Goal: Task Accomplishment & Management: Manage account settings

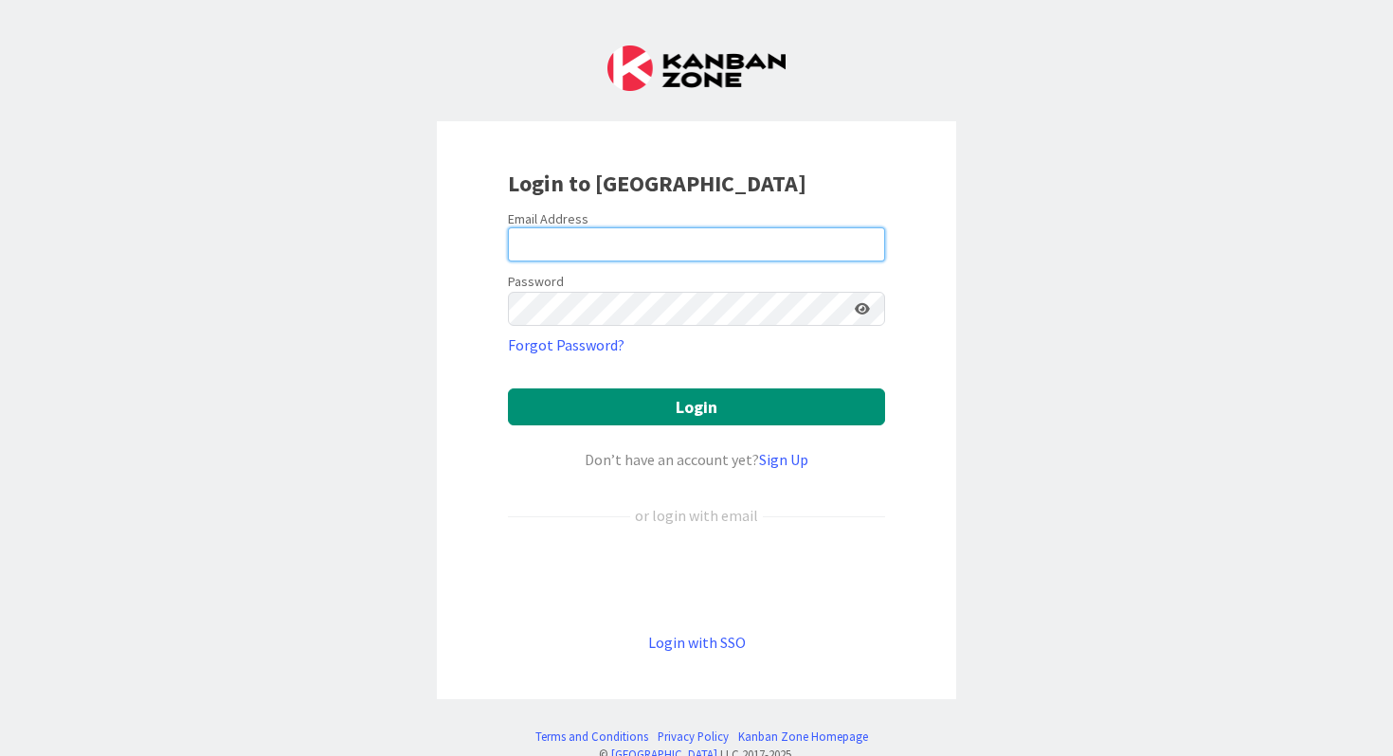
click at [553, 245] on input "email" at bounding box center [696, 244] width 377 height 34
type input "[PERSON_NAME][EMAIL_ADDRESS][PERSON_NAME][DOMAIN_NAME]"
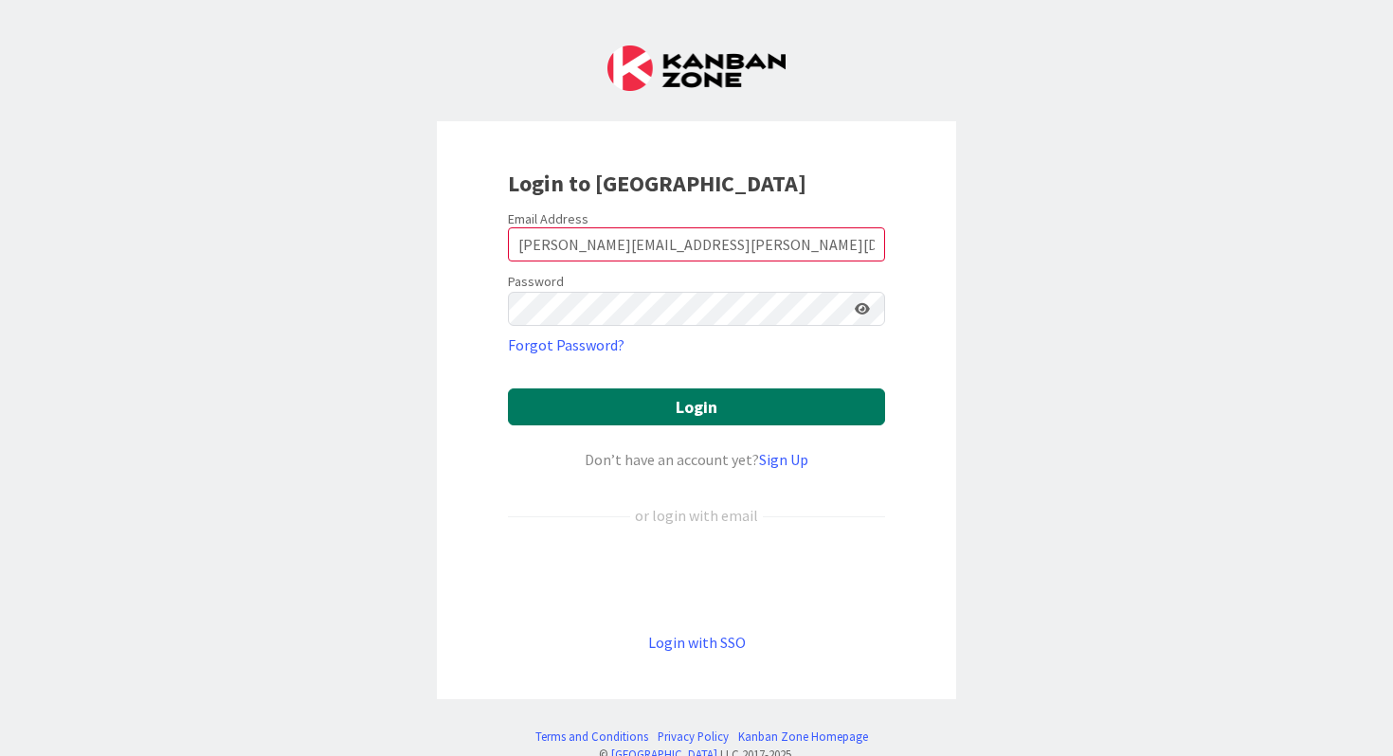
click at [679, 404] on button "Login" at bounding box center [696, 406] width 377 height 37
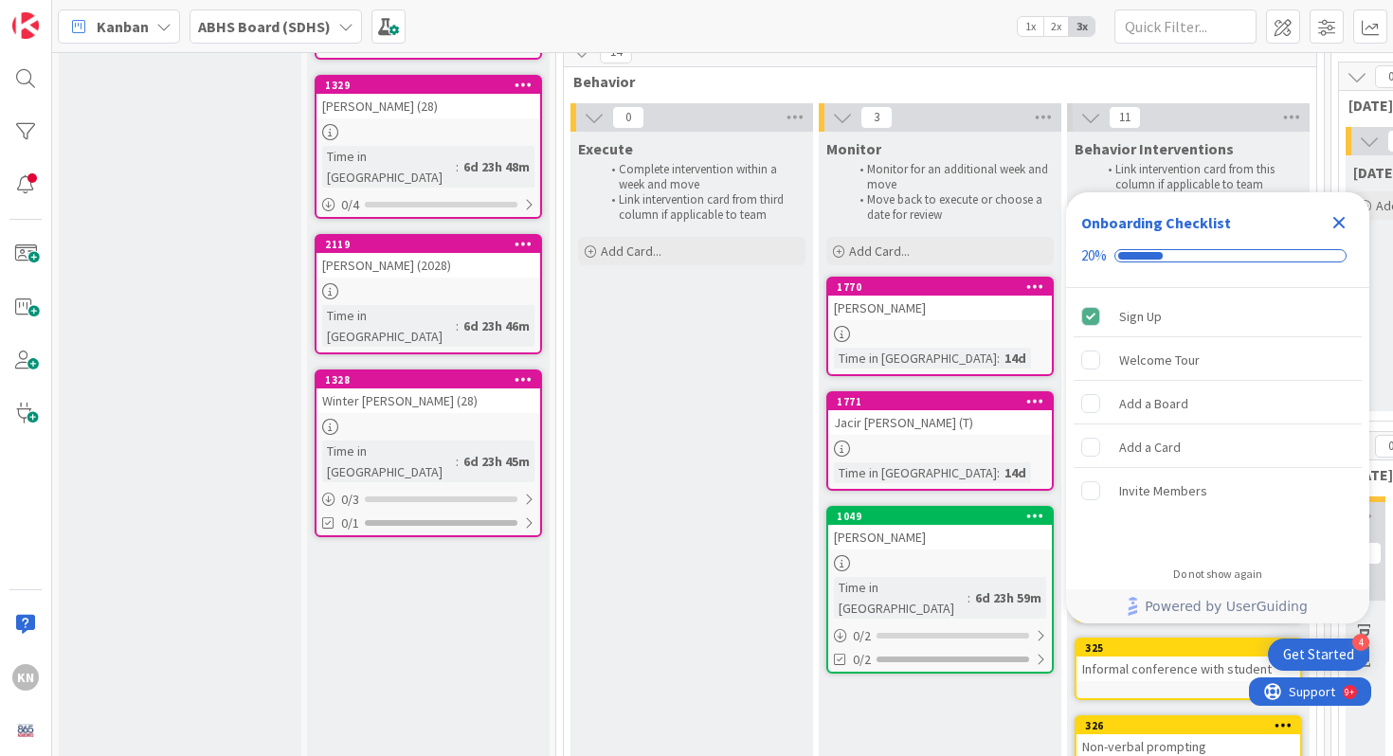
scroll to position [814, 0]
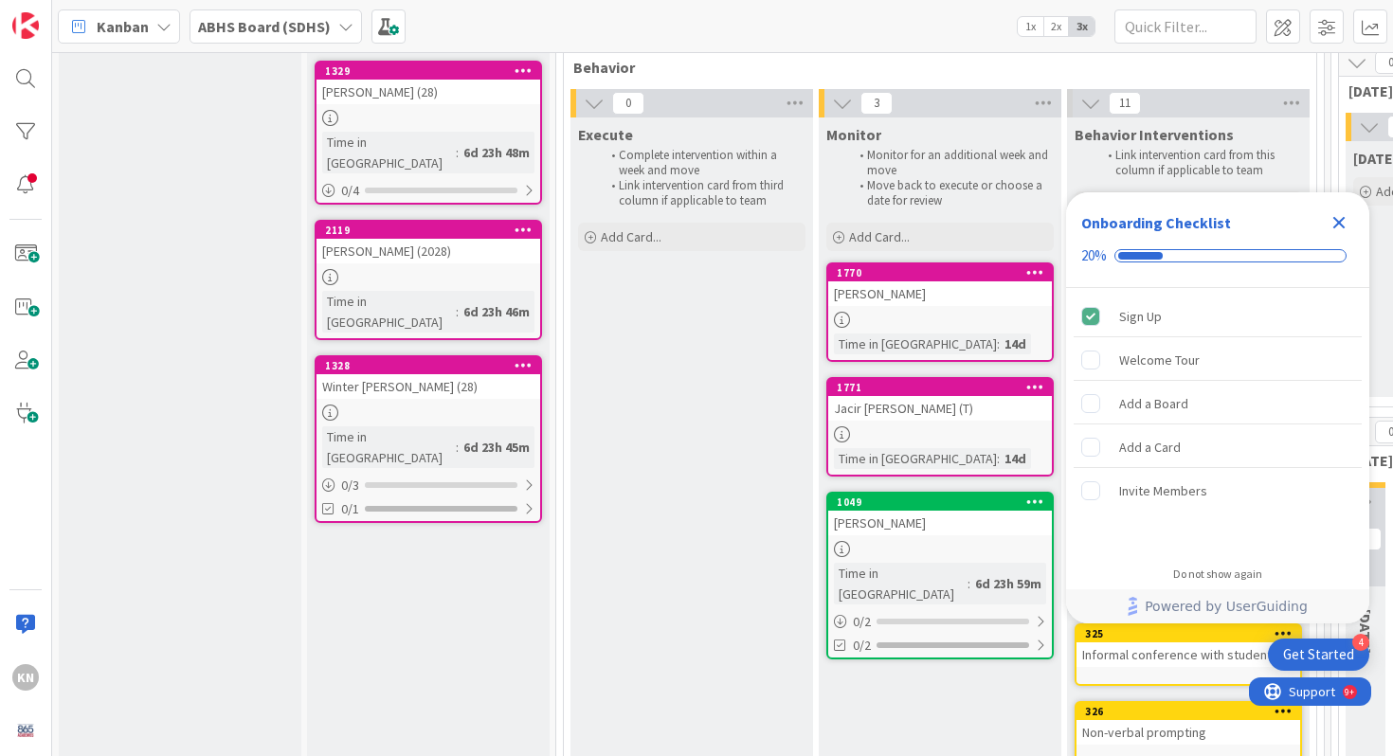
click at [1339, 225] on icon "Close Checklist" at bounding box center [1339, 223] width 12 height 12
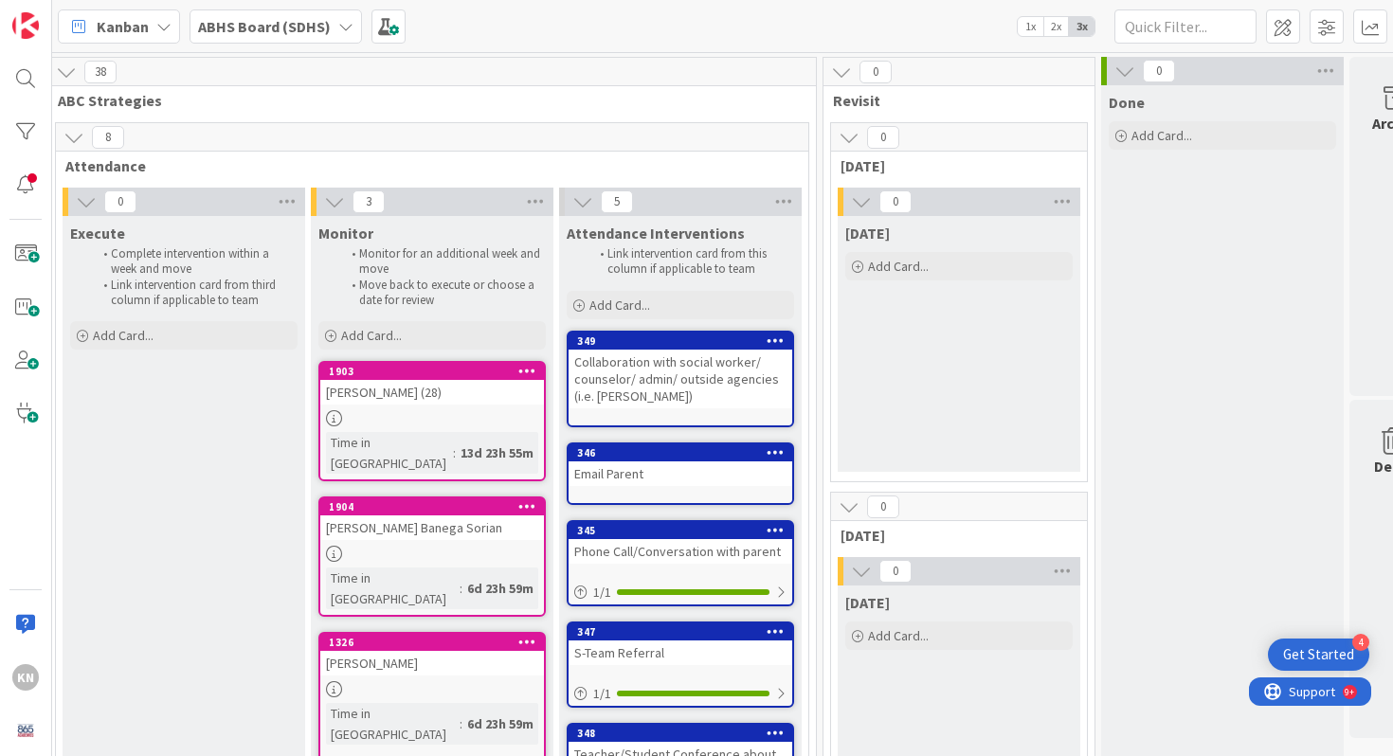
scroll to position [0, 566]
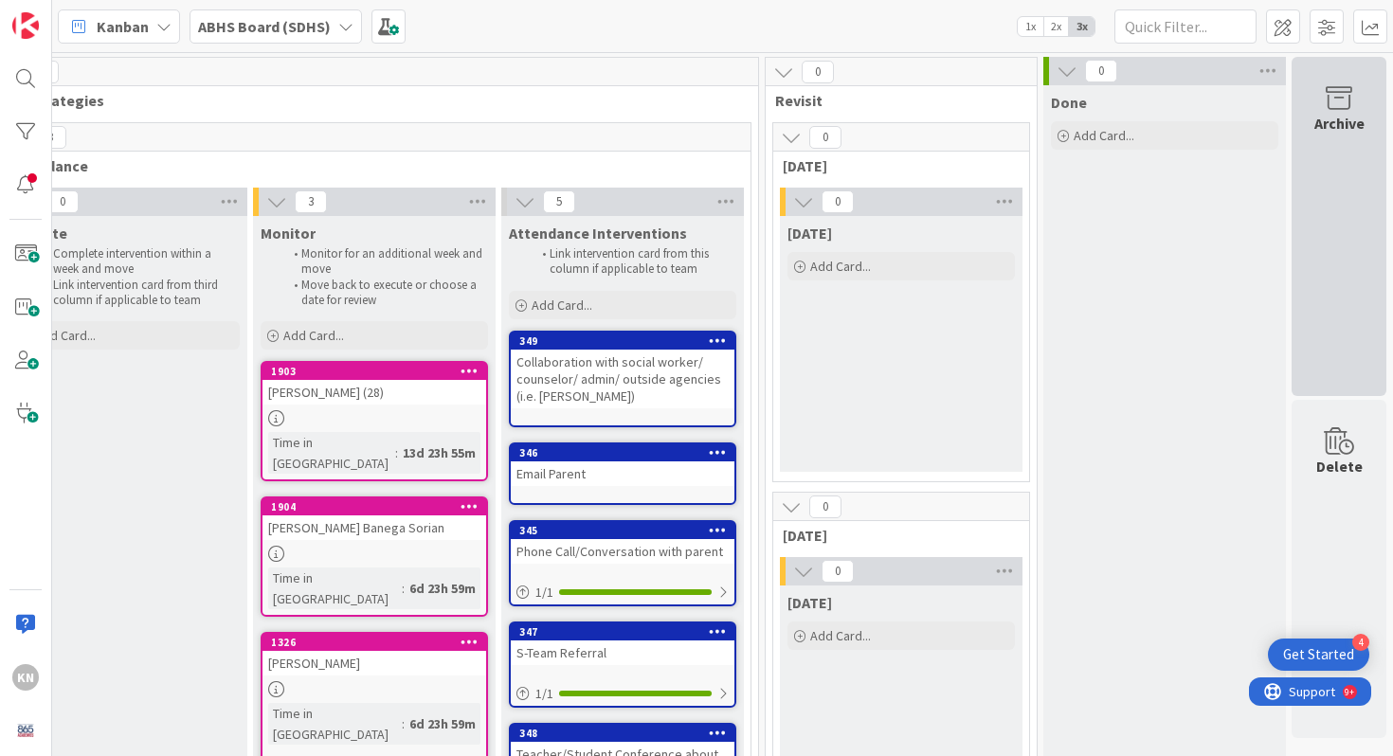
click at [1341, 101] on icon at bounding box center [1339, 98] width 72 height 27
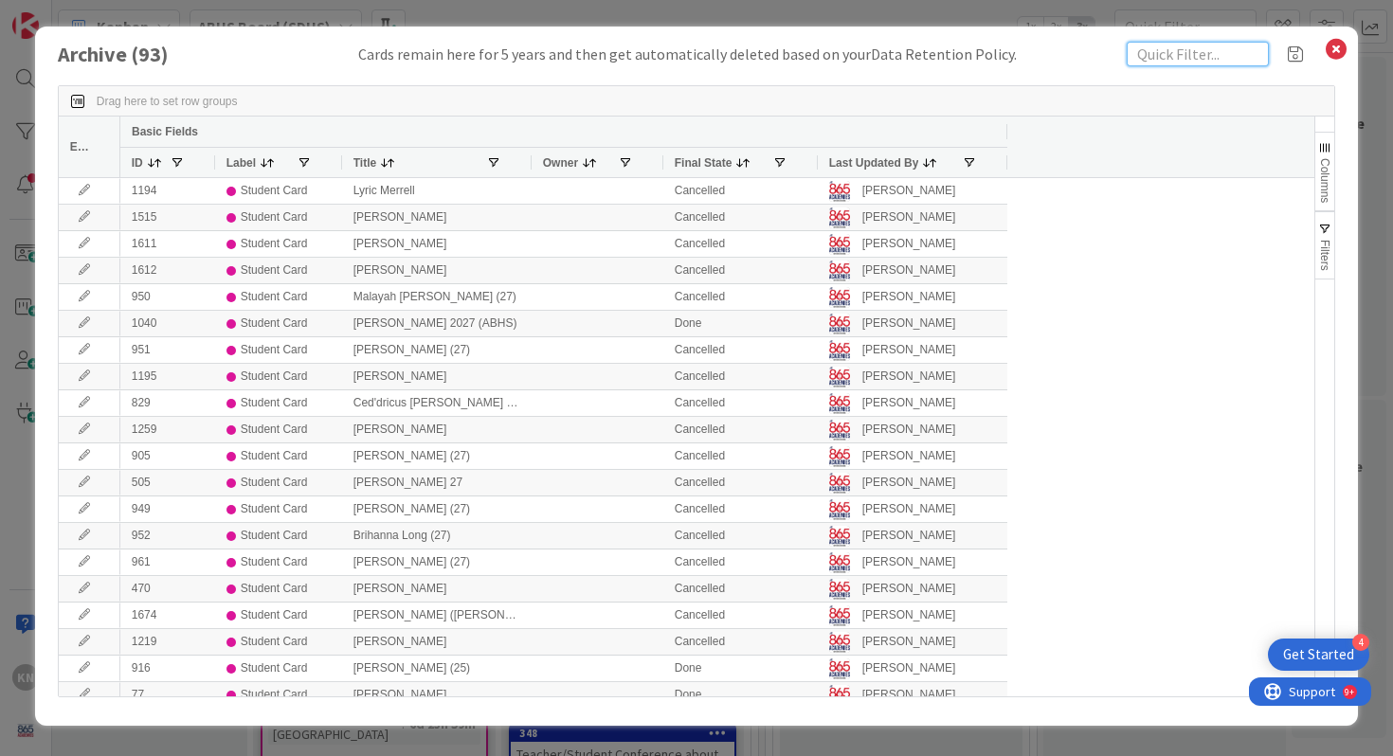
click at [1164, 51] on input "text" at bounding box center [1197, 54] width 142 height 25
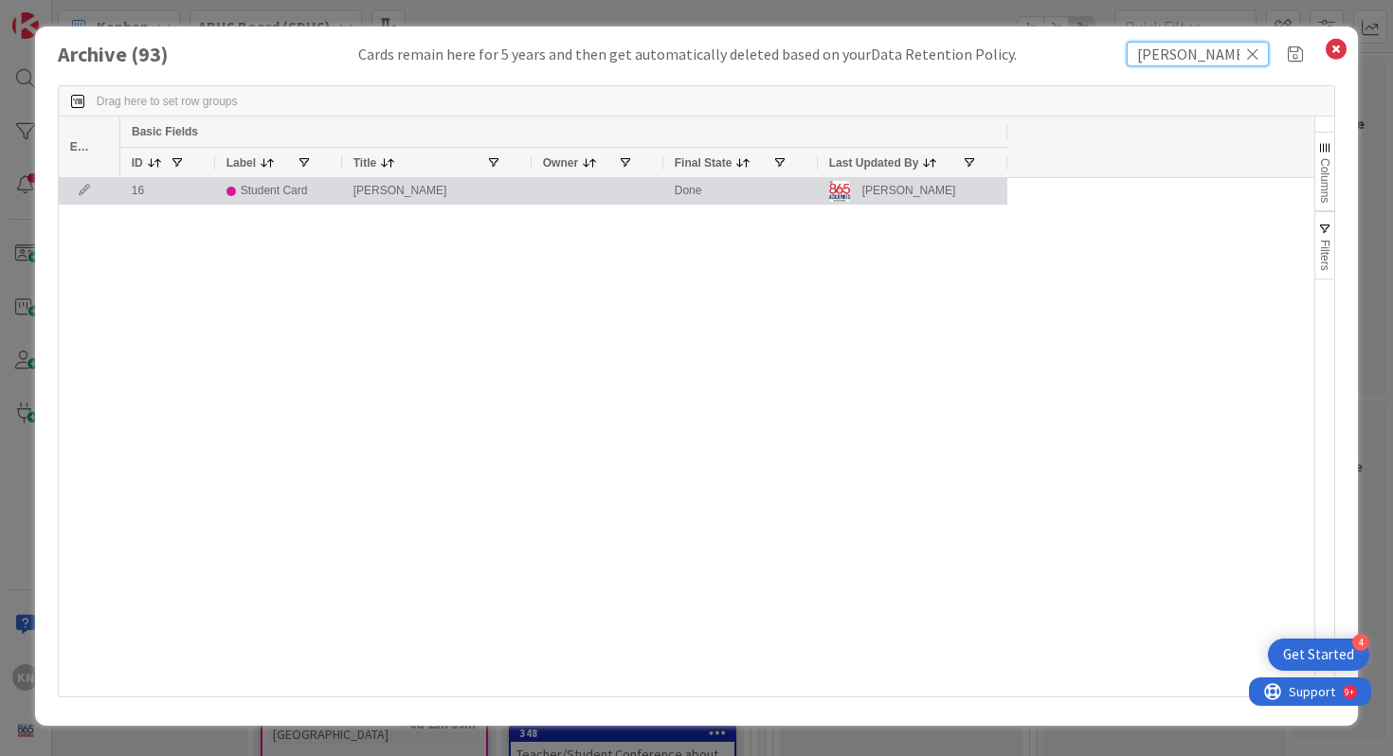
type input "[PERSON_NAME]"
click at [381, 189] on div "[PERSON_NAME]" at bounding box center [436, 191] width 189 height 26
click at [81, 188] on icon at bounding box center [84, 190] width 28 height 11
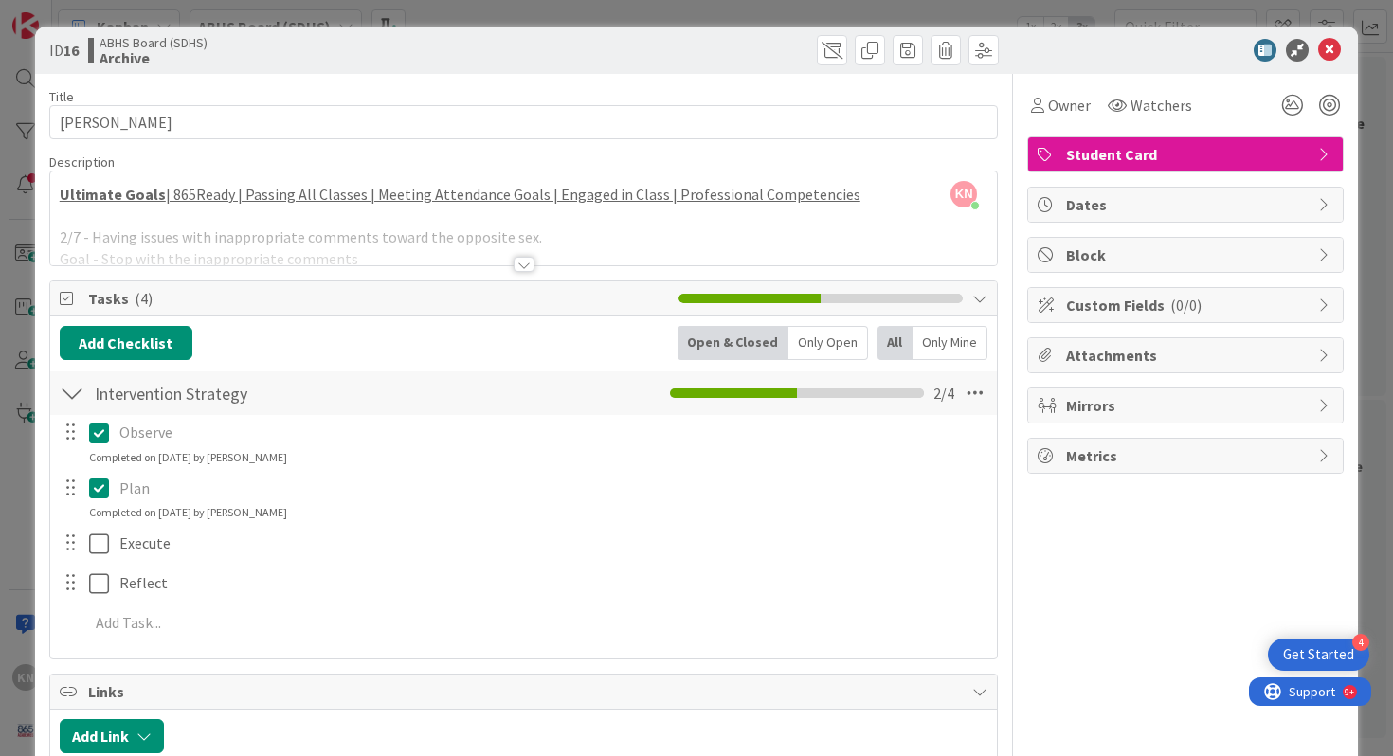
click at [521, 263] on div at bounding box center [523, 264] width 21 height 15
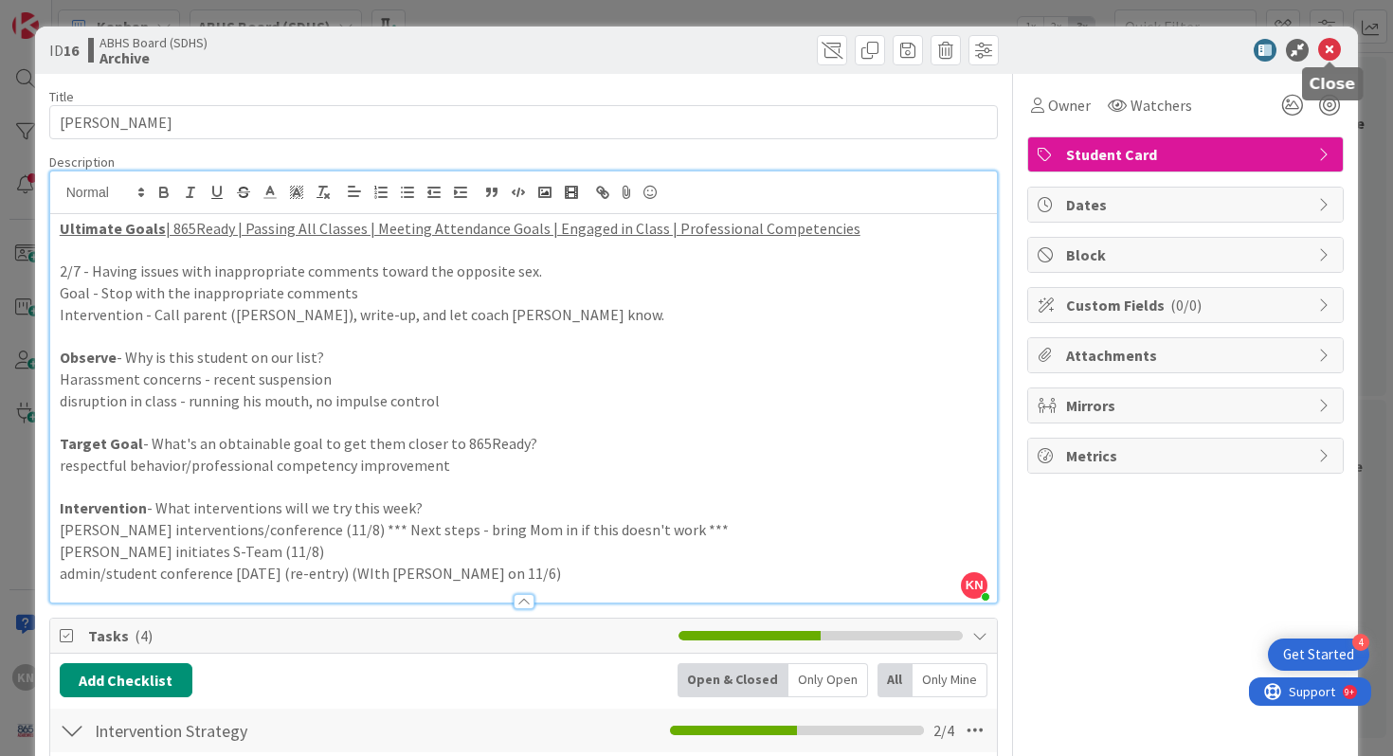
click at [1334, 47] on icon at bounding box center [1329, 50] width 23 height 23
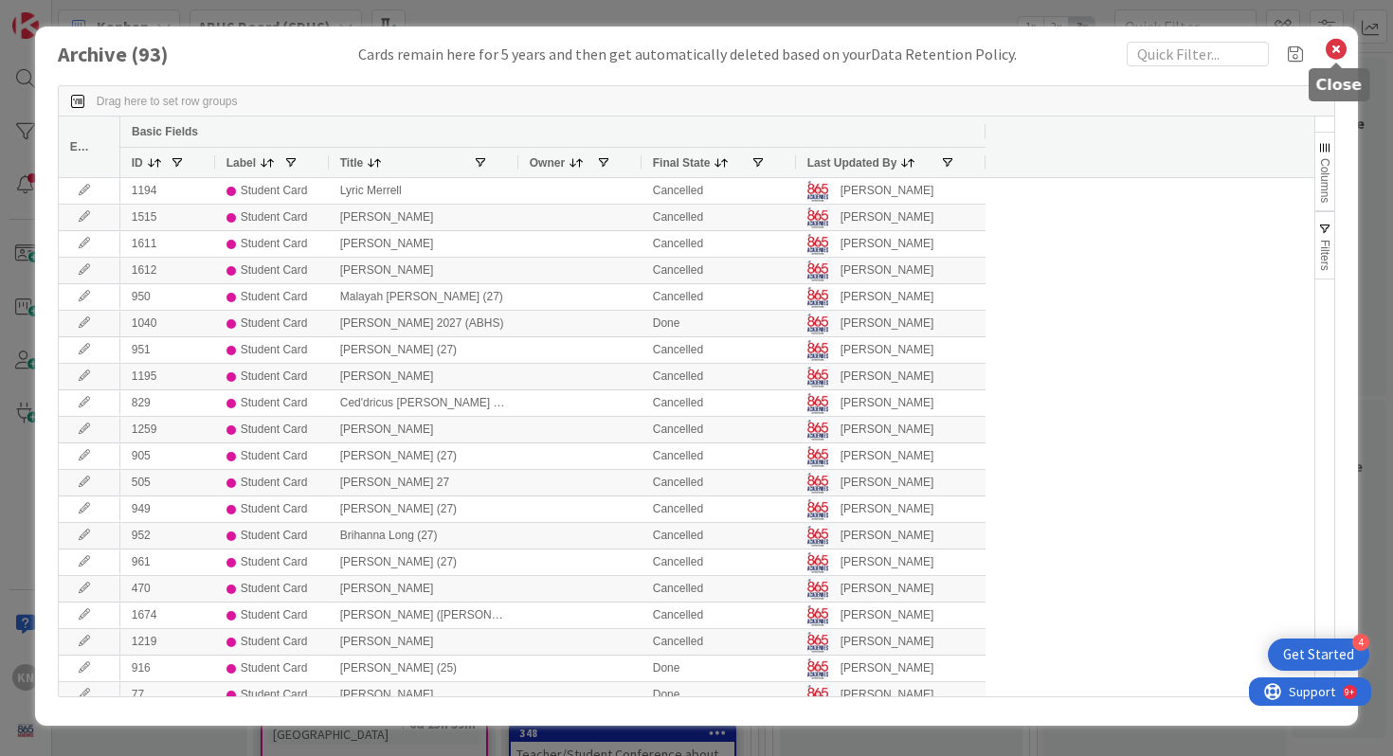
click at [1334, 50] on icon at bounding box center [1335, 49] width 25 height 27
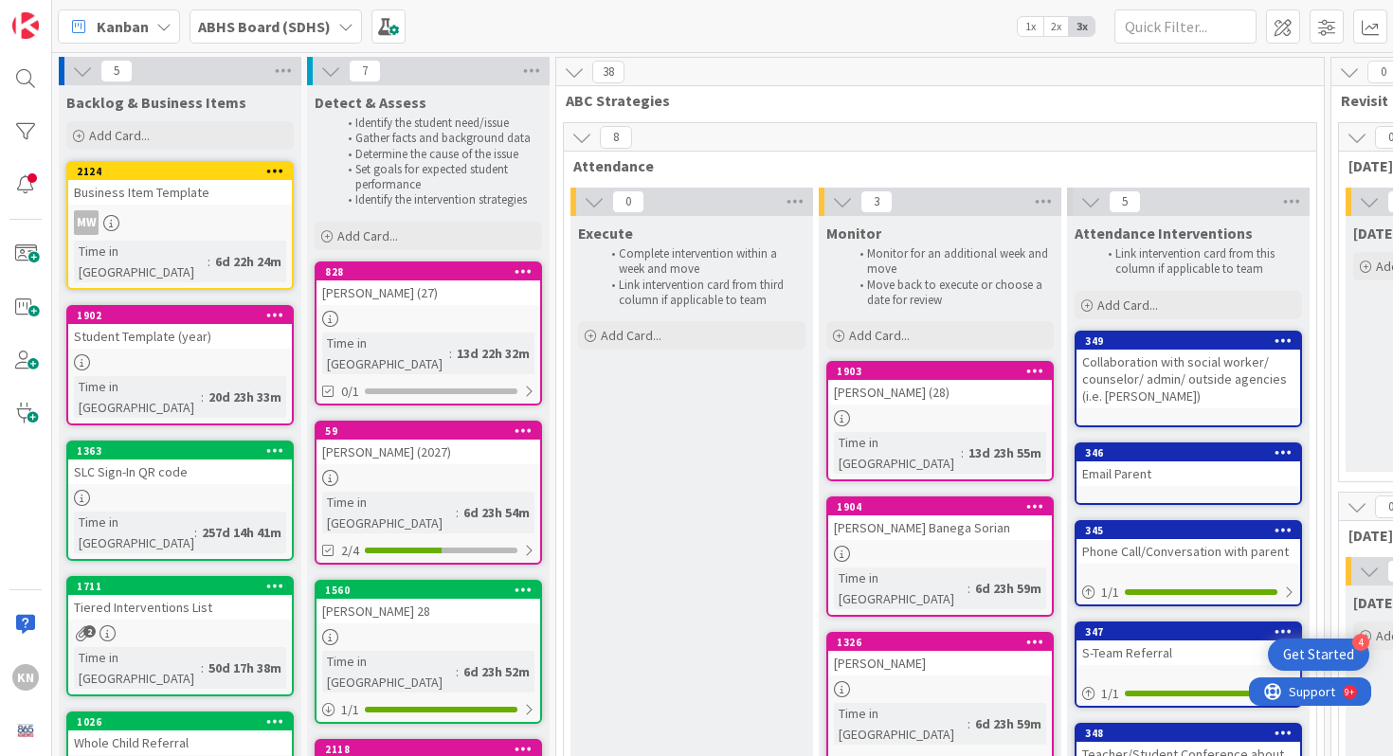
click at [118, 324] on div "Student Template (year)" at bounding box center [180, 336] width 224 height 25
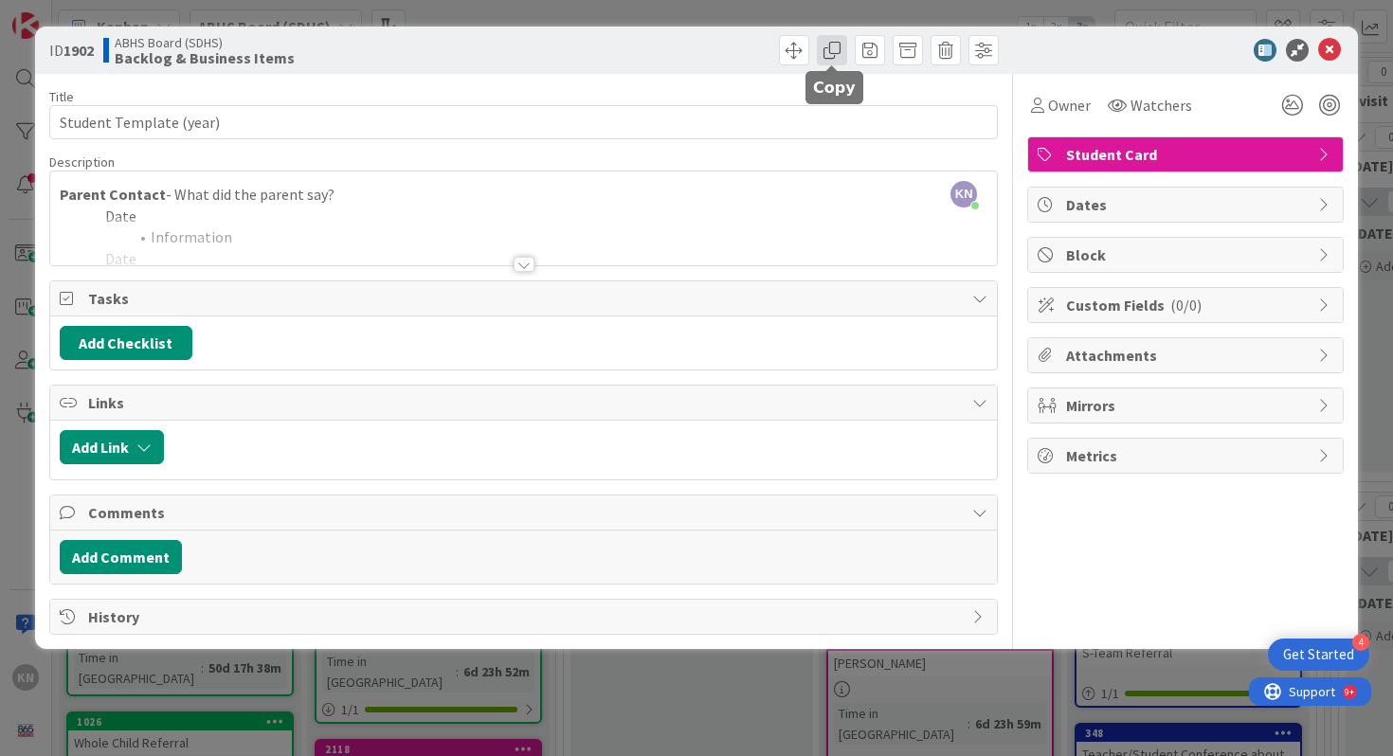
click at [833, 50] on span at bounding box center [832, 50] width 30 height 30
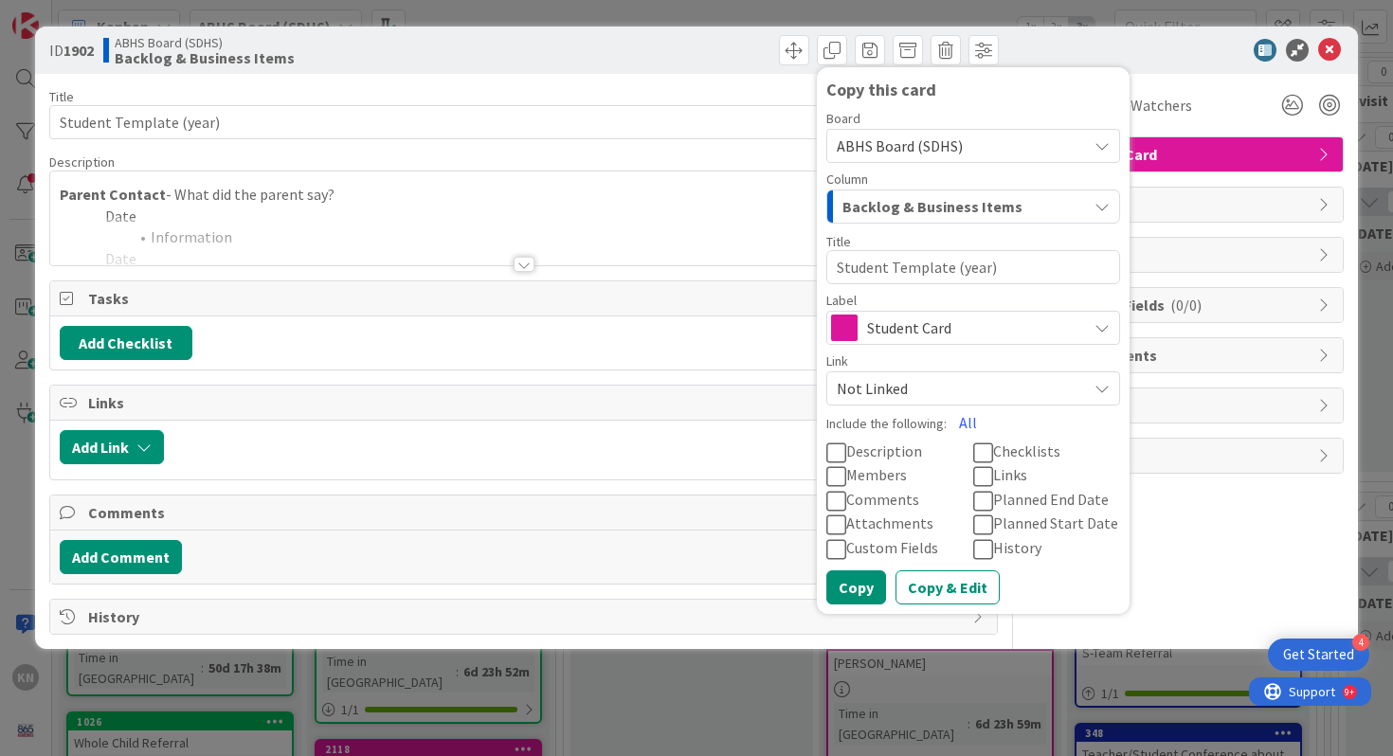
click at [836, 451] on icon at bounding box center [836, 452] width 20 height 23
click at [926, 587] on button "Copy & Edit" at bounding box center [947, 587] width 104 height 34
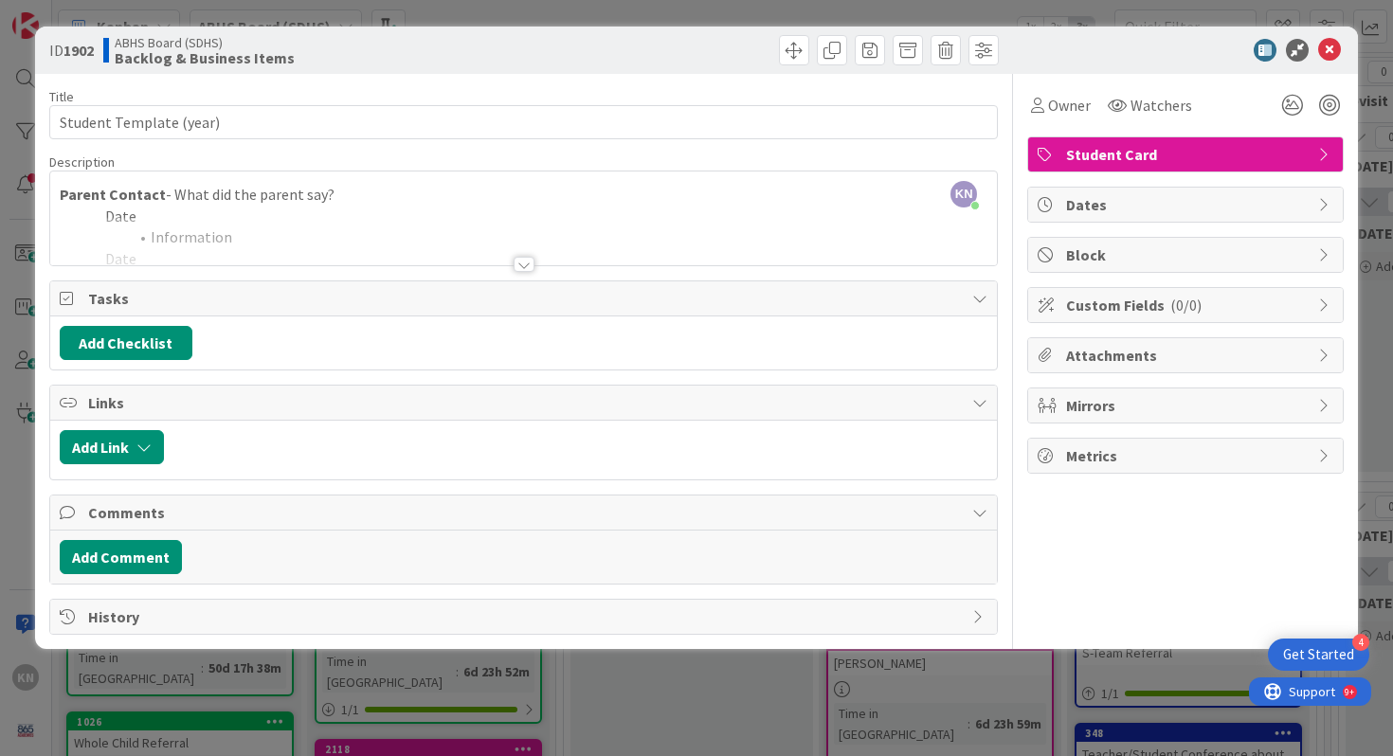
type textarea "x"
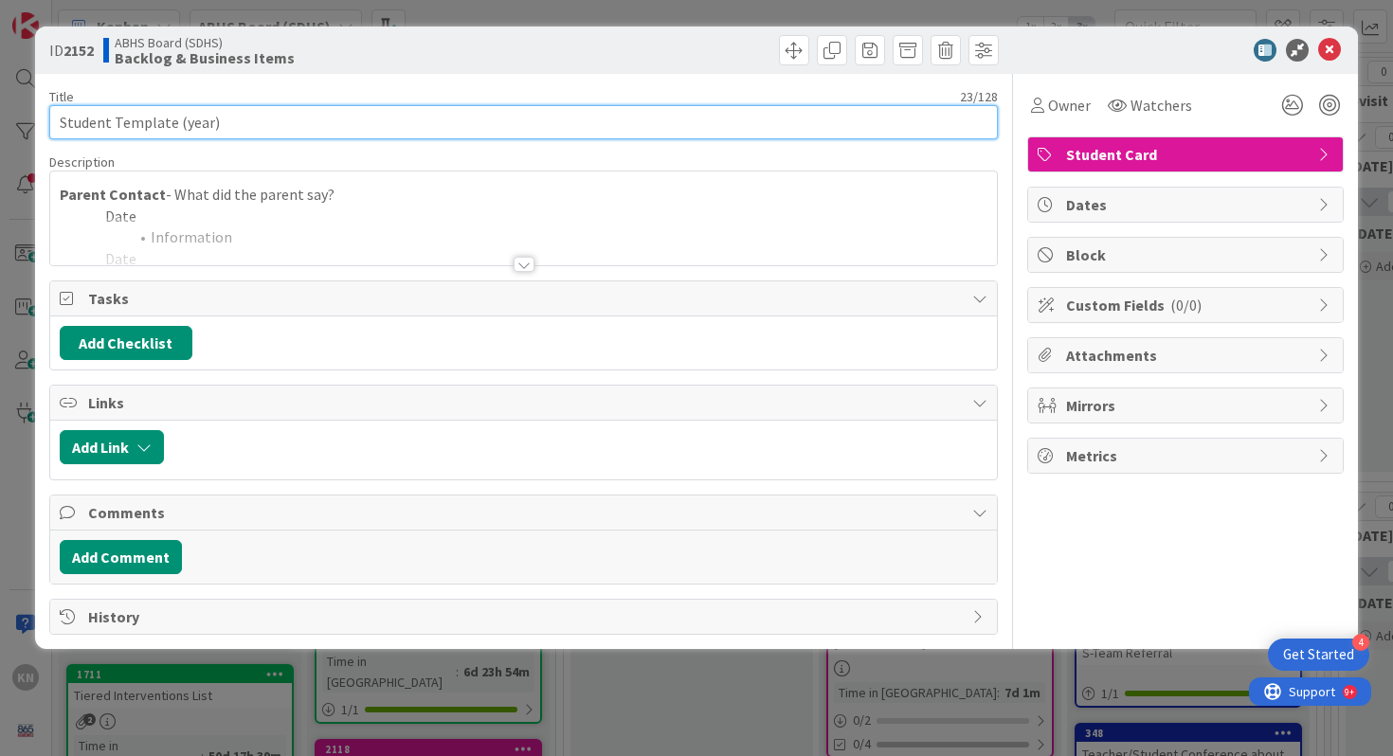
click at [194, 124] on input "Student Template (year)" at bounding box center [523, 122] width 949 height 34
click at [117, 123] on input "Student Template (2027)" at bounding box center [523, 122] width 949 height 34
type input "[PERSON_NAME] (2027)"
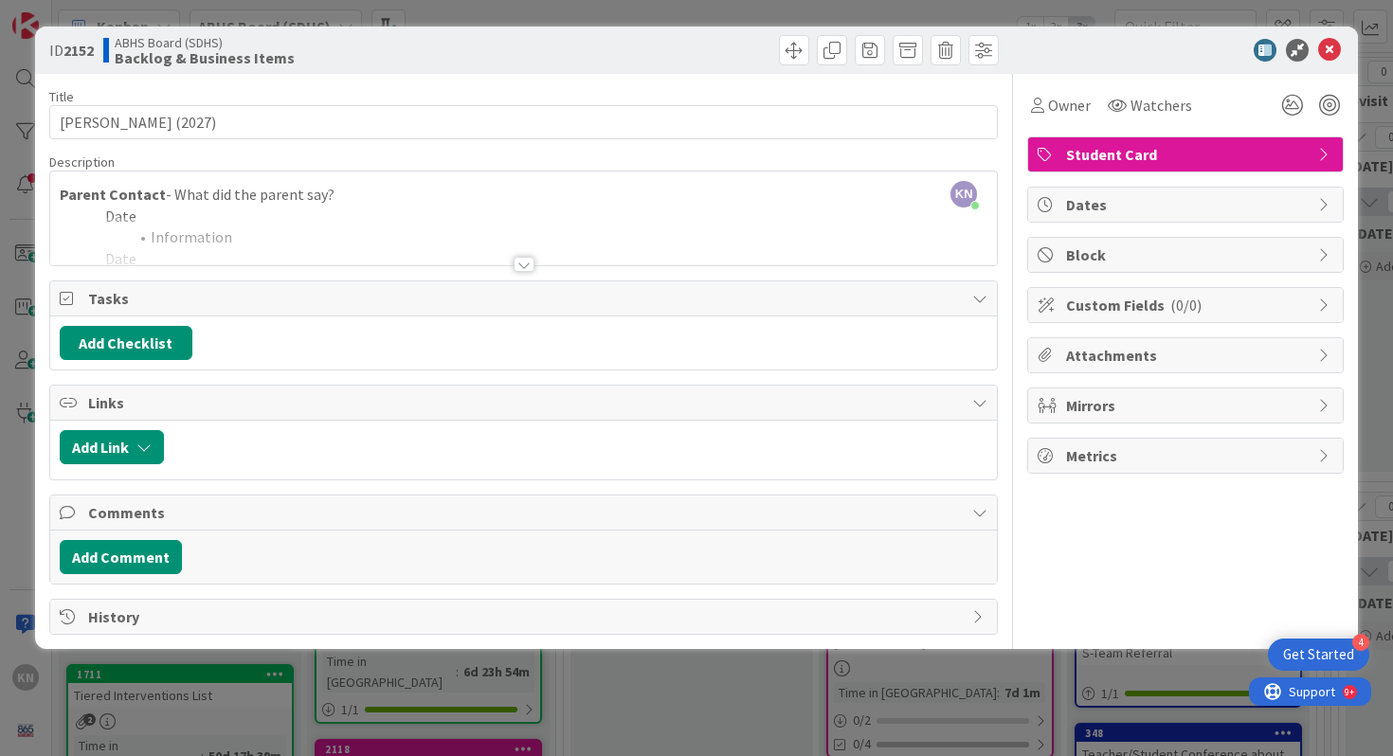
click at [171, 242] on div at bounding box center [523, 241] width 947 height 48
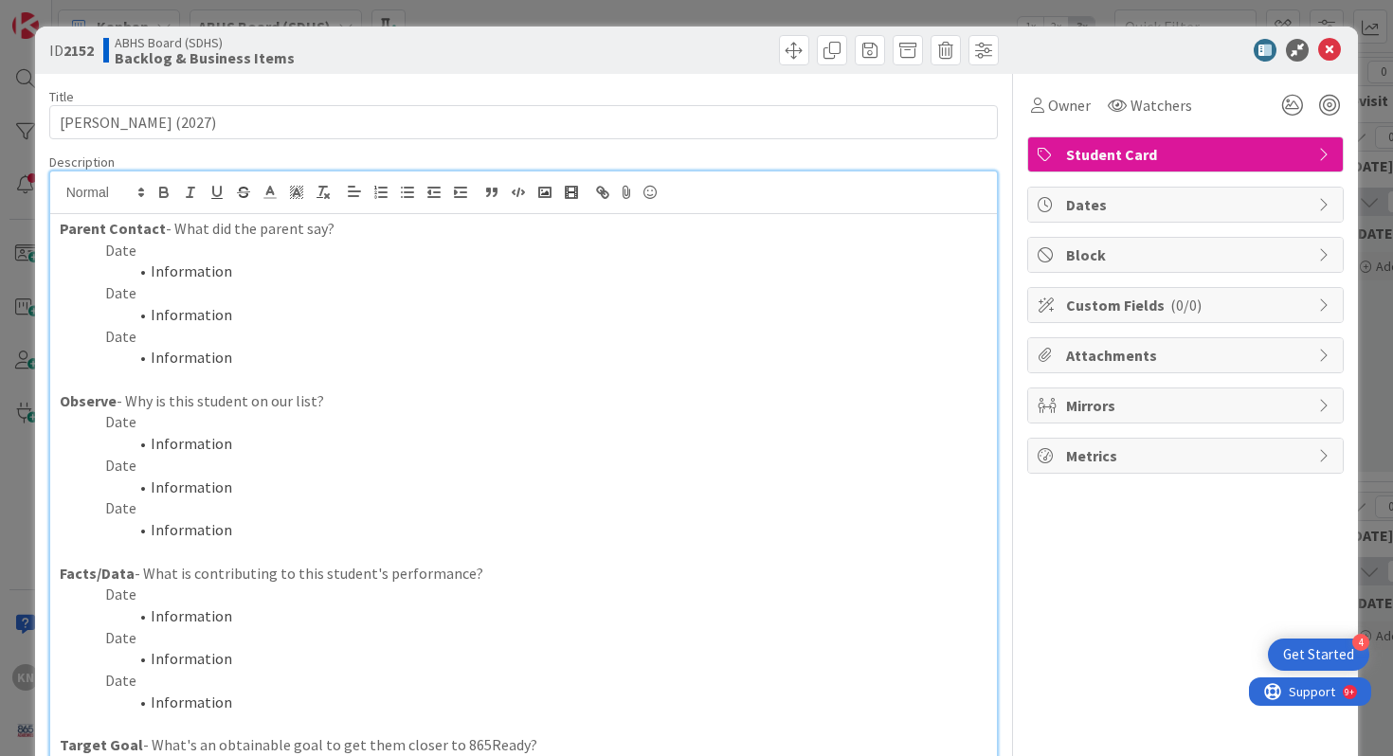
click at [120, 257] on p "Date" at bounding box center [524, 251] width 928 height 22
click at [169, 279] on li "Information" at bounding box center [535, 272] width 906 height 22
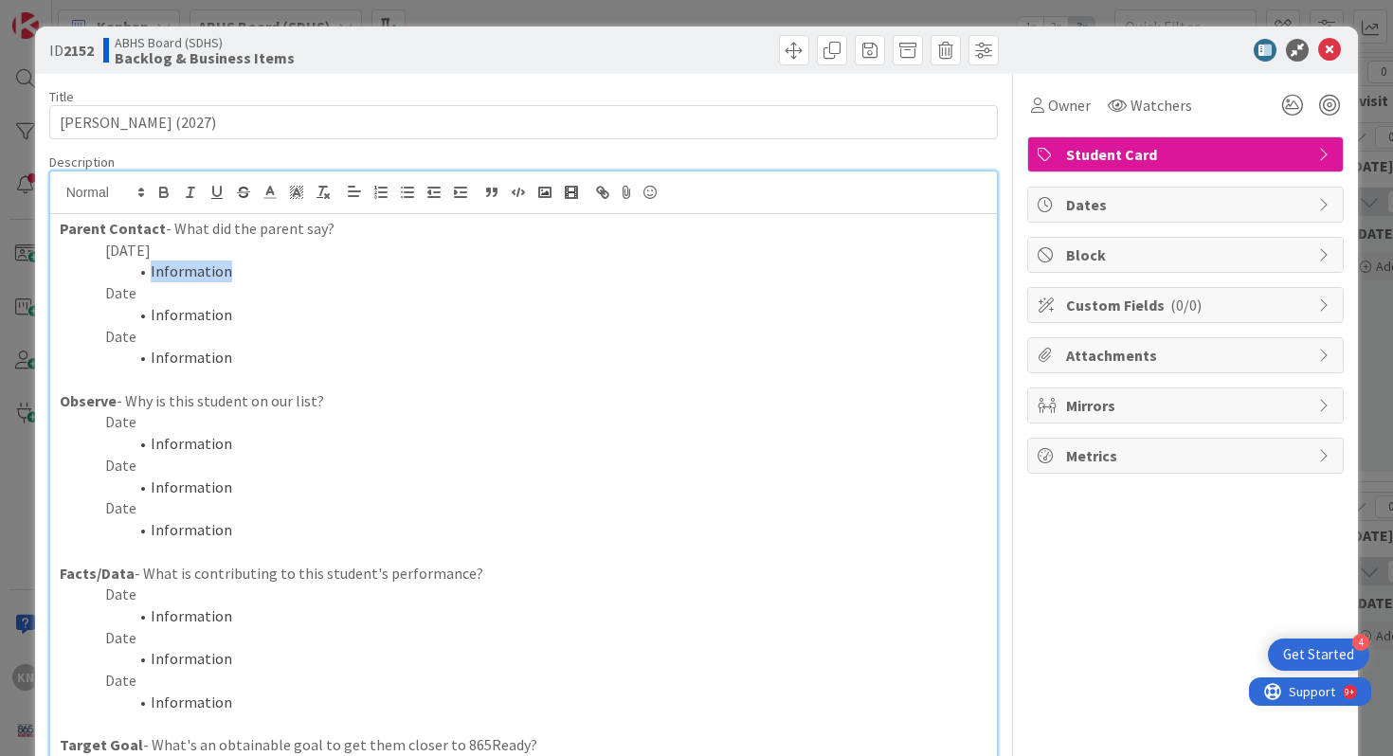
click at [153, 272] on li "Information" at bounding box center [535, 272] width 906 height 22
click at [112, 597] on p "Date" at bounding box center [524, 595] width 928 height 22
click at [167, 616] on li "Information" at bounding box center [535, 616] width 906 height 22
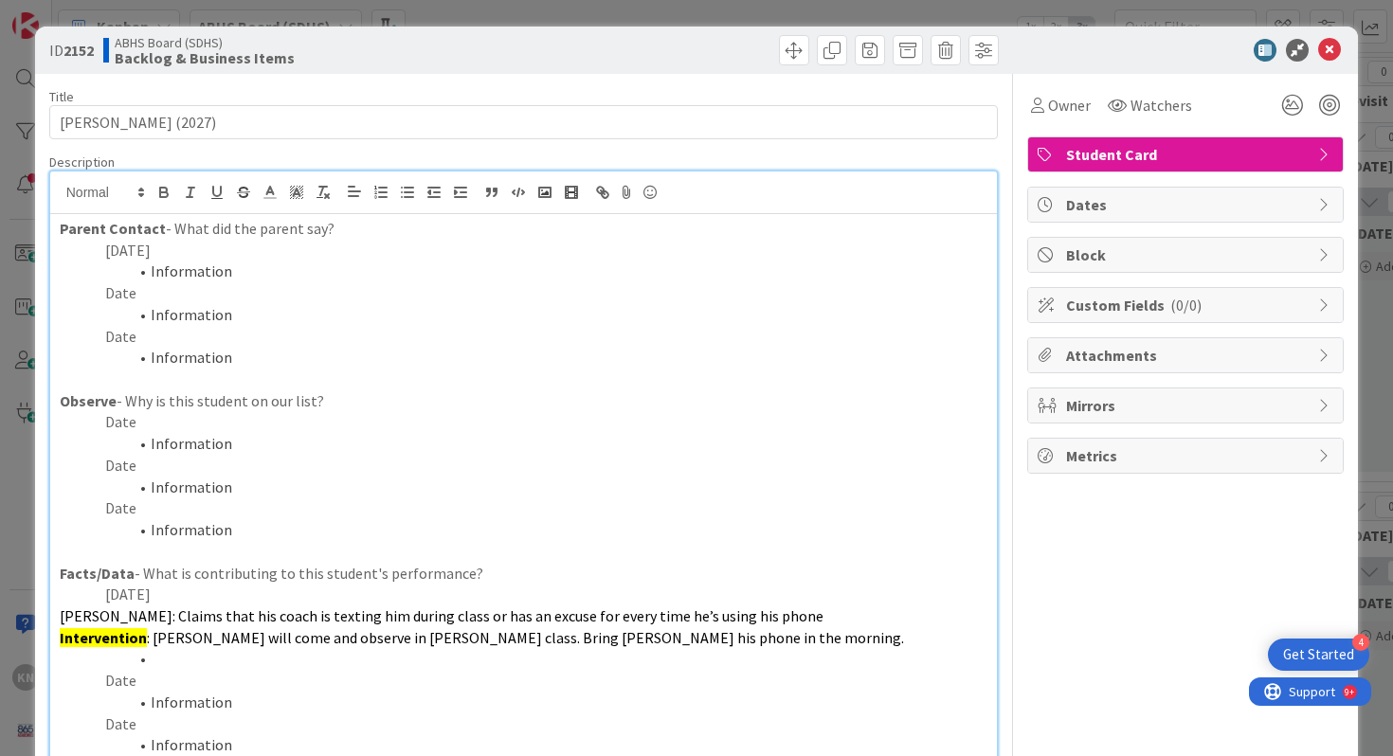
click at [62, 619] on span "[PERSON_NAME]: Claims that his coach is texting him during class or has an excu…" at bounding box center [442, 615] width 764 height 19
click at [409, 189] on icon "button" at bounding box center [407, 192] width 17 height 17
click at [55, 639] on div "Parent Contact - What did the parent say? [DATE] Information Date Information D…" at bounding box center [523, 580] width 947 height 733
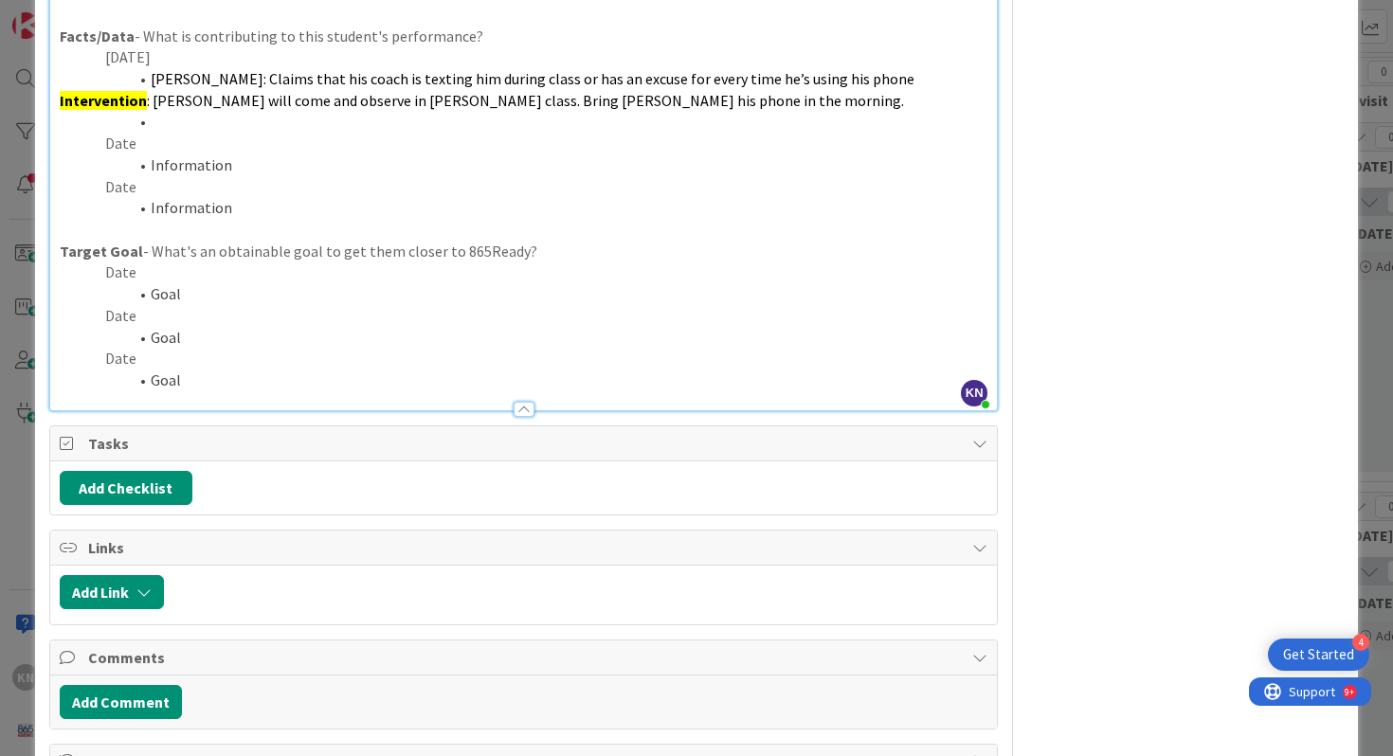
scroll to position [574, 0]
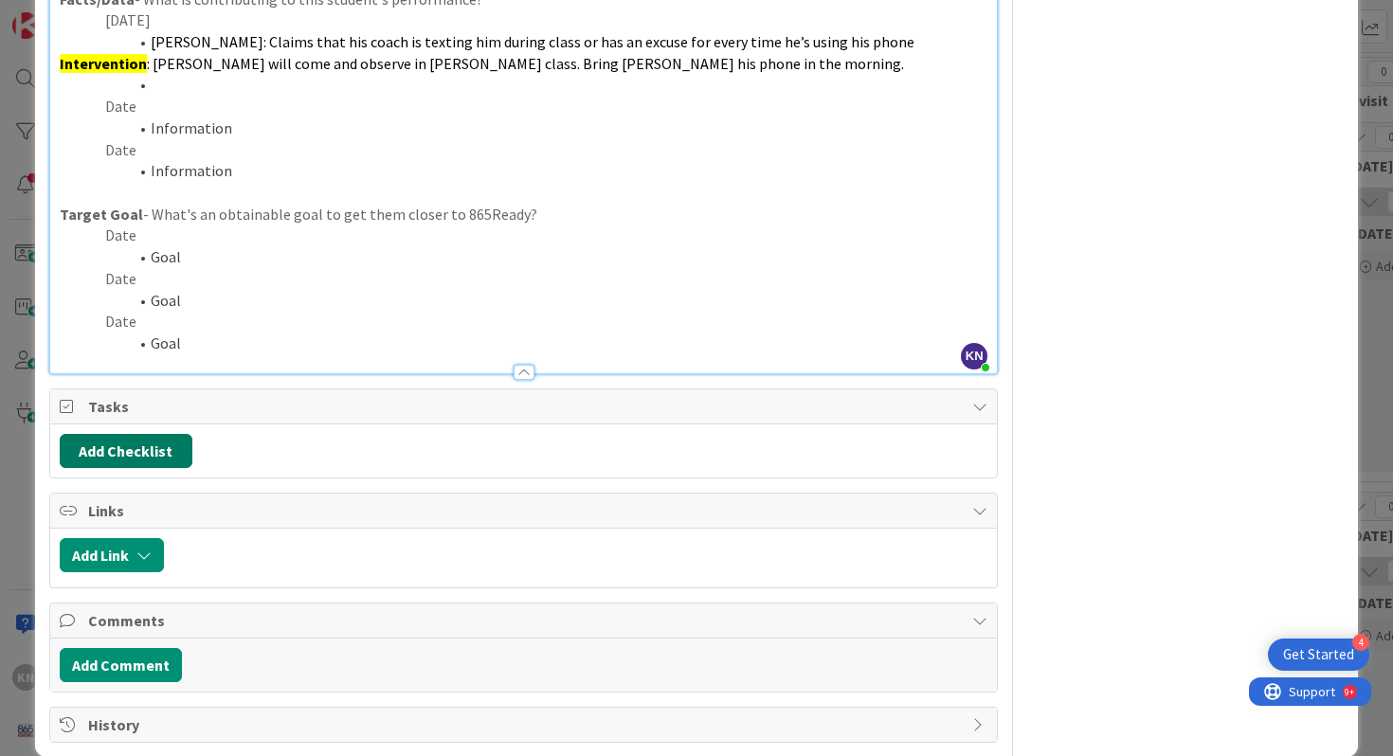
click at [87, 452] on button "Add Checklist" at bounding box center [126, 451] width 133 height 34
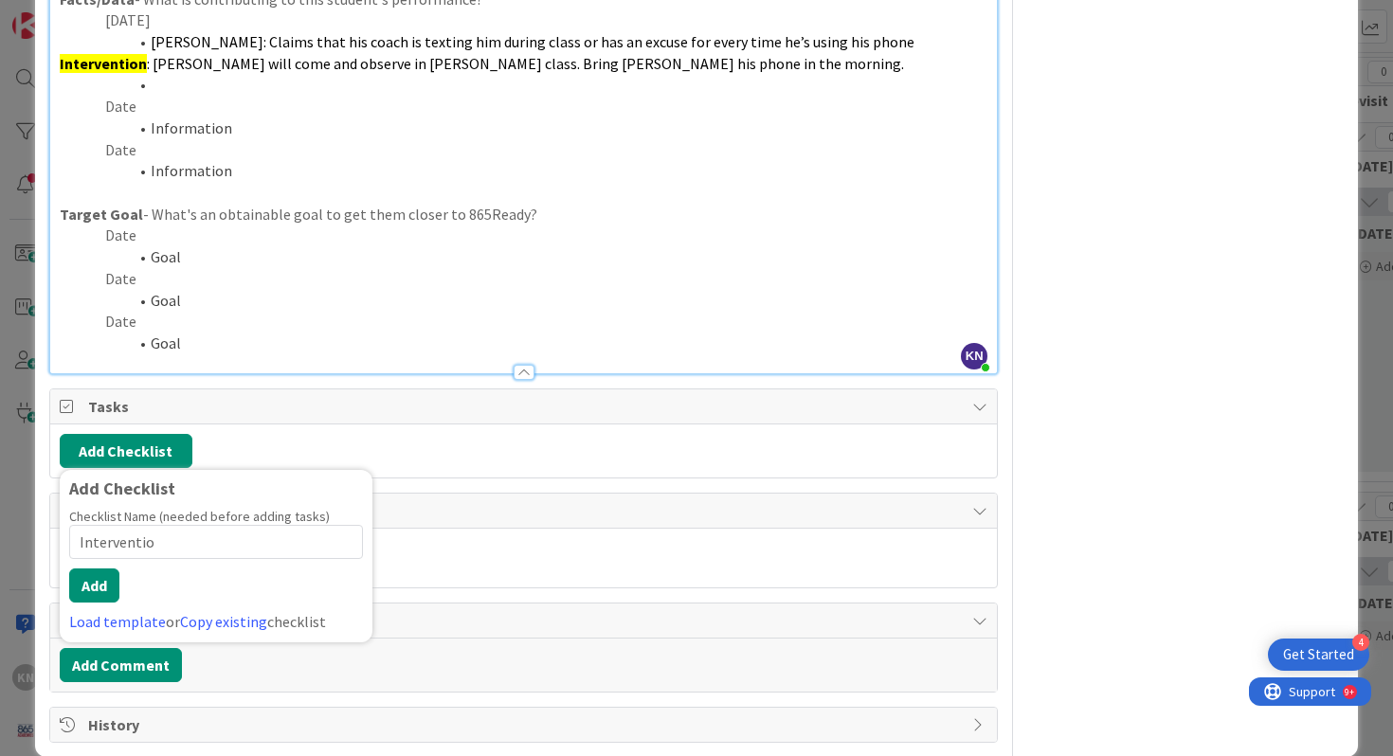
type input "Intervention"
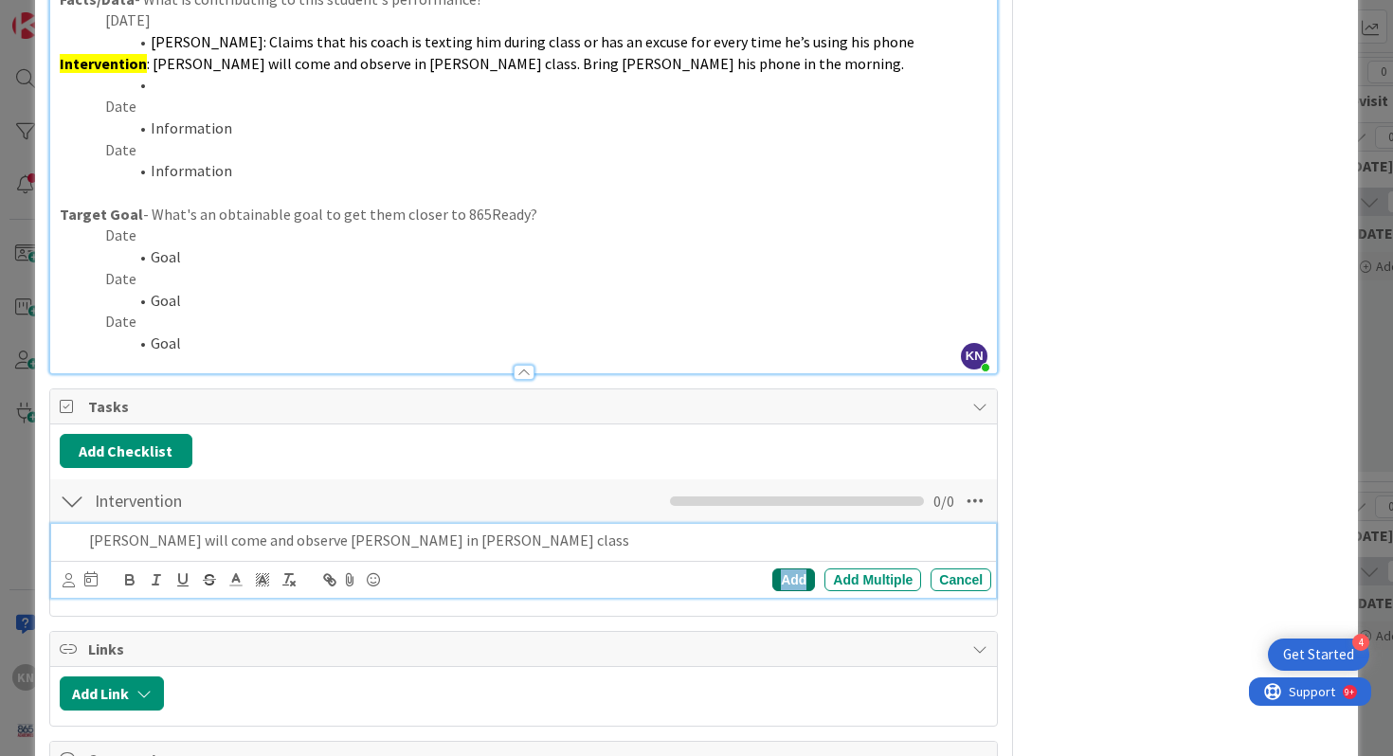
click at [799, 575] on div "Add" at bounding box center [793, 579] width 43 height 23
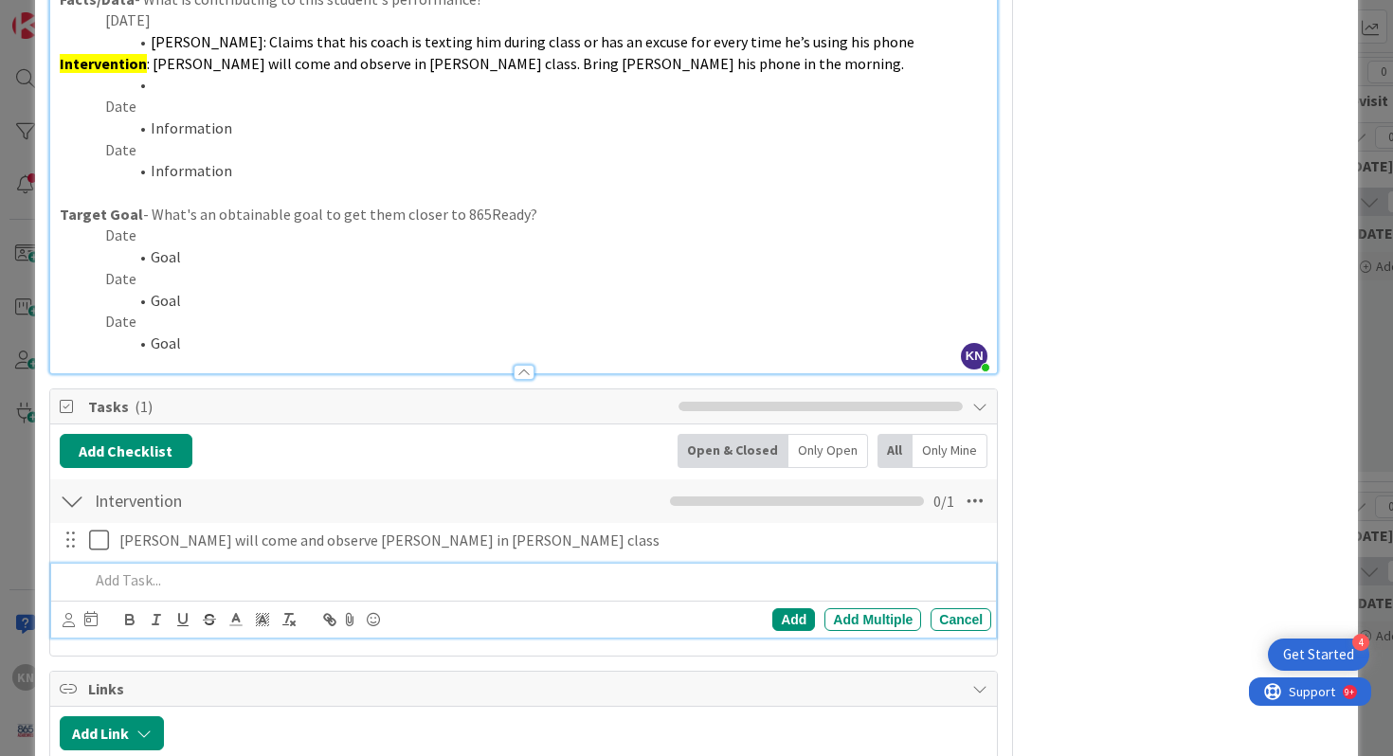
click at [159, 579] on p at bounding box center [536, 580] width 895 height 22
click at [796, 621] on div "Add" at bounding box center [793, 619] width 43 height 23
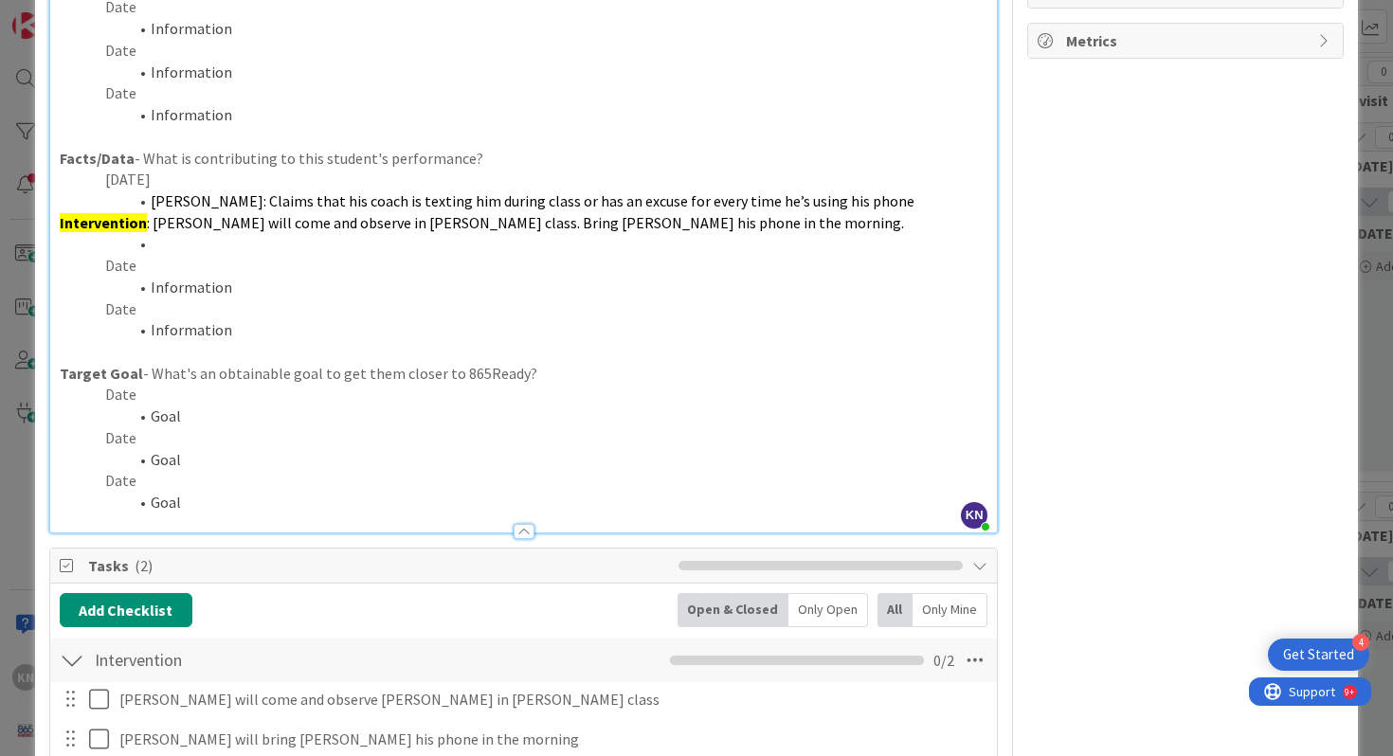
scroll to position [412, 0]
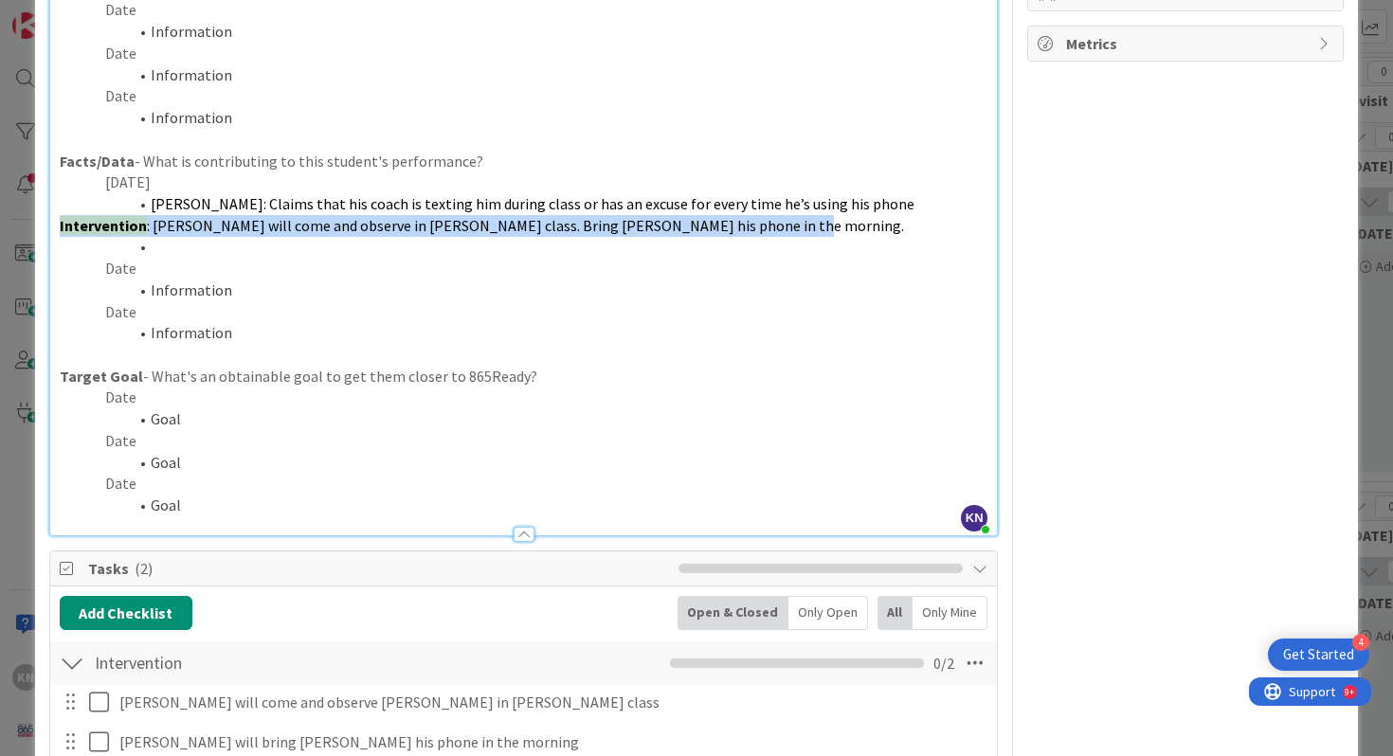
drag, startPoint x: 59, startPoint y: 223, endPoint x: 759, endPoint y: 233, distance: 700.1
click at [759, 233] on p "Intervention : [PERSON_NAME] will come and observe in [PERSON_NAME] class. Brin…" at bounding box center [524, 226] width 928 height 22
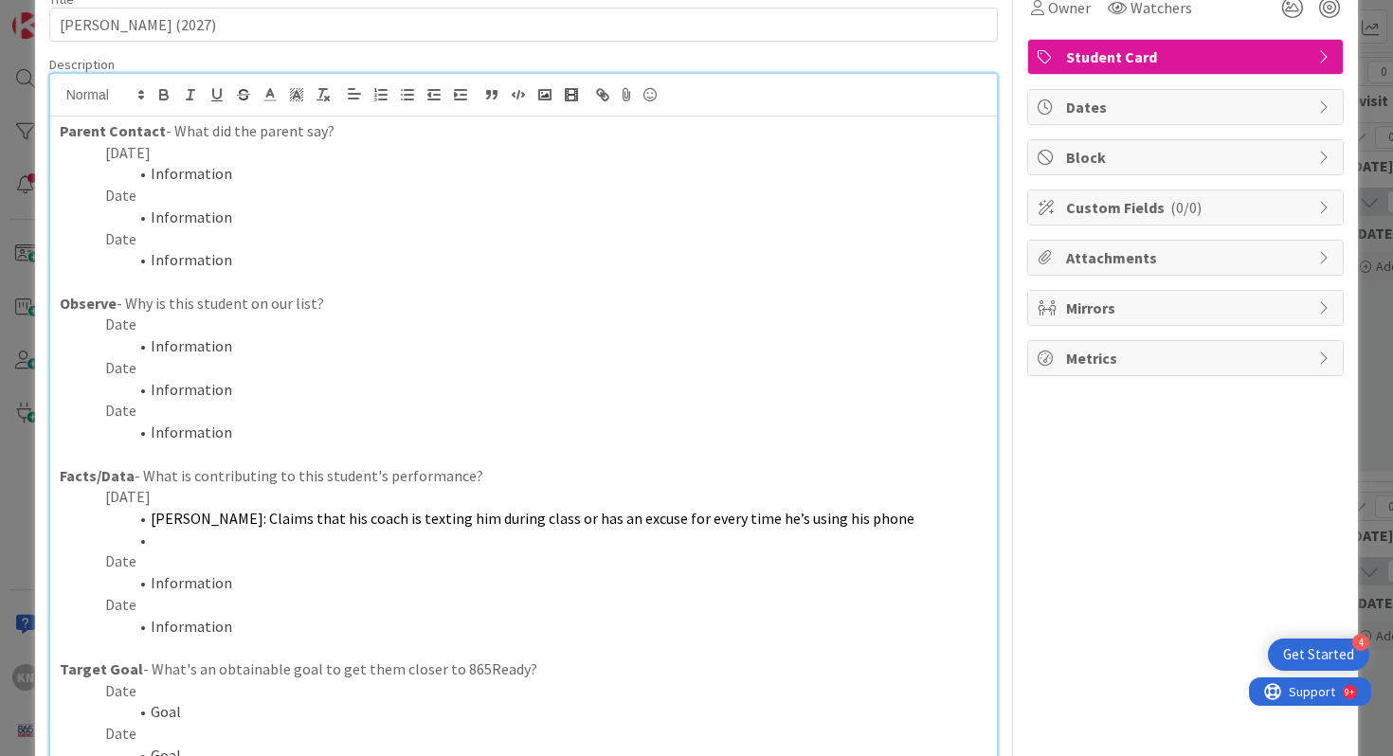
scroll to position [0, 0]
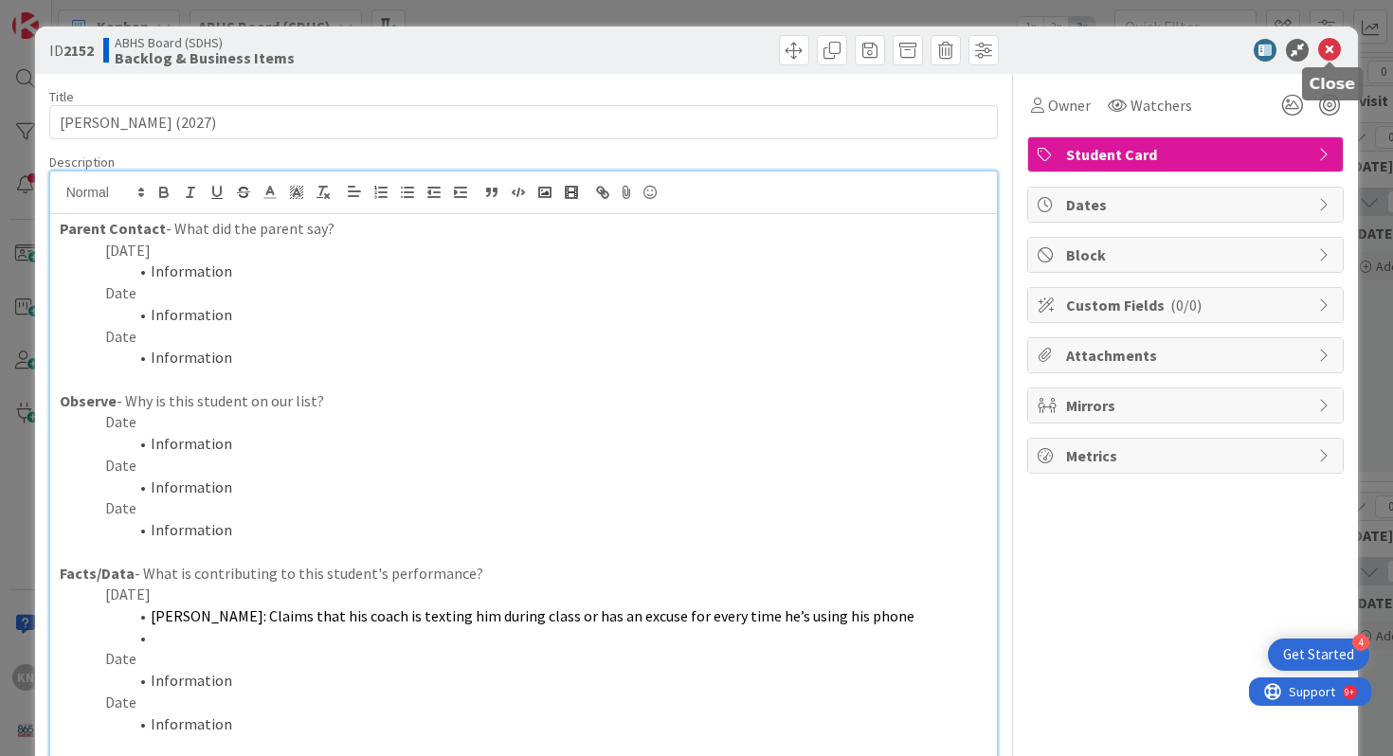
click at [1334, 46] on icon at bounding box center [1329, 50] width 23 height 23
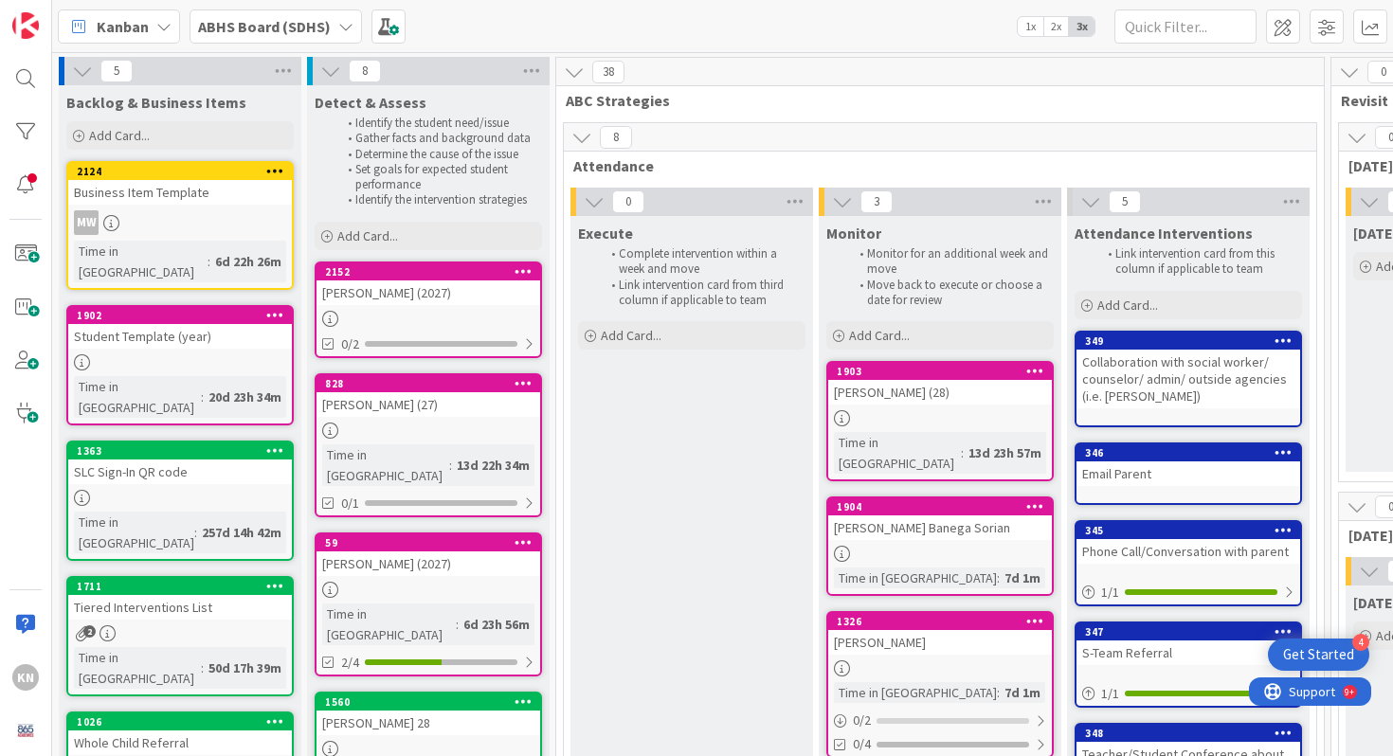
drag, startPoint x: 96, startPoint y: 166, endPoint x: 446, endPoint y: 10, distance: 383.4
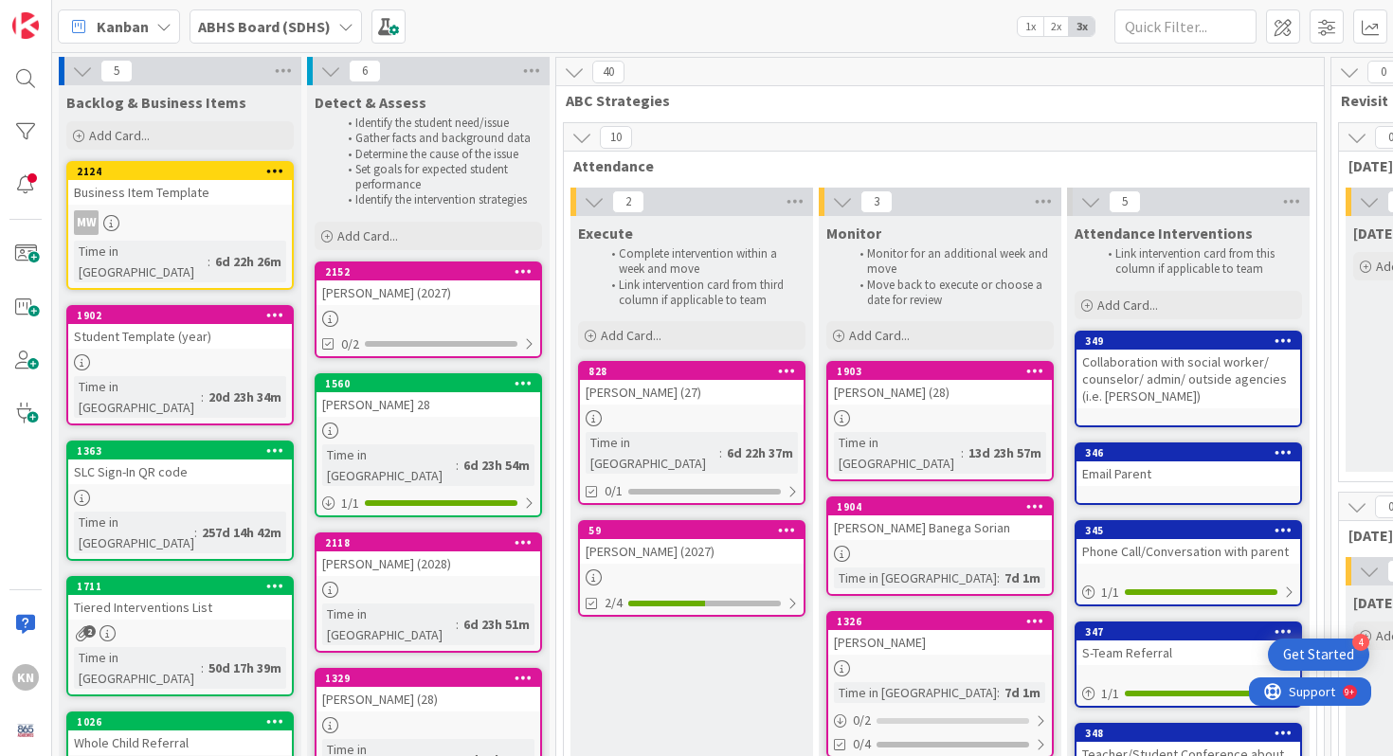
drag, startPoint x: 420, startPoint y: 382, endPoint x: 653, endPoint y: 9, distance: 440.0
click at [444, 536] on div "2118" at bounding box center [432, 542] width 215 height 13
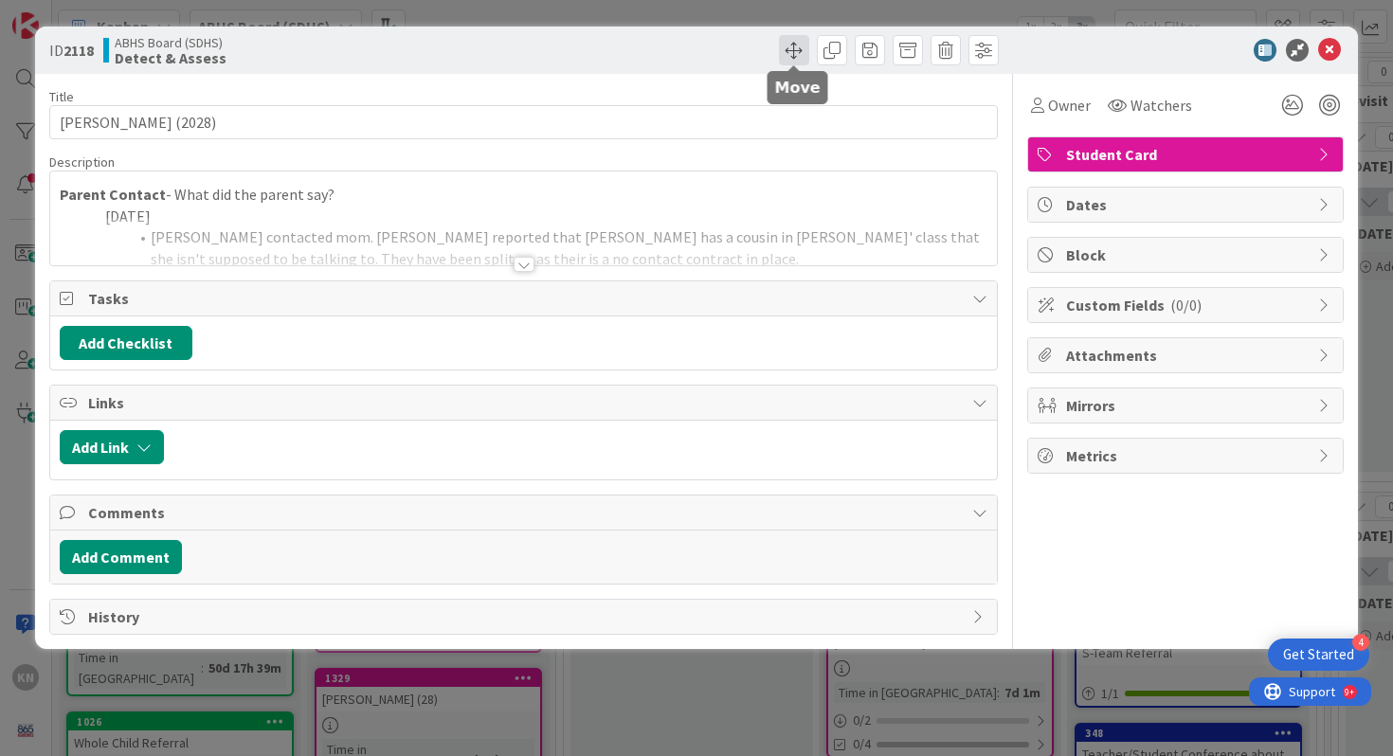
click at [792, 47] on span at bounding box center [794, 50] width 30 height 30
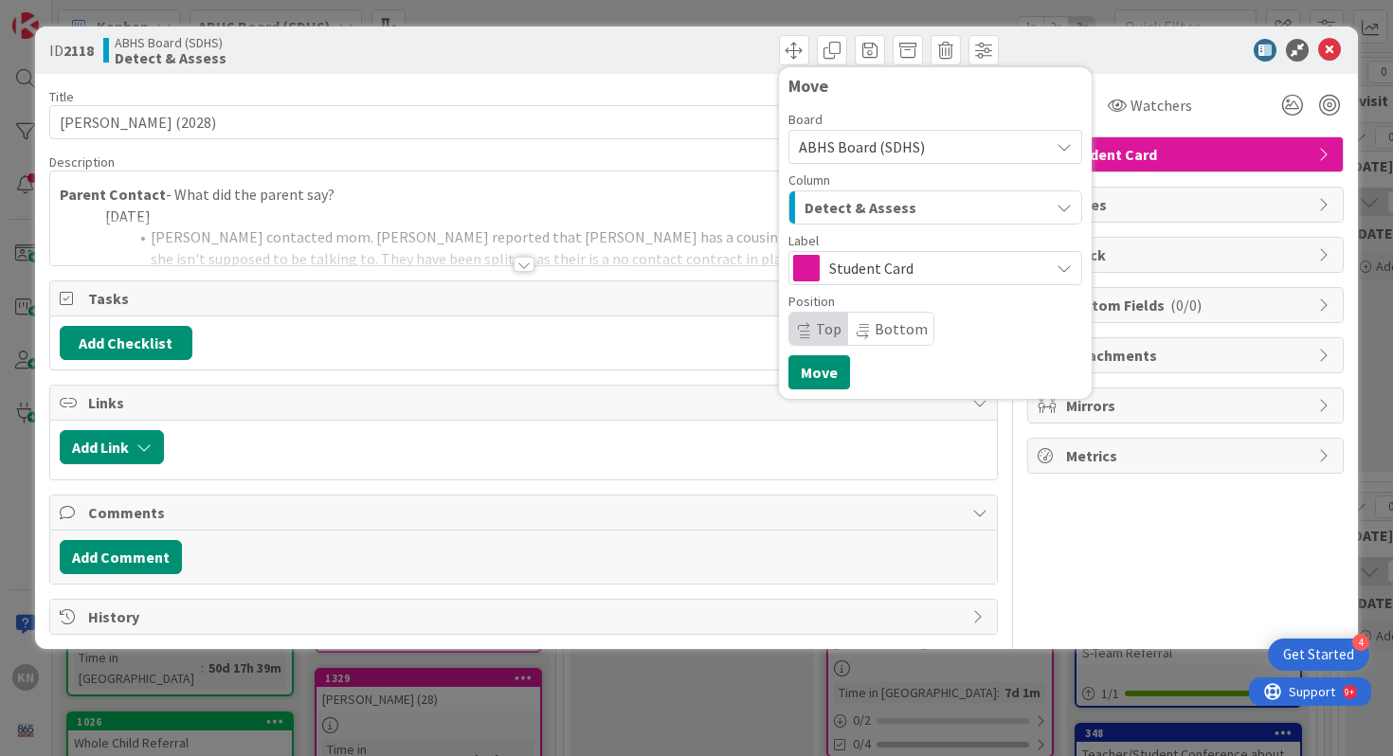
click at [825, 205] on span "Detect & Assess" at bounding box center [860, 207] width 112 height 25
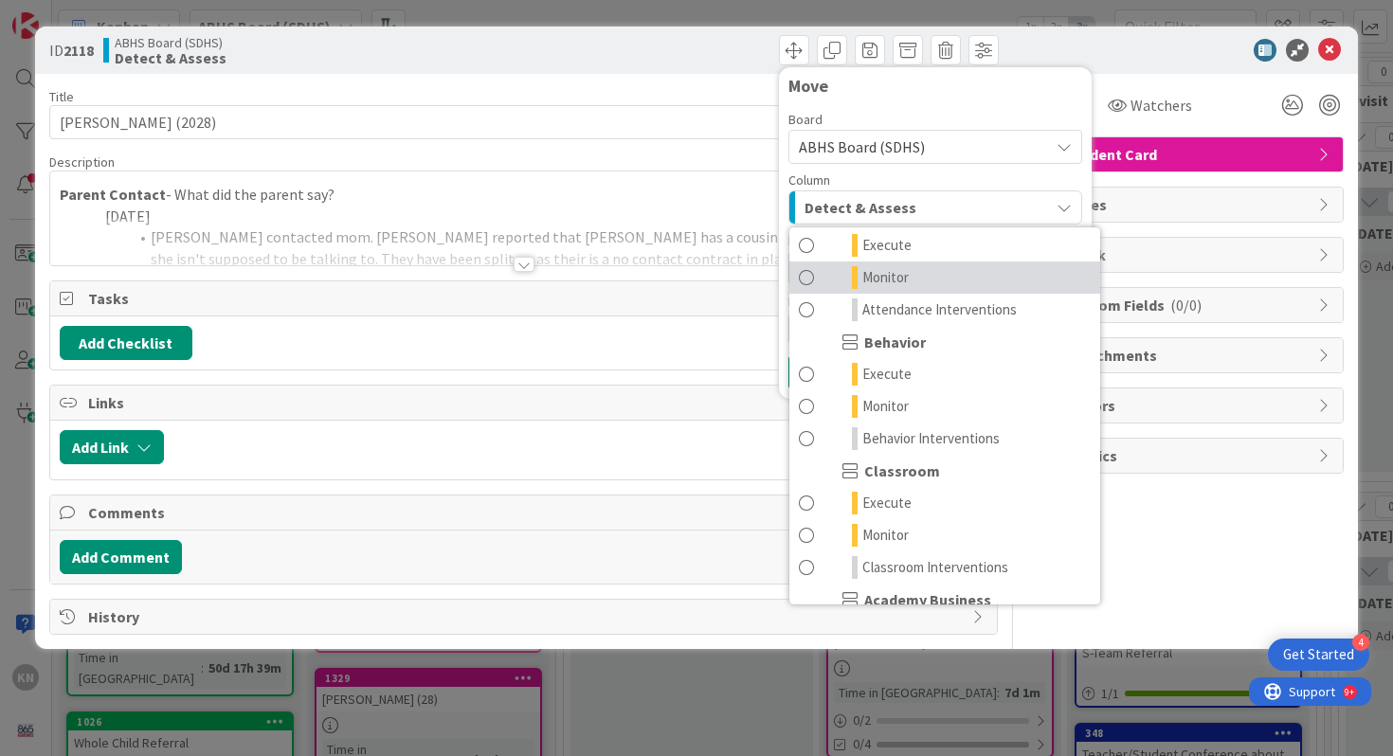
scroll to position [136, 0]
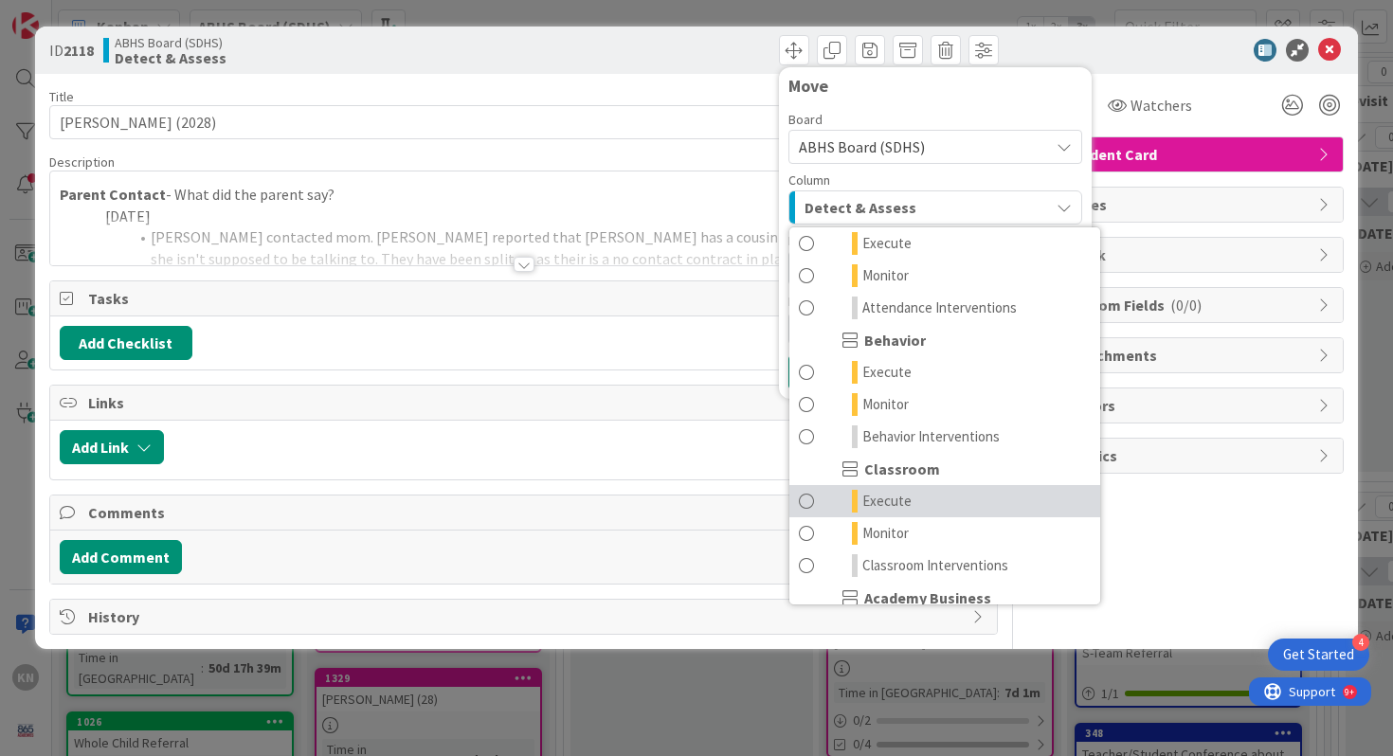
click at [897, 503] on span "Execute" at bounding box center [886, 501] width 49 height 23
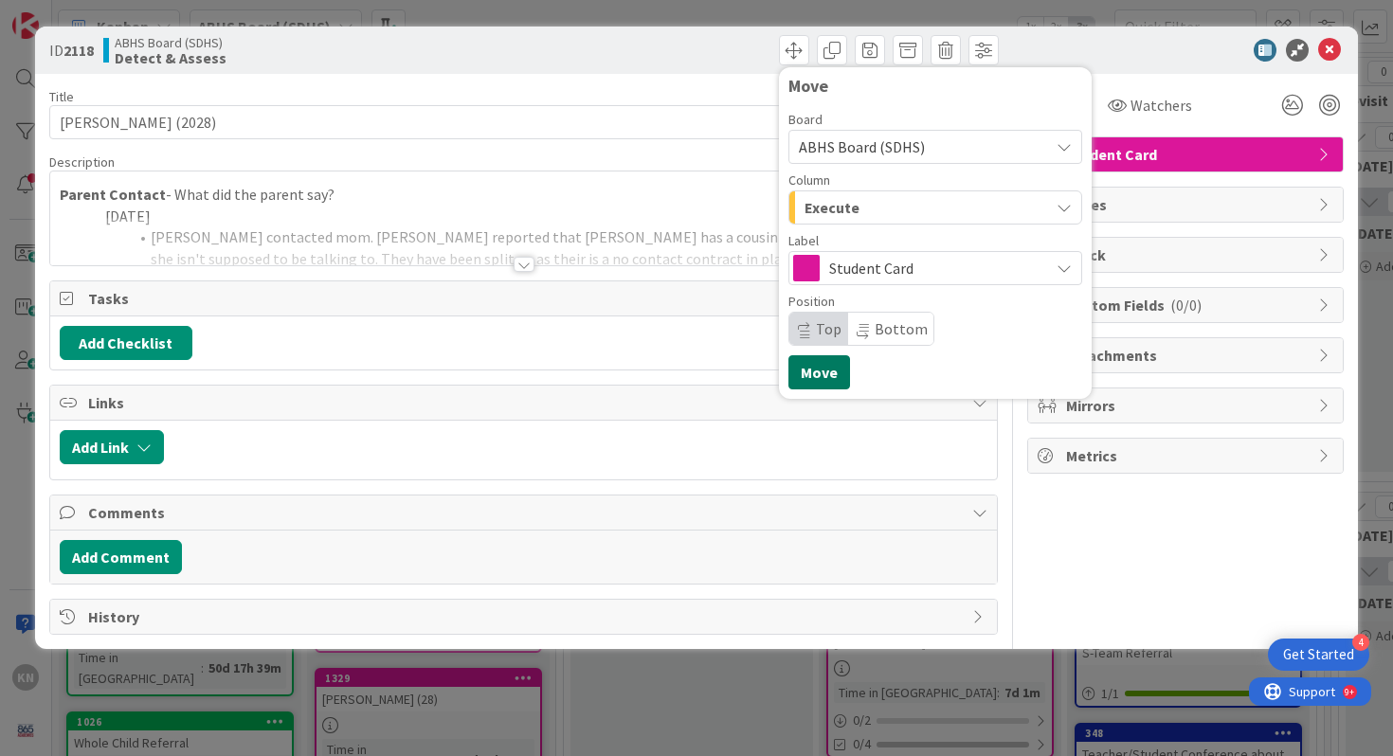
click at [824, 367] on button "Move" at bounding box center [819, 372] width 62 height 34
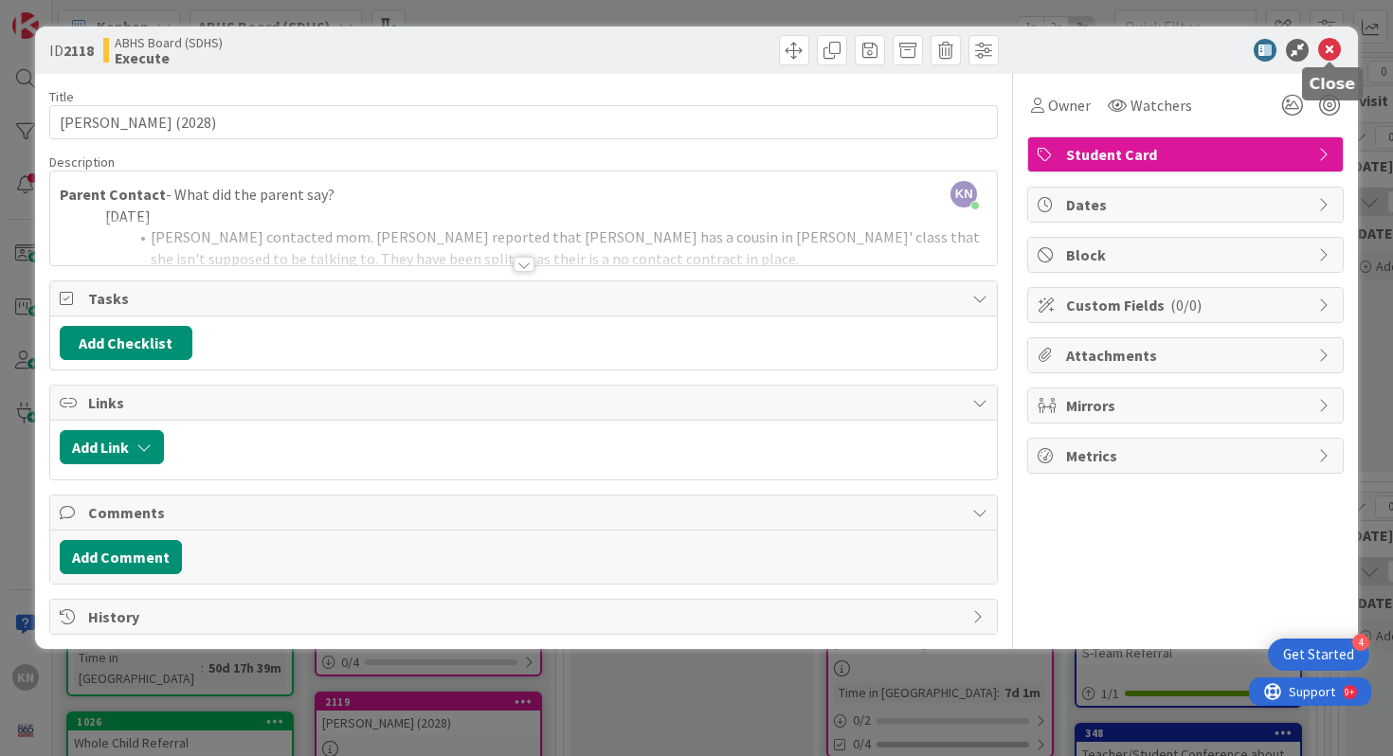
click at [1328, 44] on icon at bounding box center [1329, 50] width 23 height 23
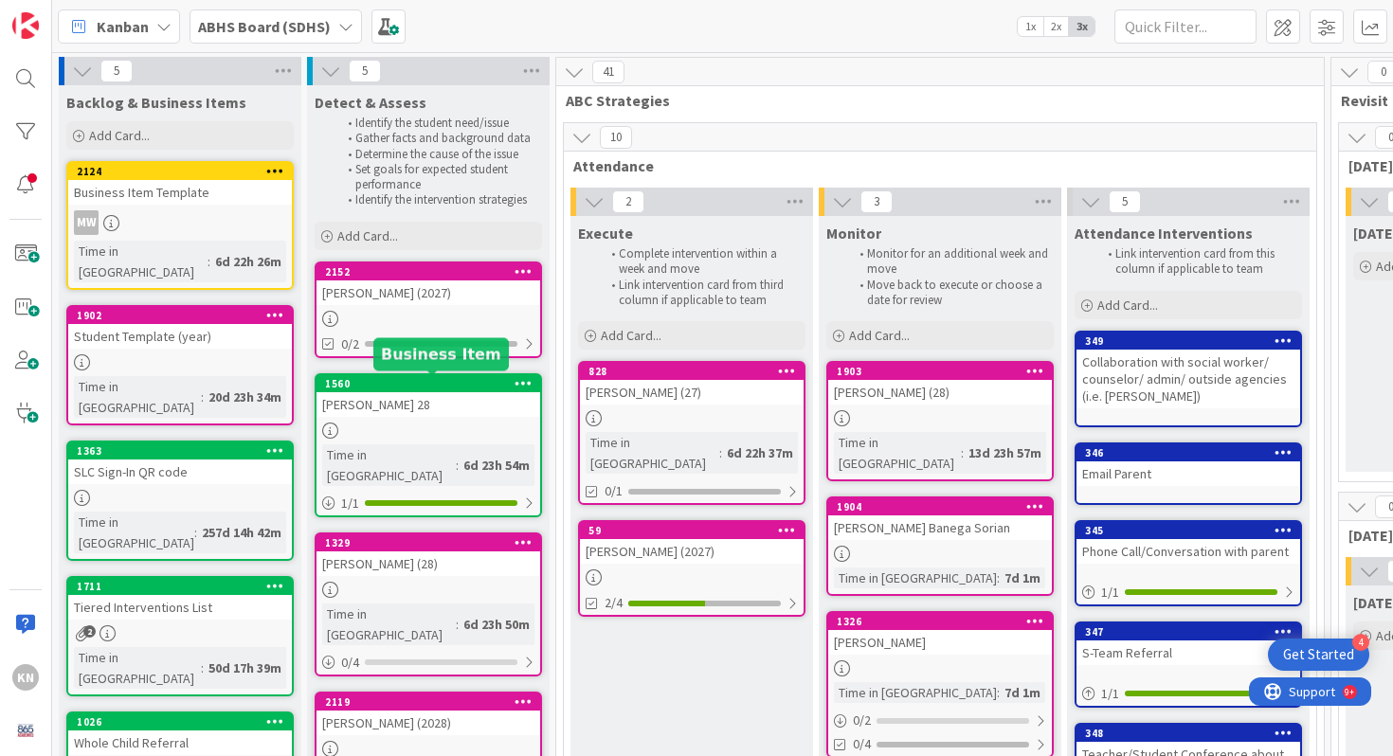
click at [399, 386] on div "1560" at bounding box center [432, 383] width 215 height 13
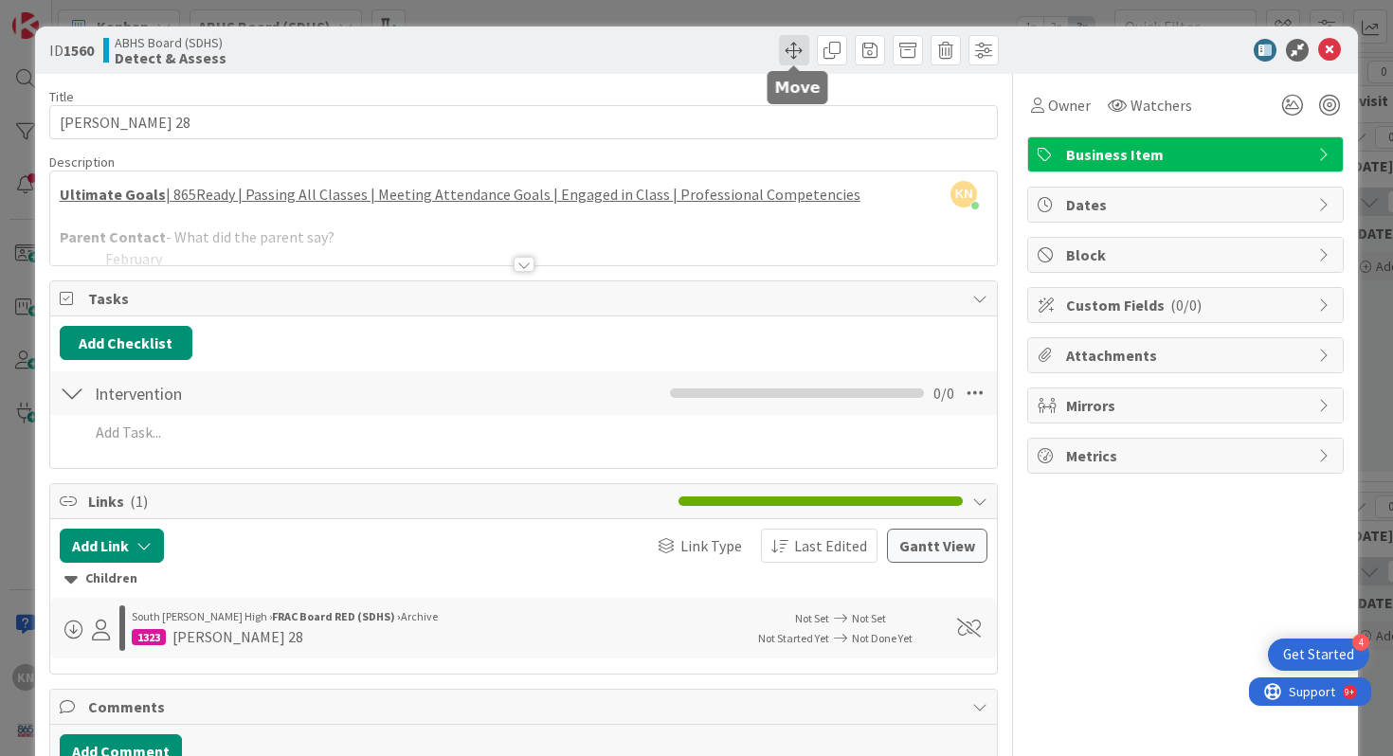
click at [794, 44] on span at bounding box center [794, 50] width 30 height 30
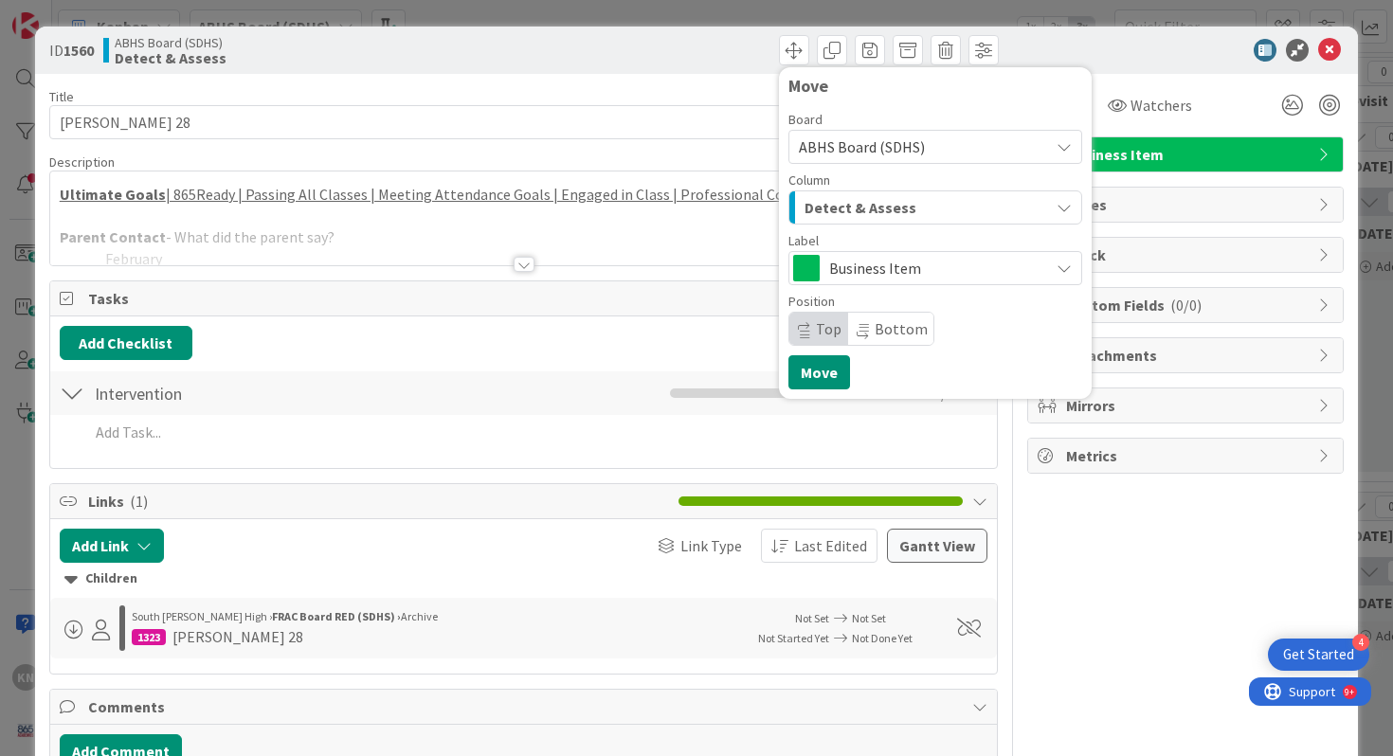
click at [836, 201] on span "Detect & Assess" at bounding box center [860, 207] width 112 height 25
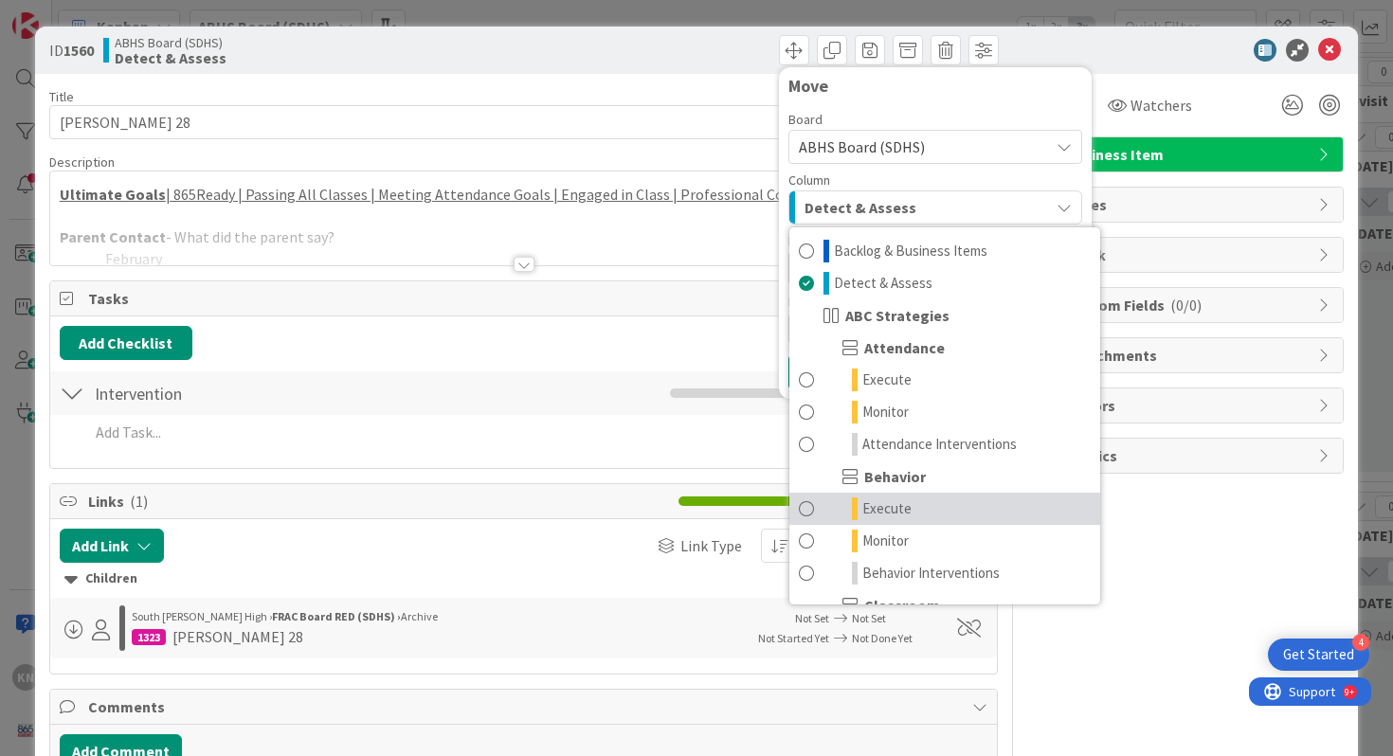
click at [887, 509] on span "Execute" at bounding box center [886, 508] width 49 height 23
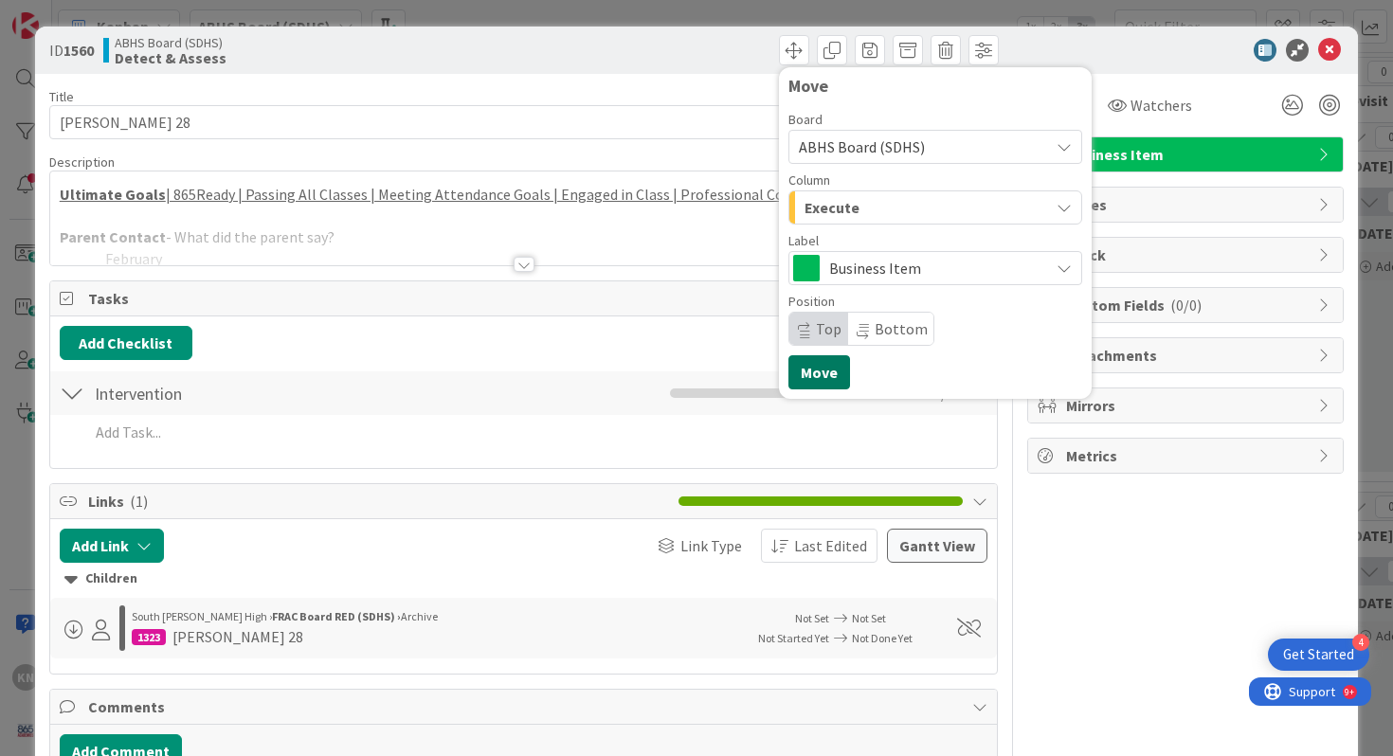
click at [822, 370] on button "Move" at bounding box center [819, 372] width 62 height 34
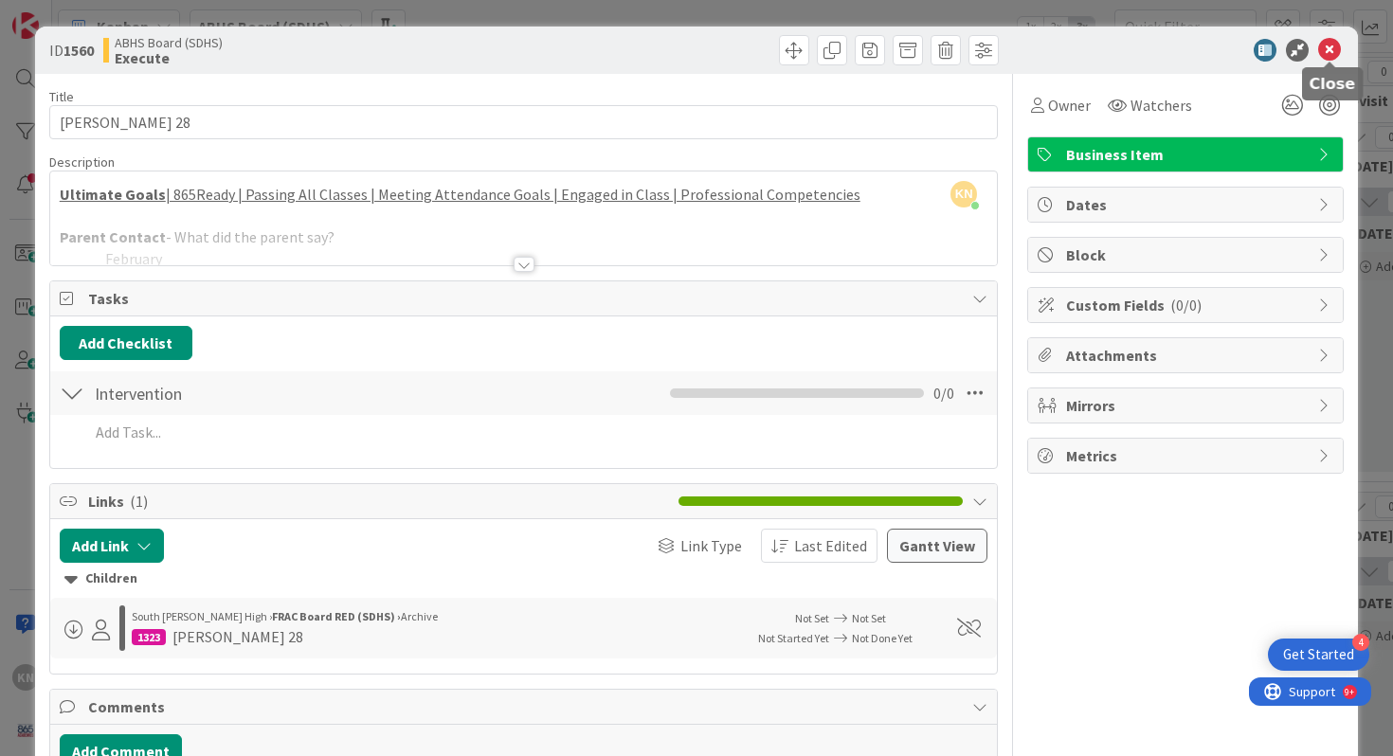
click at [1328, 51] on icon at bounding box center [1329, 50] width 23 height 23
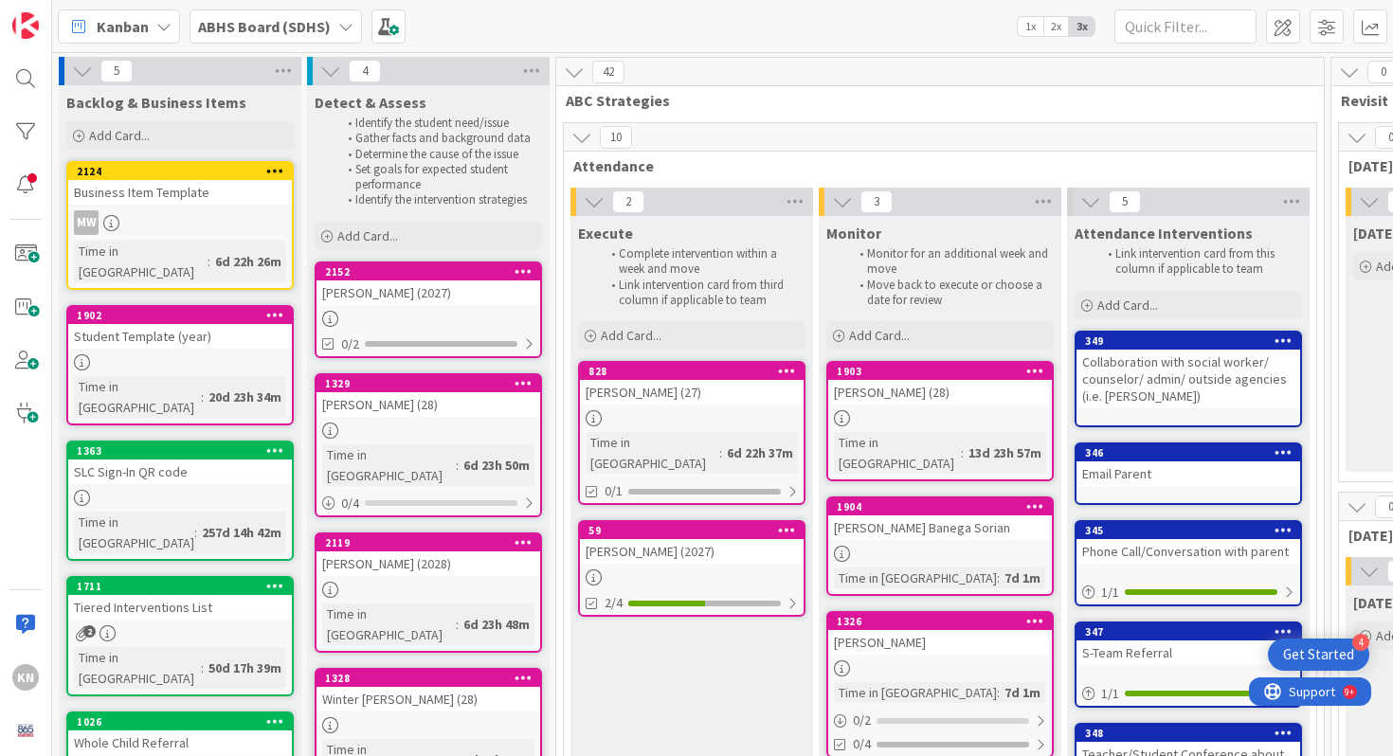
click at [388, 397] on div "[PERSON_NAME] (28)" at bounding box center [428, 404] width 224 height 25
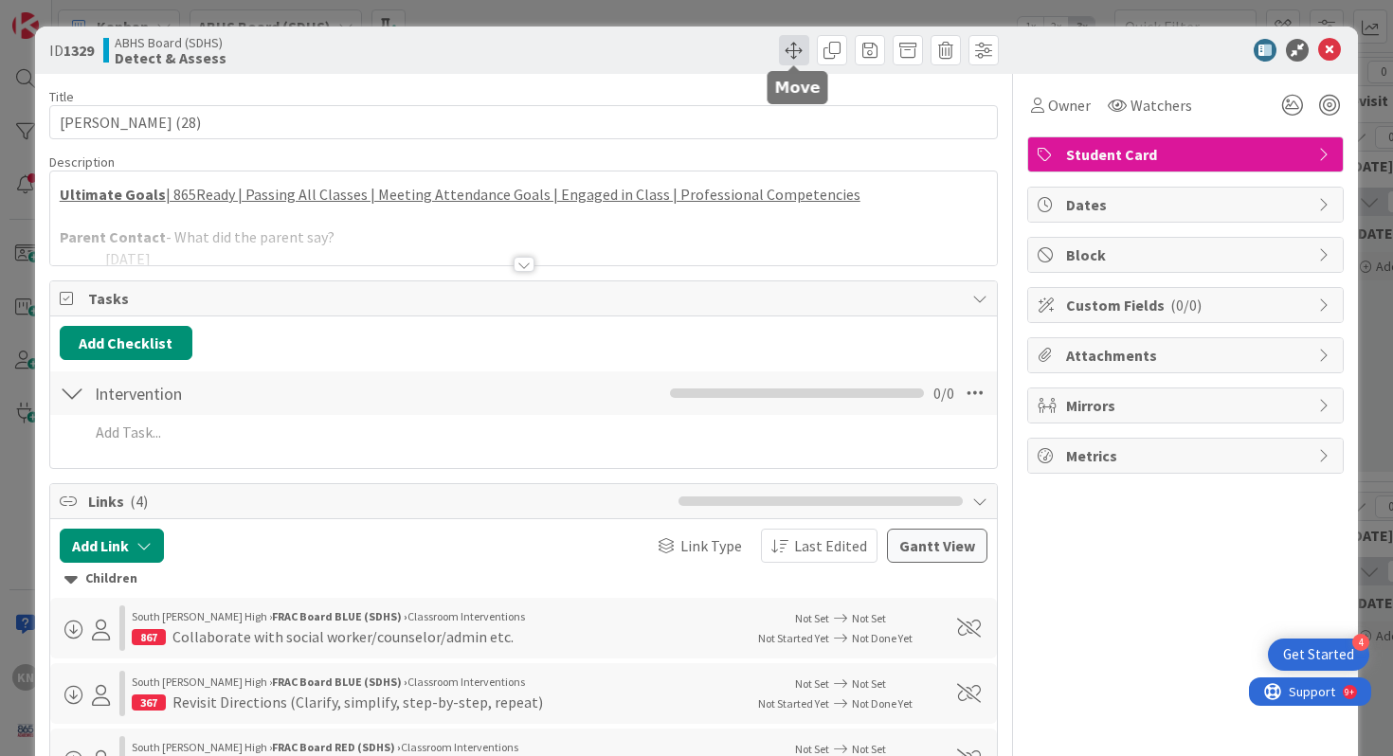
click at [798, 51] on span at bounding box center [794, 50] width 30 height 30
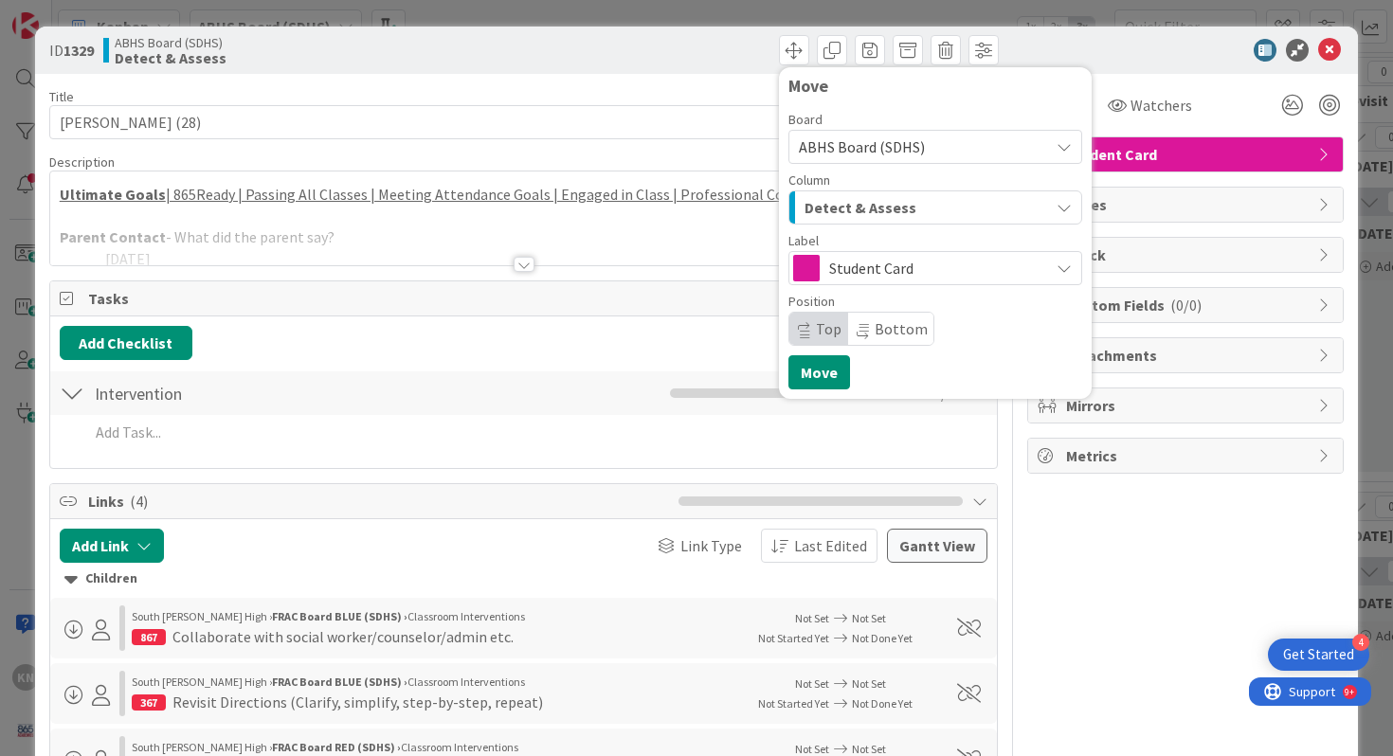
click at [828, 207] on span "Detect & Assess" at bounding box center [860, 207] width 112 height 25
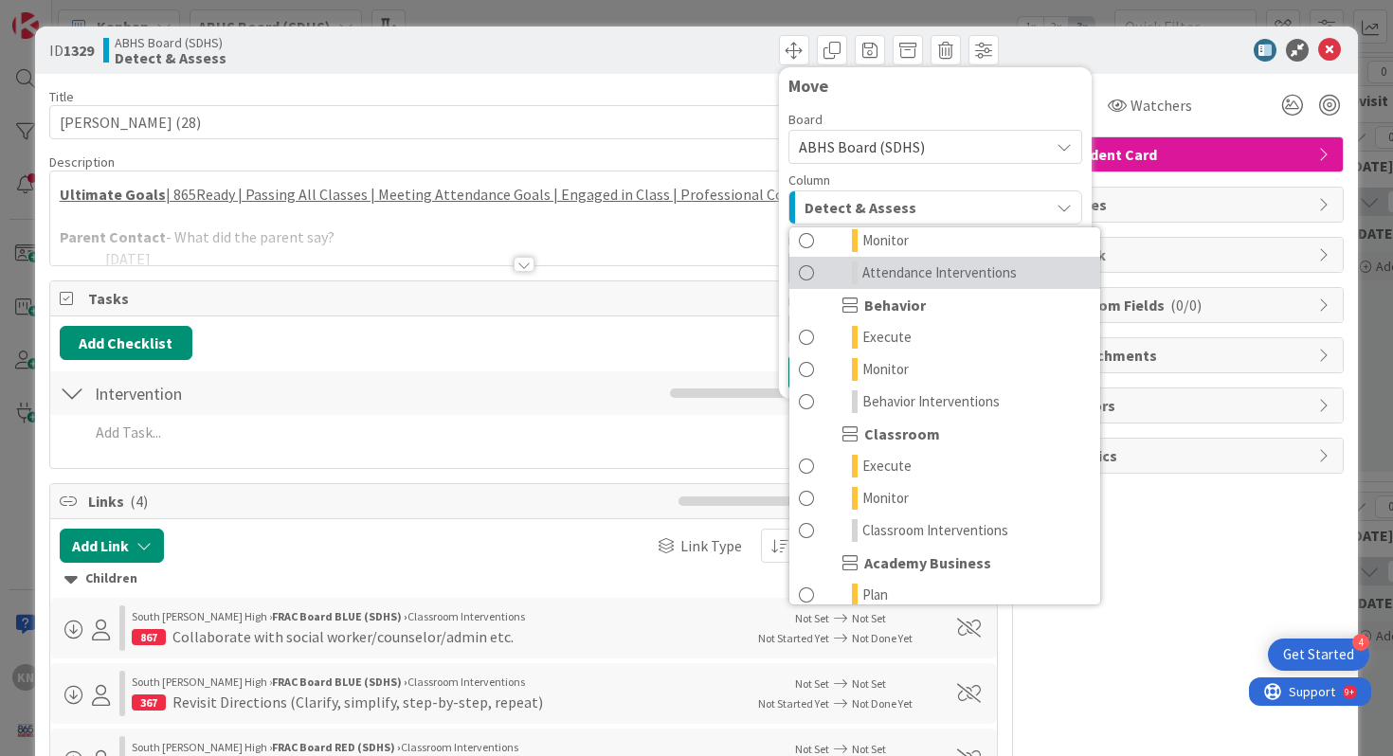
scroll to position [177, 0]
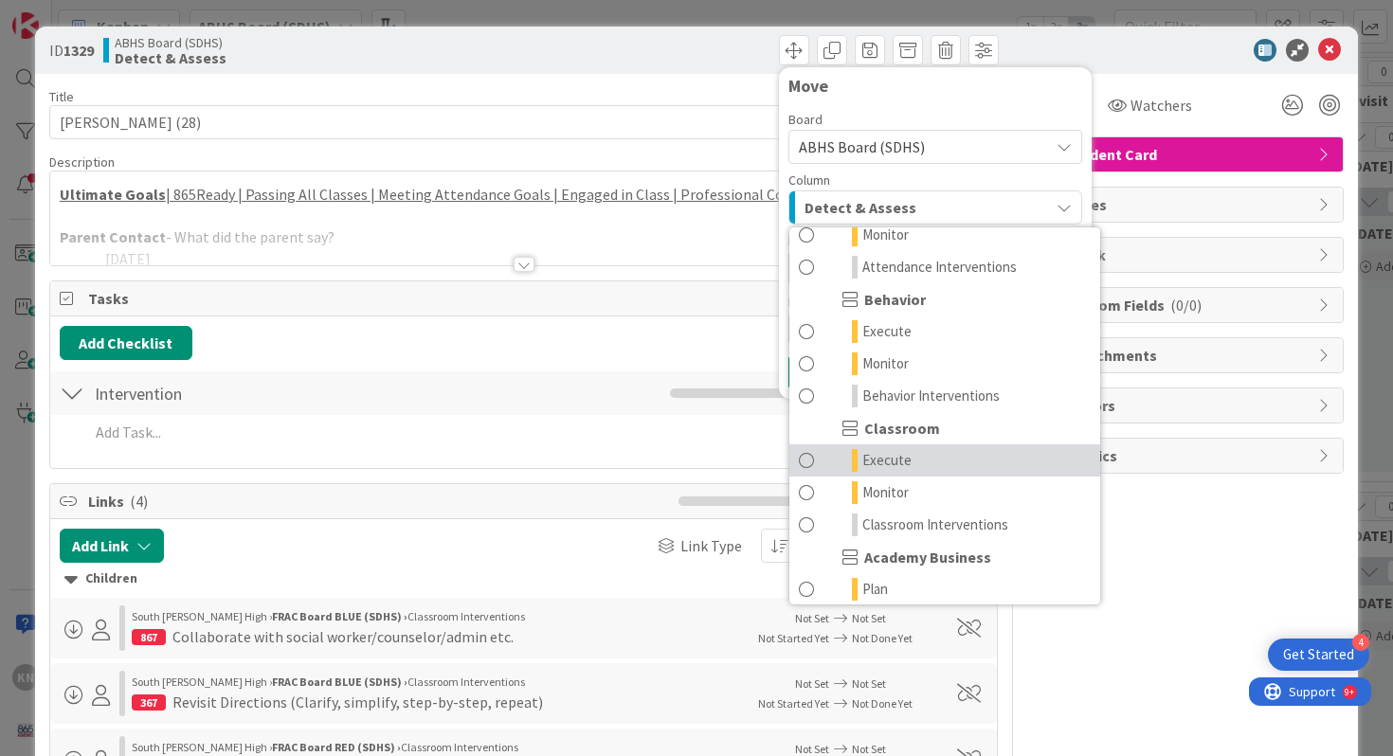
click at [878, 462] on span "Execute" at bounding box center [886, 460] width 49 height 23
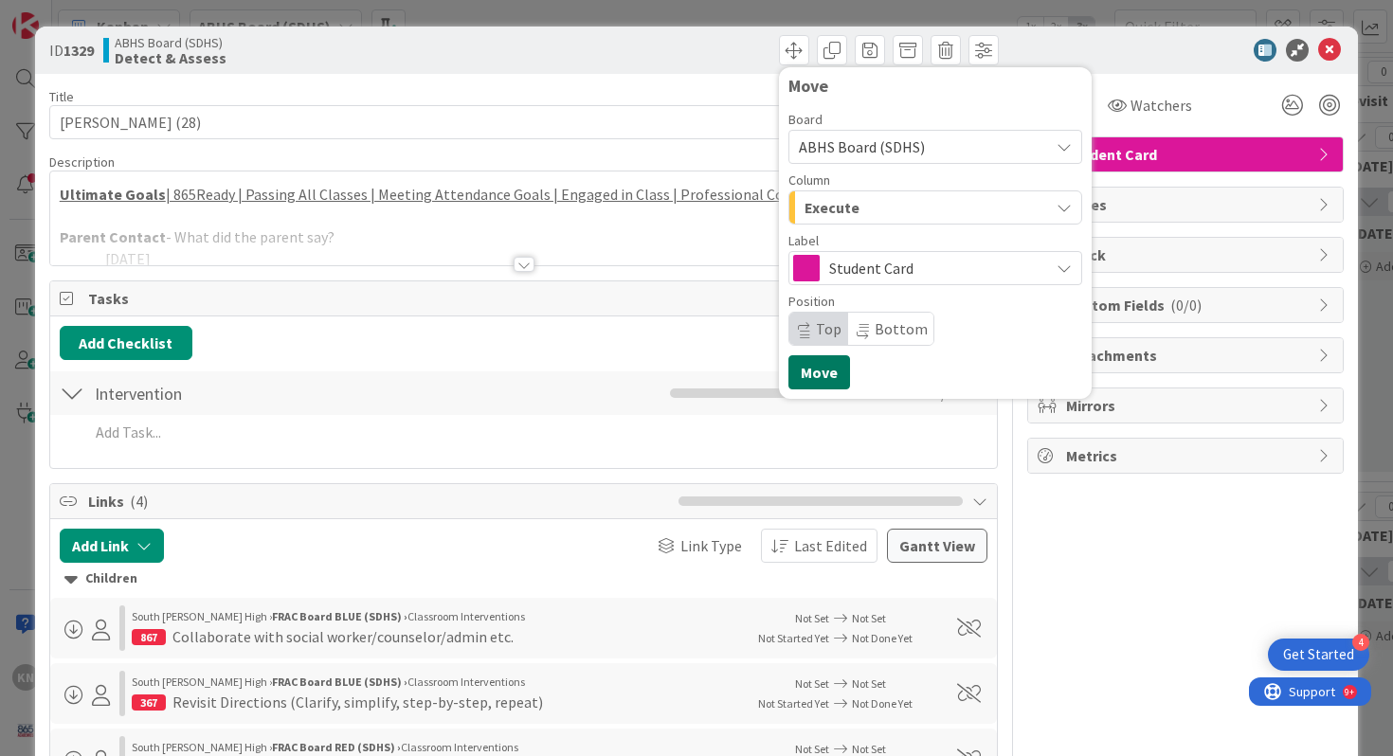
click at [833, 379] on button "Move" at bounding box center [819, 372] width 62 height 34
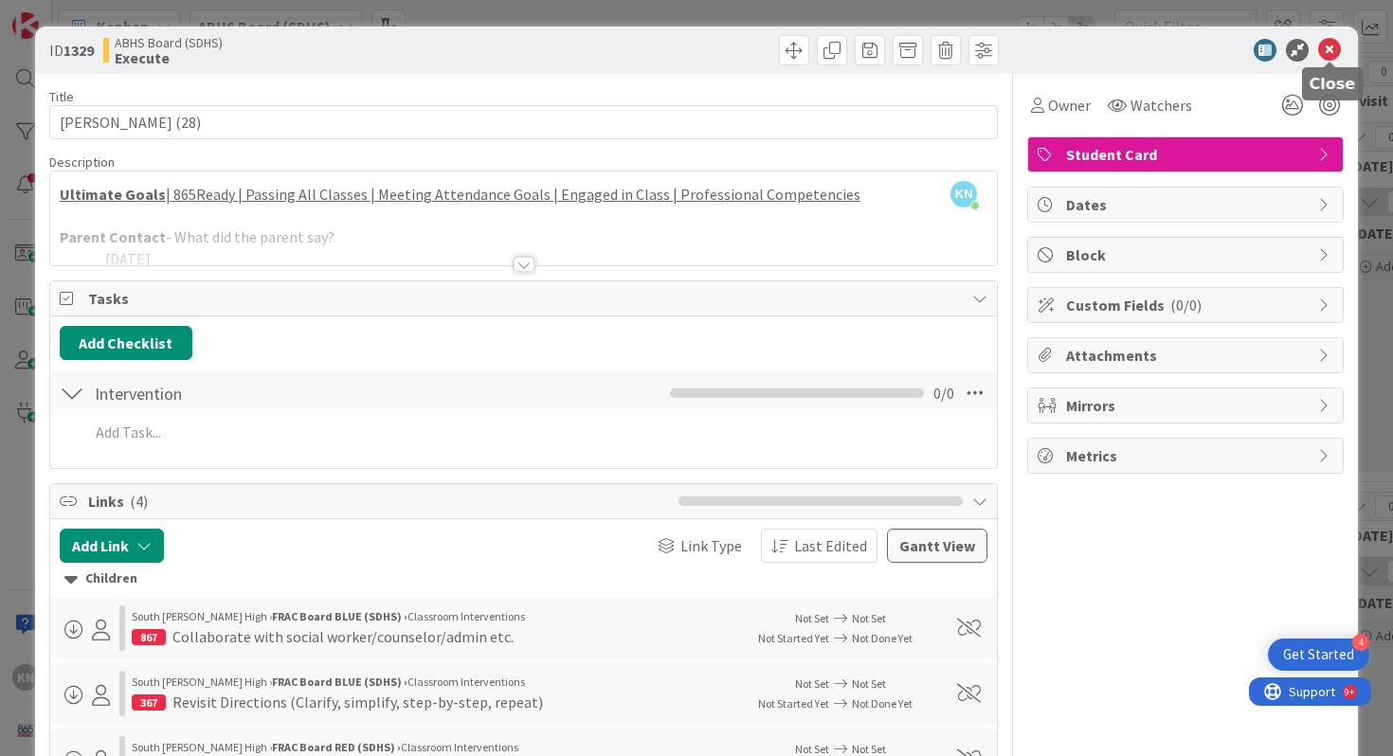
click at [1328, 53] on icon at bounding box center [1329, 50] width 23 height 23
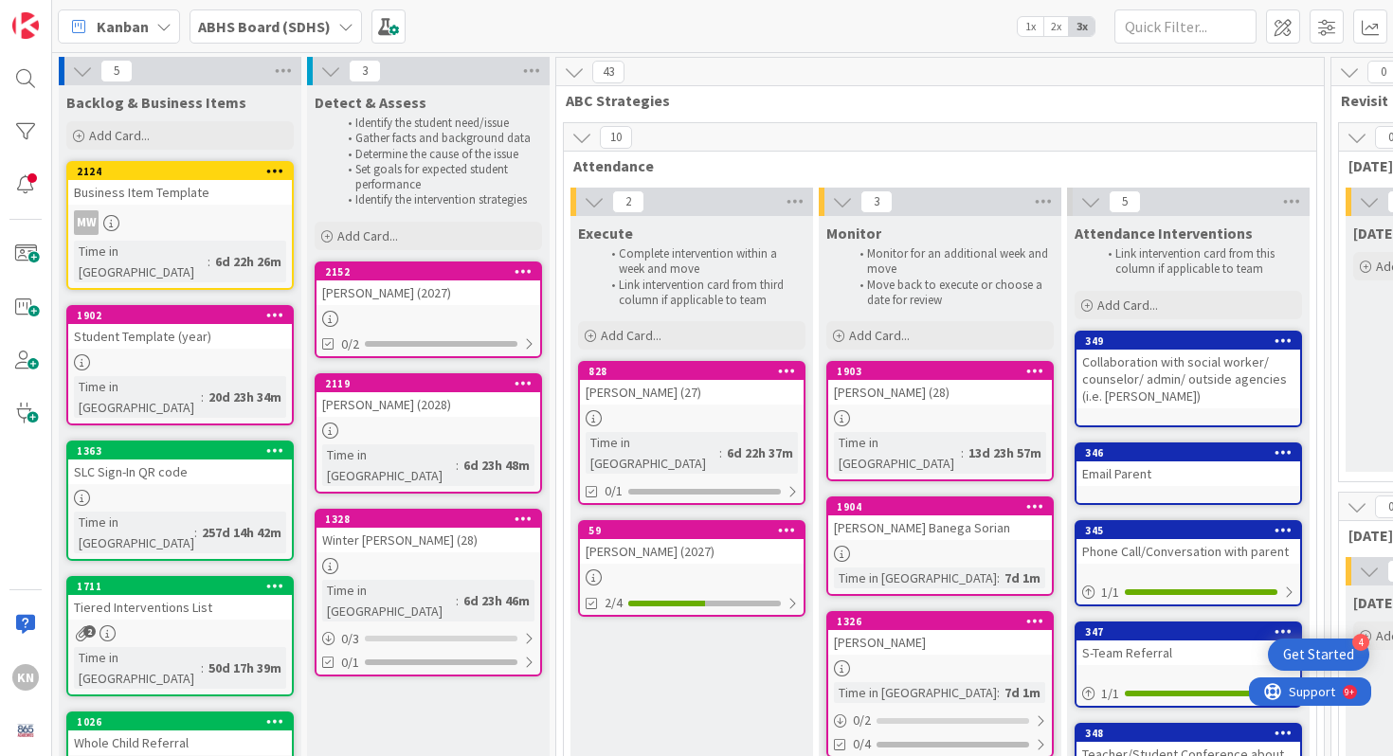
click at [435, 400] on div "[PERSON_NAME] (2028)" at bounding box center [428, 404] width 224 height 25
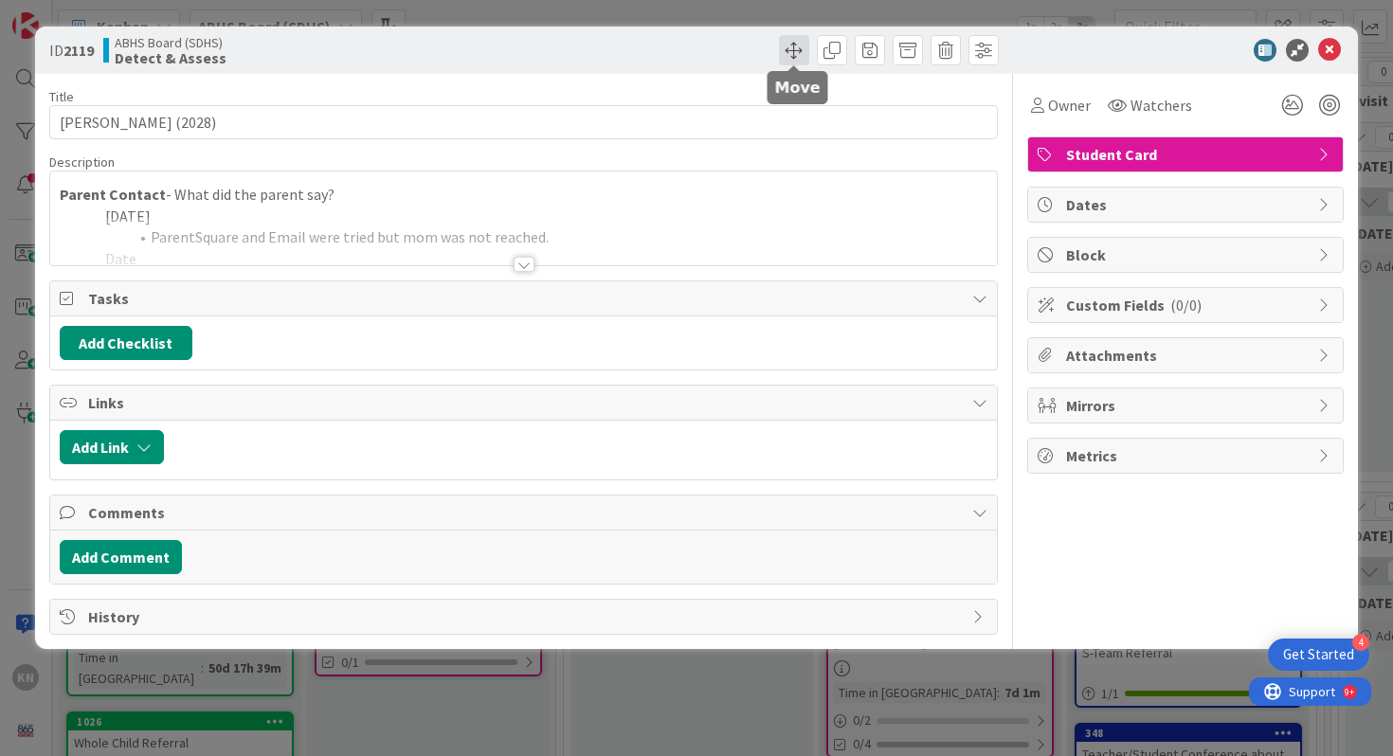
click at [799, 45] on span at bounding box center [794, 50] width 30 height 30
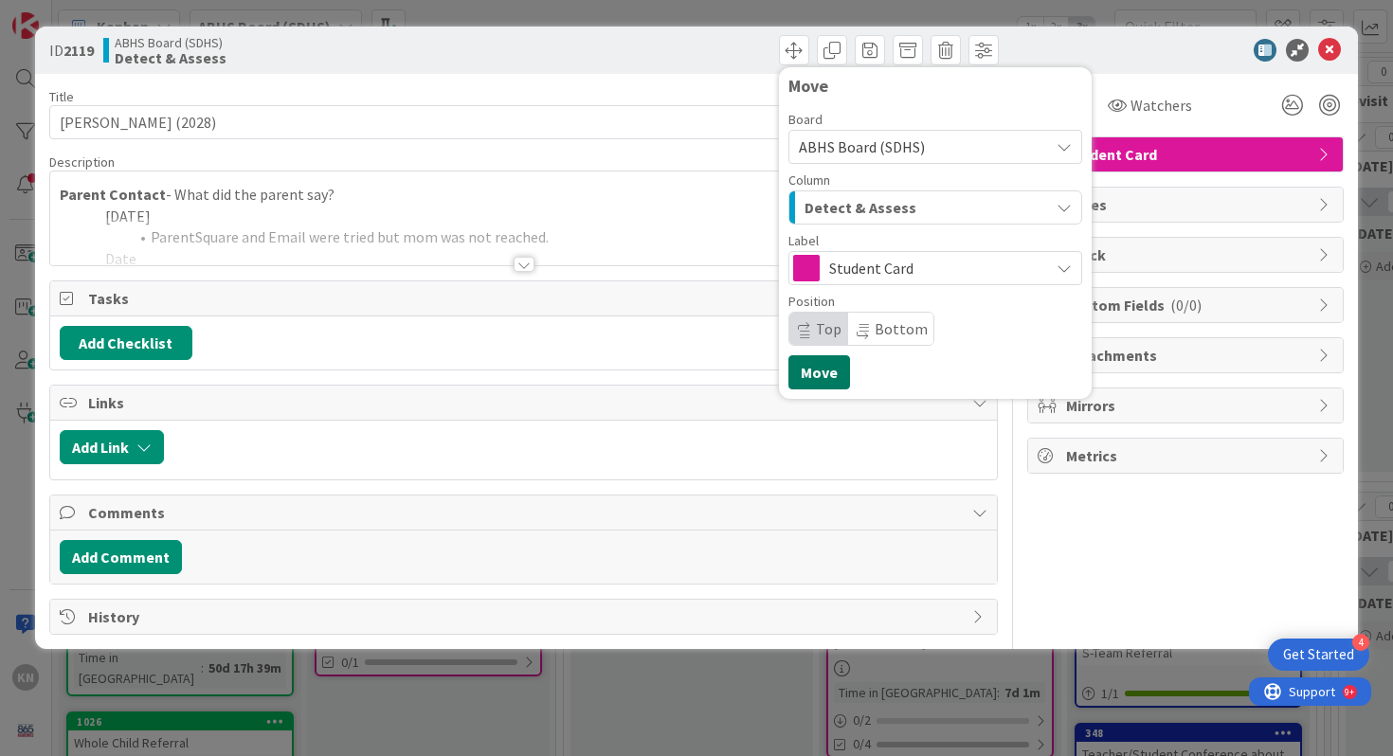
click at [819, 369] on button "Move" at bounding box center [819, 372] width 62 height 34
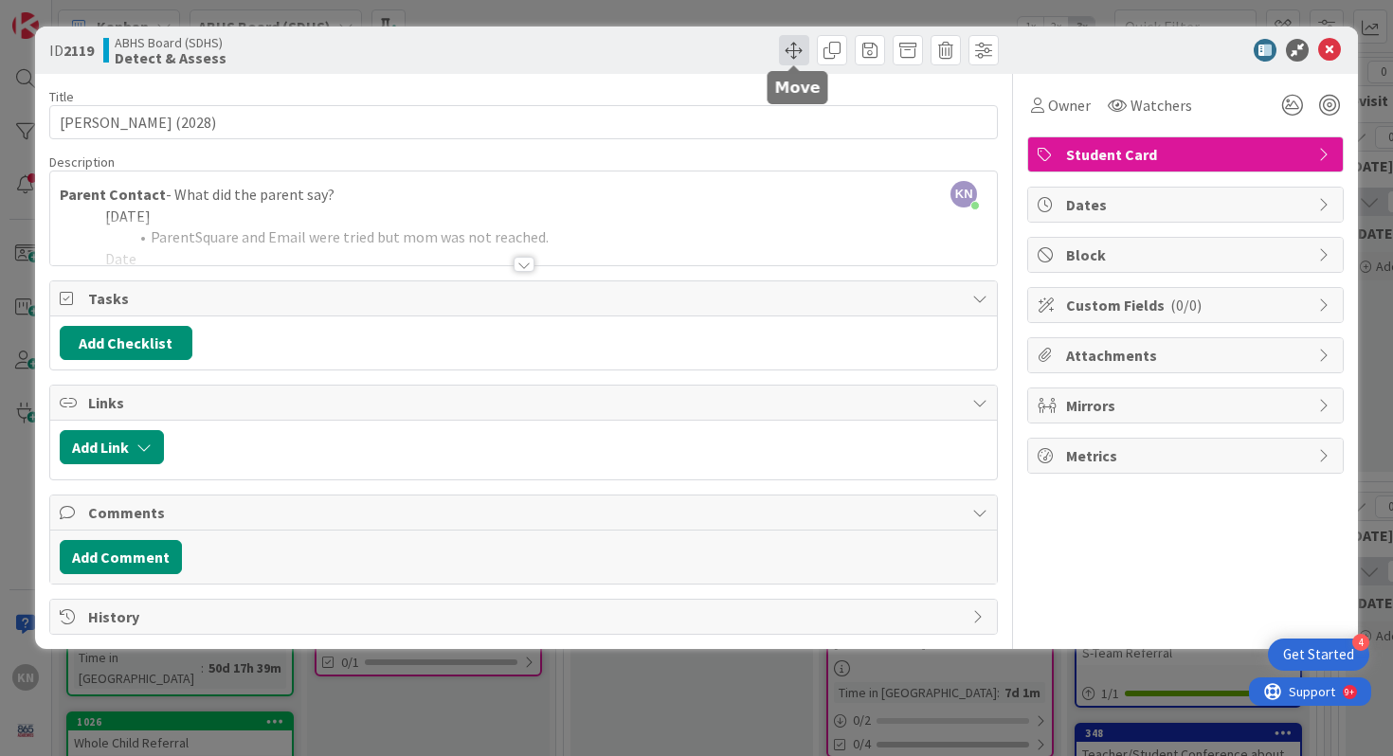
click at [794, 47] on span at bounding box center [794, 50] width 30 height 30
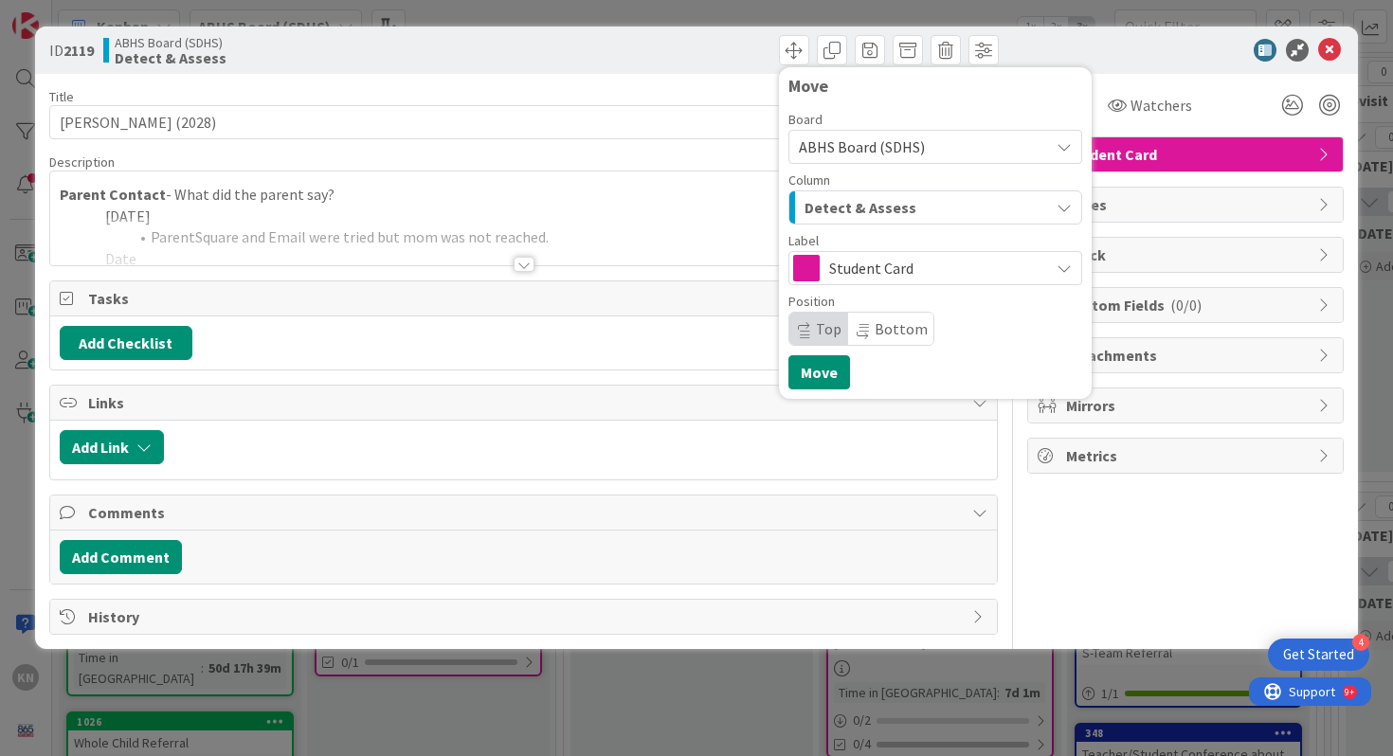
click at [844, 200] on span "Detect & Assess" at bounding box center [860, 207] width 112 height 25
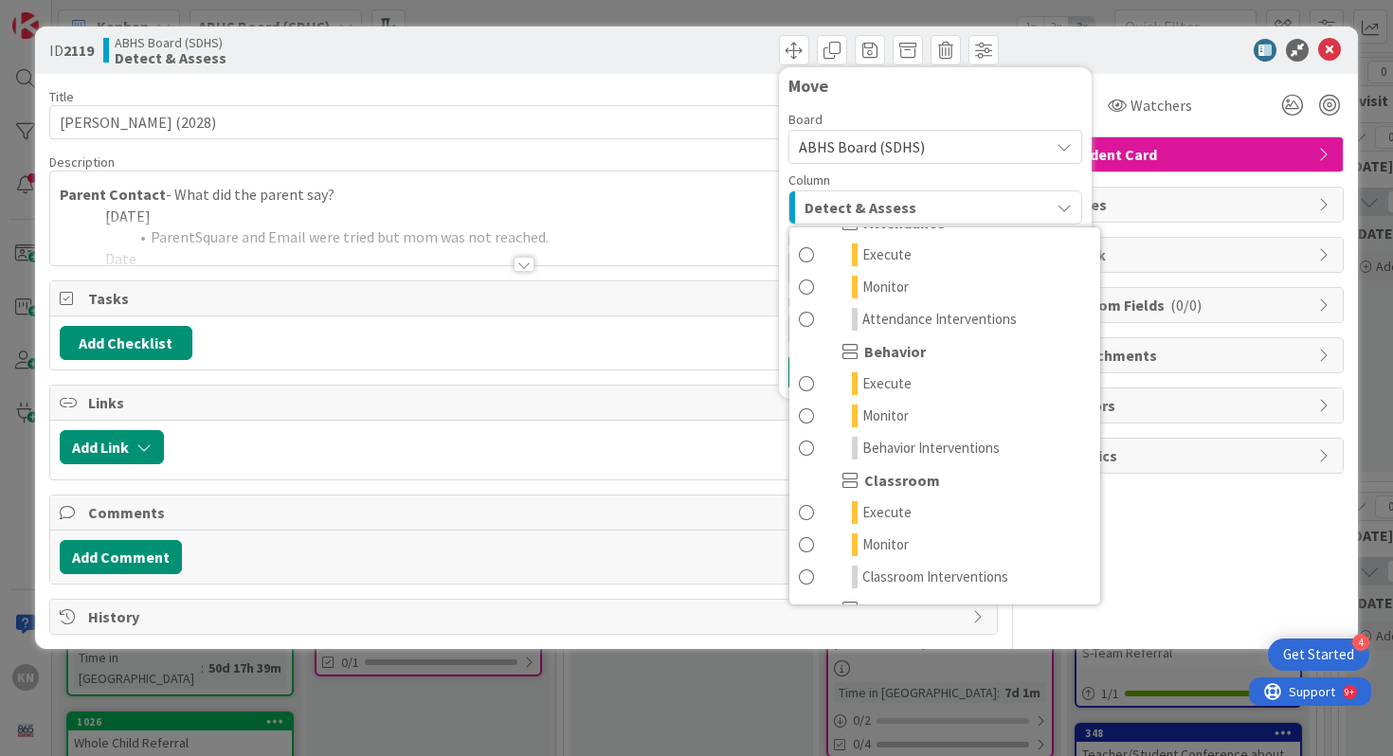
scroll to position [137, 0]
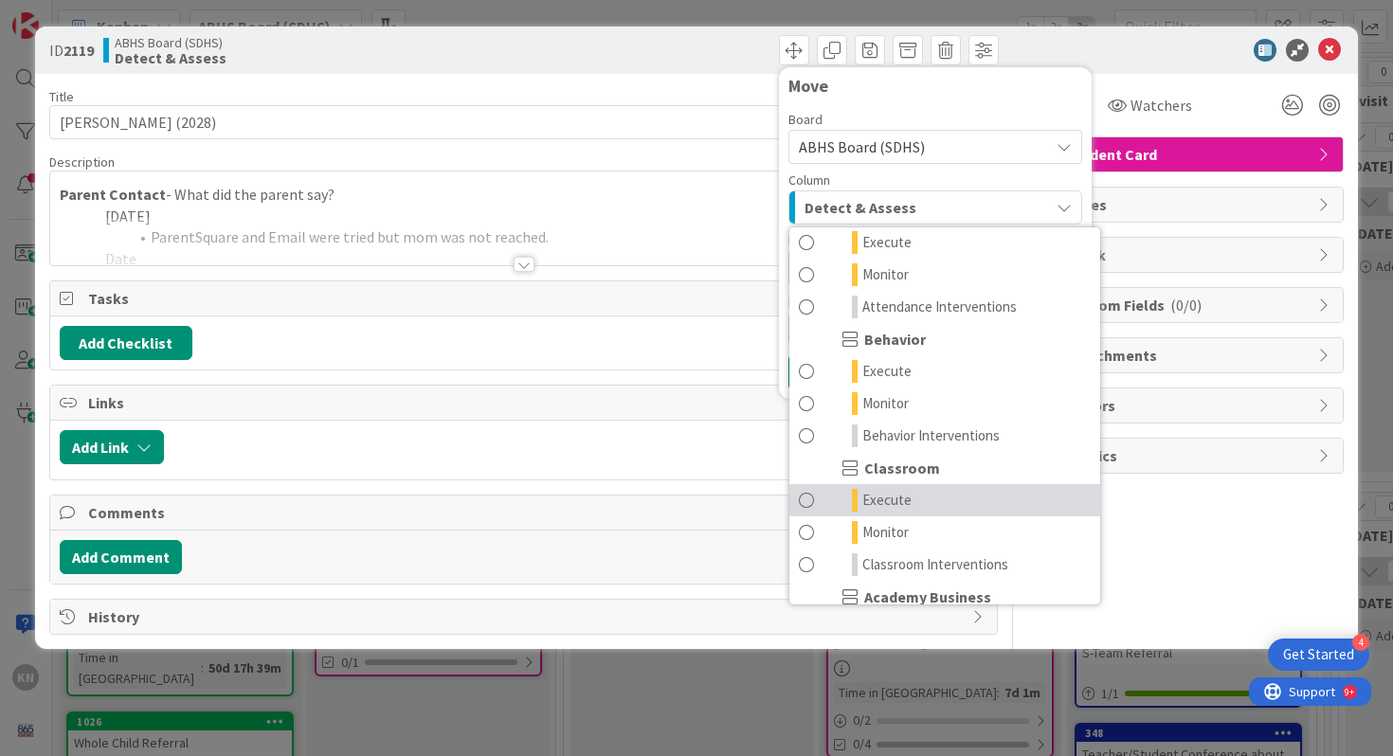
click at [899, 495] on span "Execute" at bounding box center [886, 500] width 49 height 23
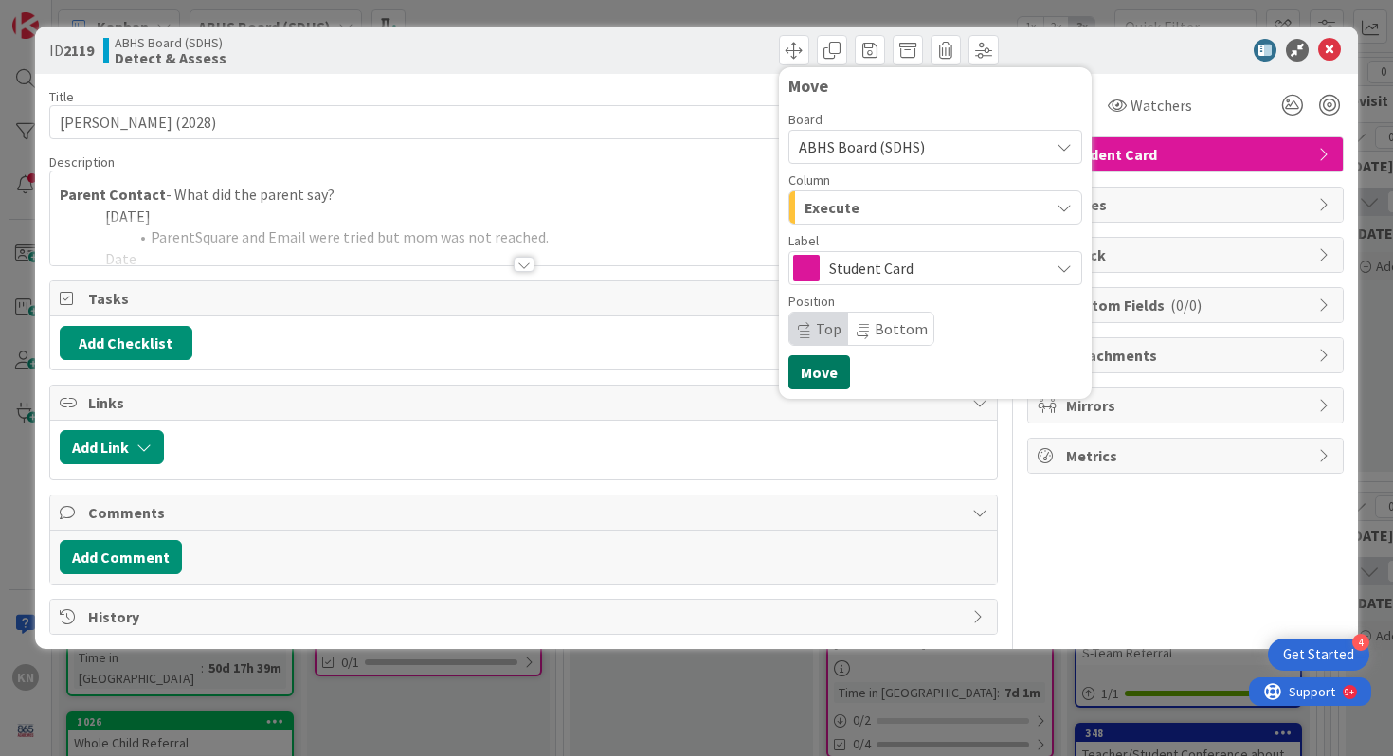
click at [830, 365] on button "Move" at bounding box center [819, 372] width 62 height 34
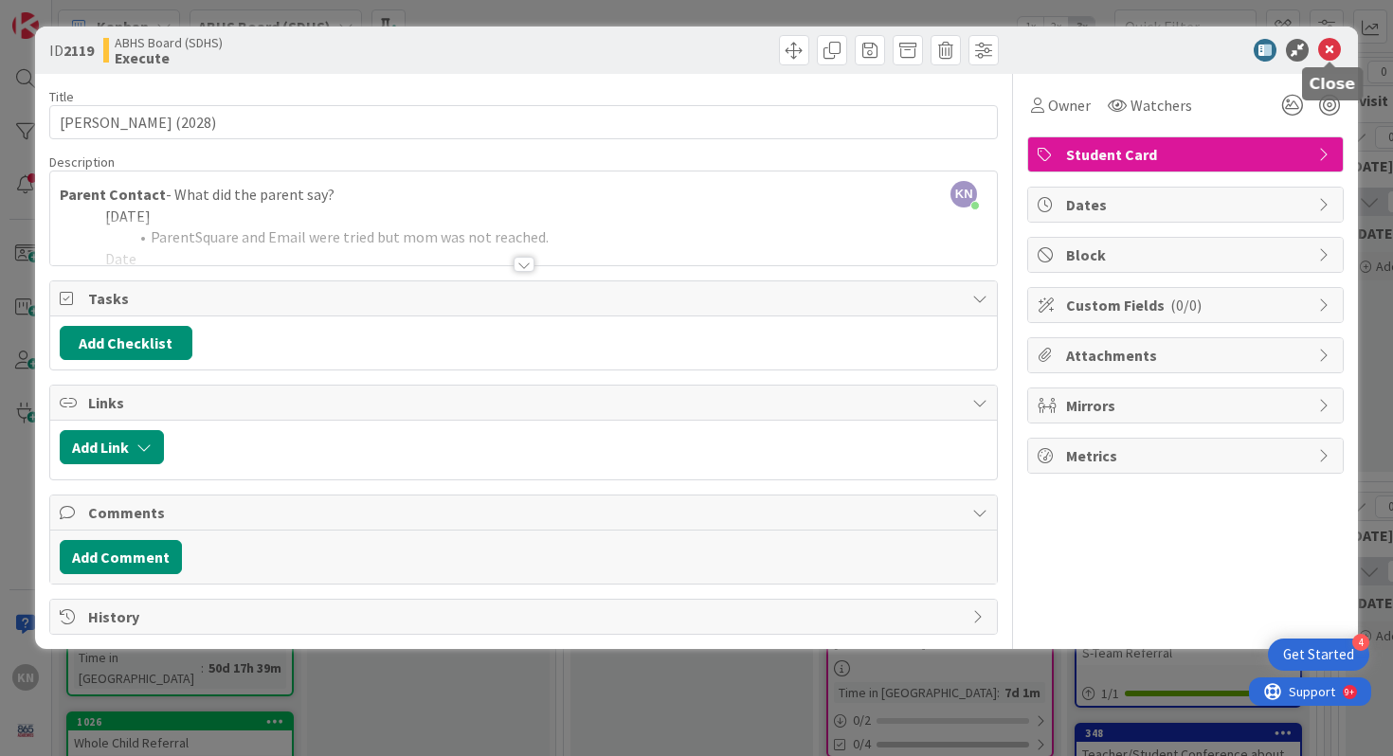
click at [1323, 49] on icon at bounding box center [1329, 50] width 23 height 23
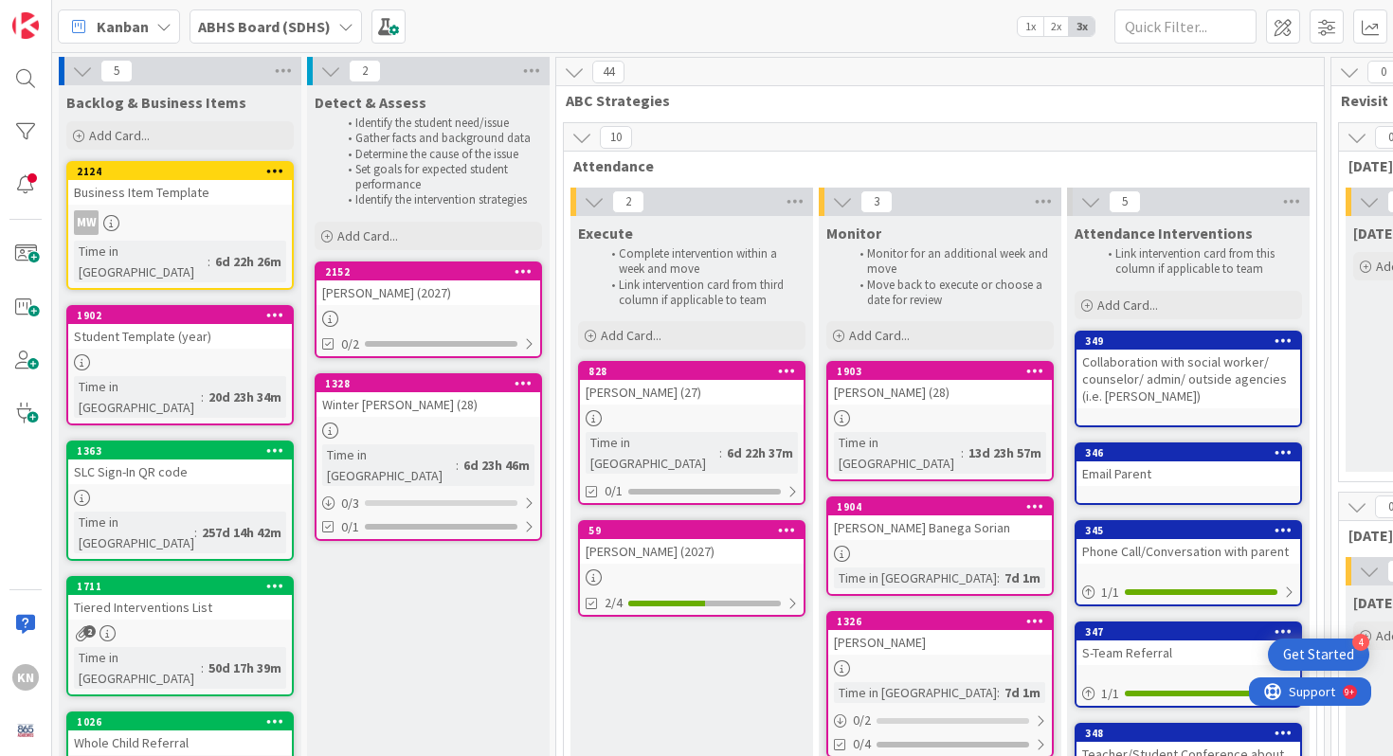
click at [384, 397] on div "Winter [PERSON_NAME] (28)" at bounding box center [428, 404] width 224 height 25
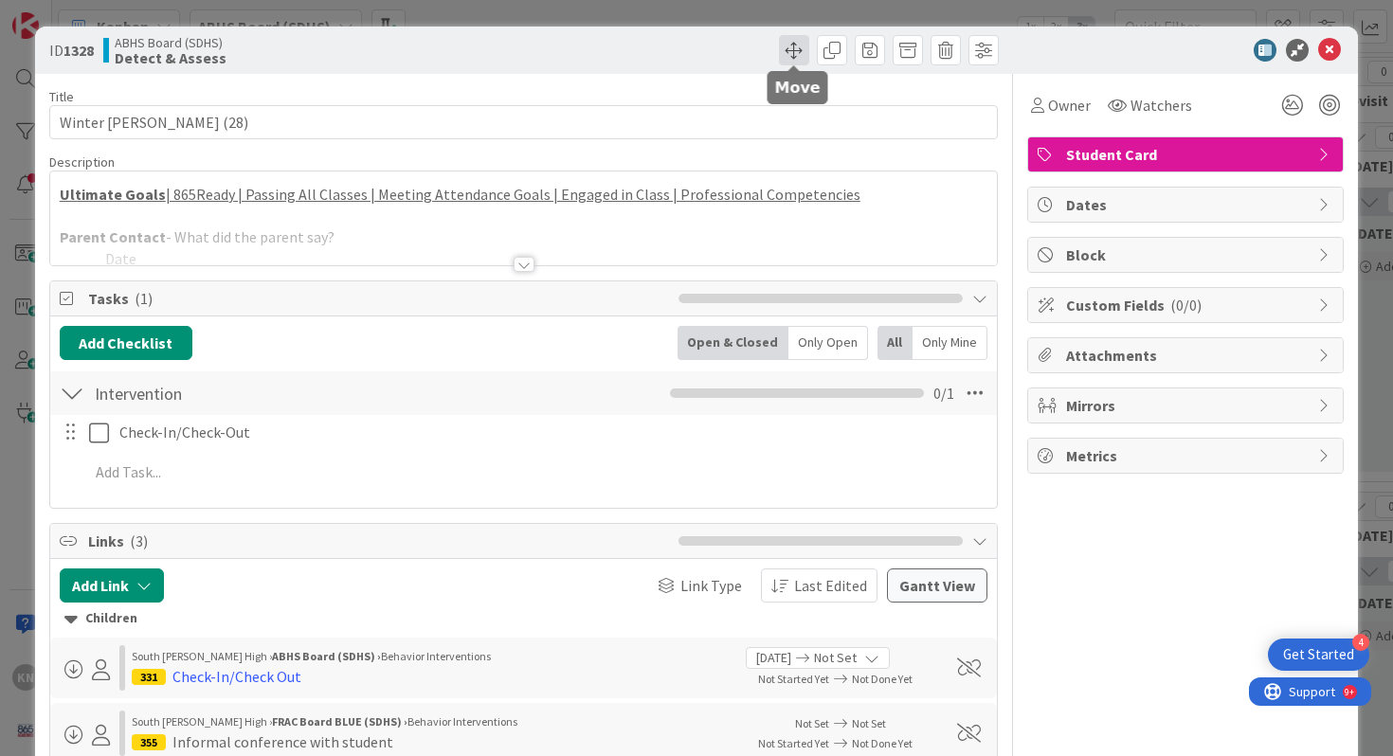
click at [798, 46] on span at bounding box center [794, 50] width 30 height 30
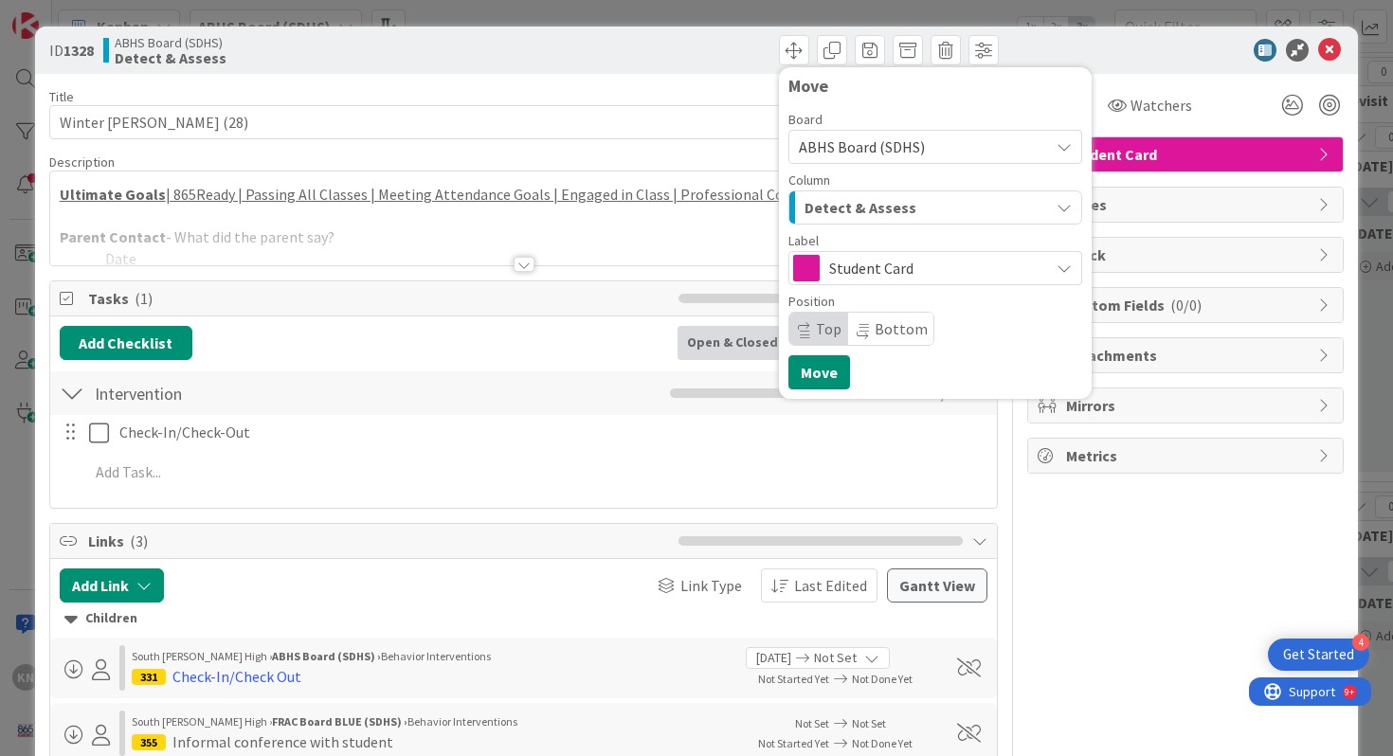
click at [823, 208] on span "Detect & Assess" at bounding box center [860, 207] width 112 height 25
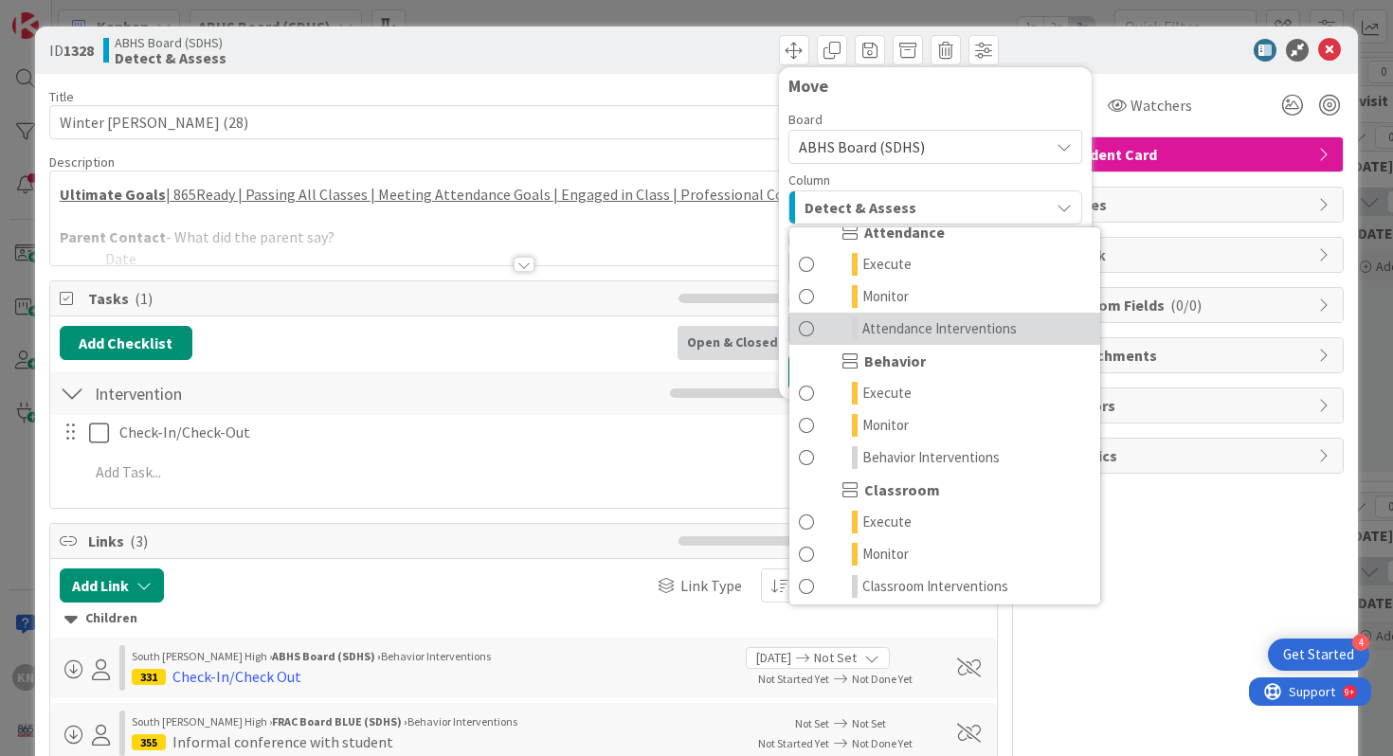
scroll to position [120, 0]
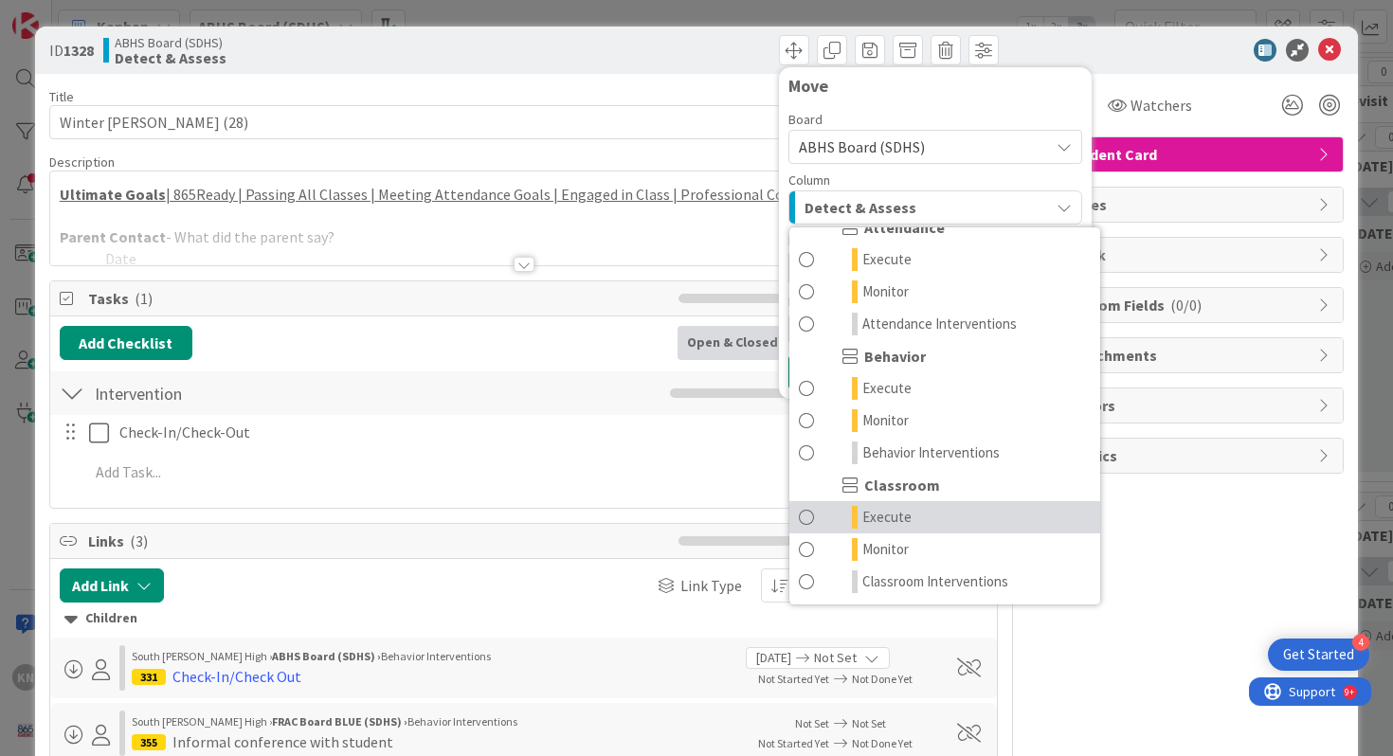
click at [882, 514] on span "Execute" at bounding box center [886, 517] width 49 height 23
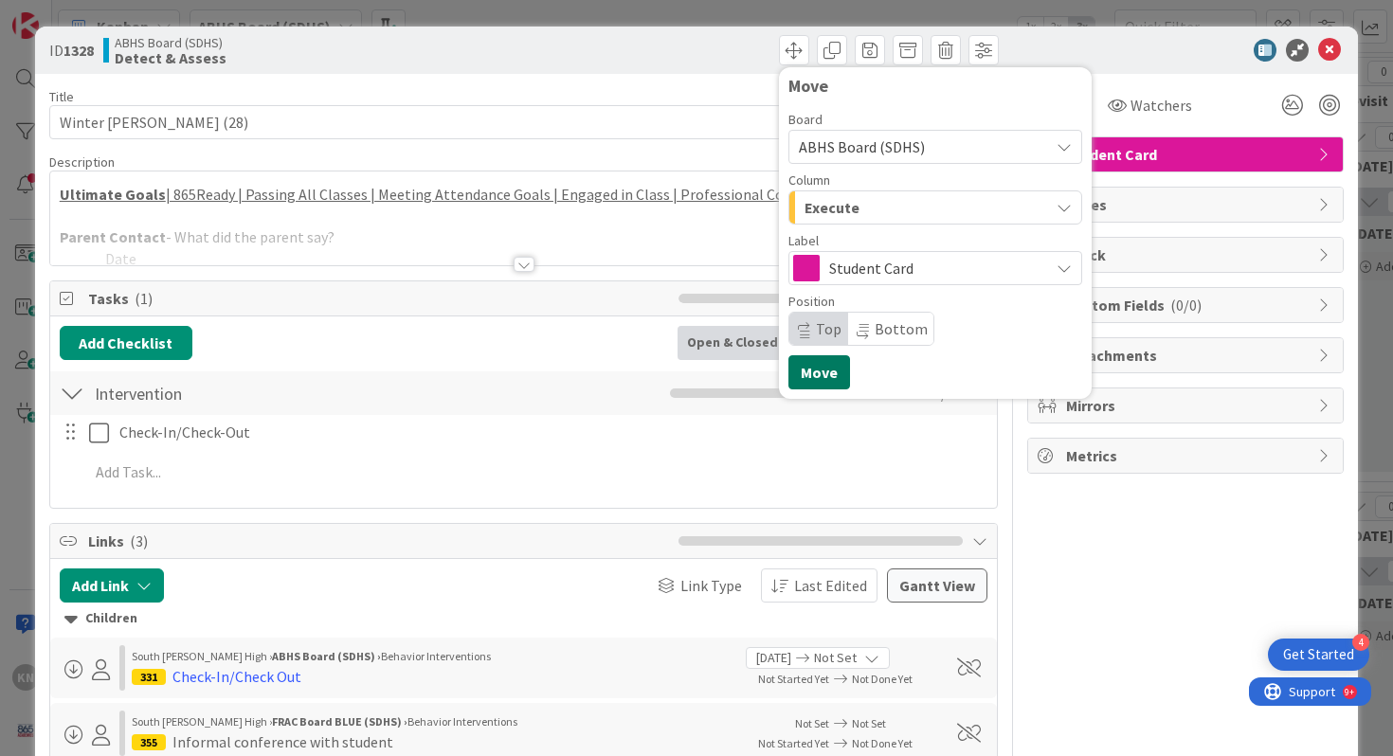
click at [824, 374] on button "Move" at bounding box center [819, 372] width 62 height 34
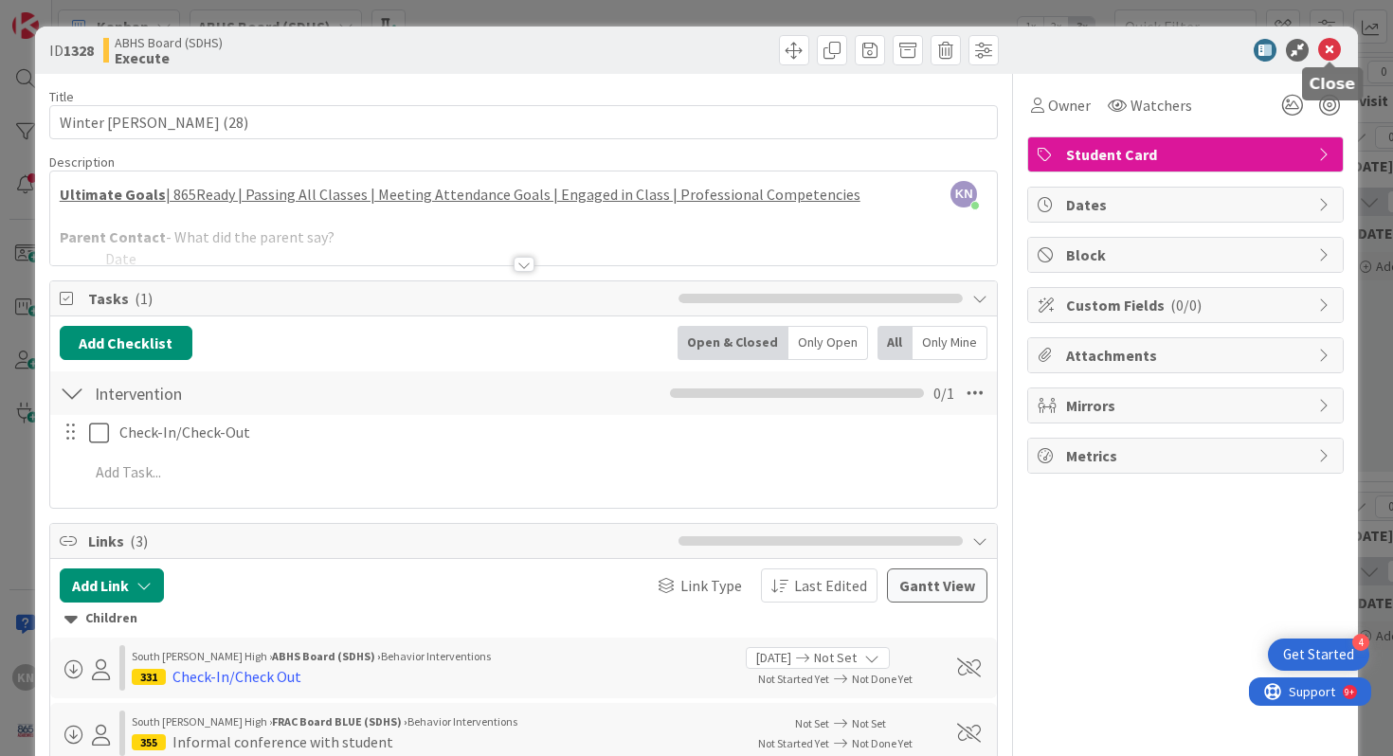
click at [1325, 51] on icon at bounding box center [1329, 50] width 23 height 23
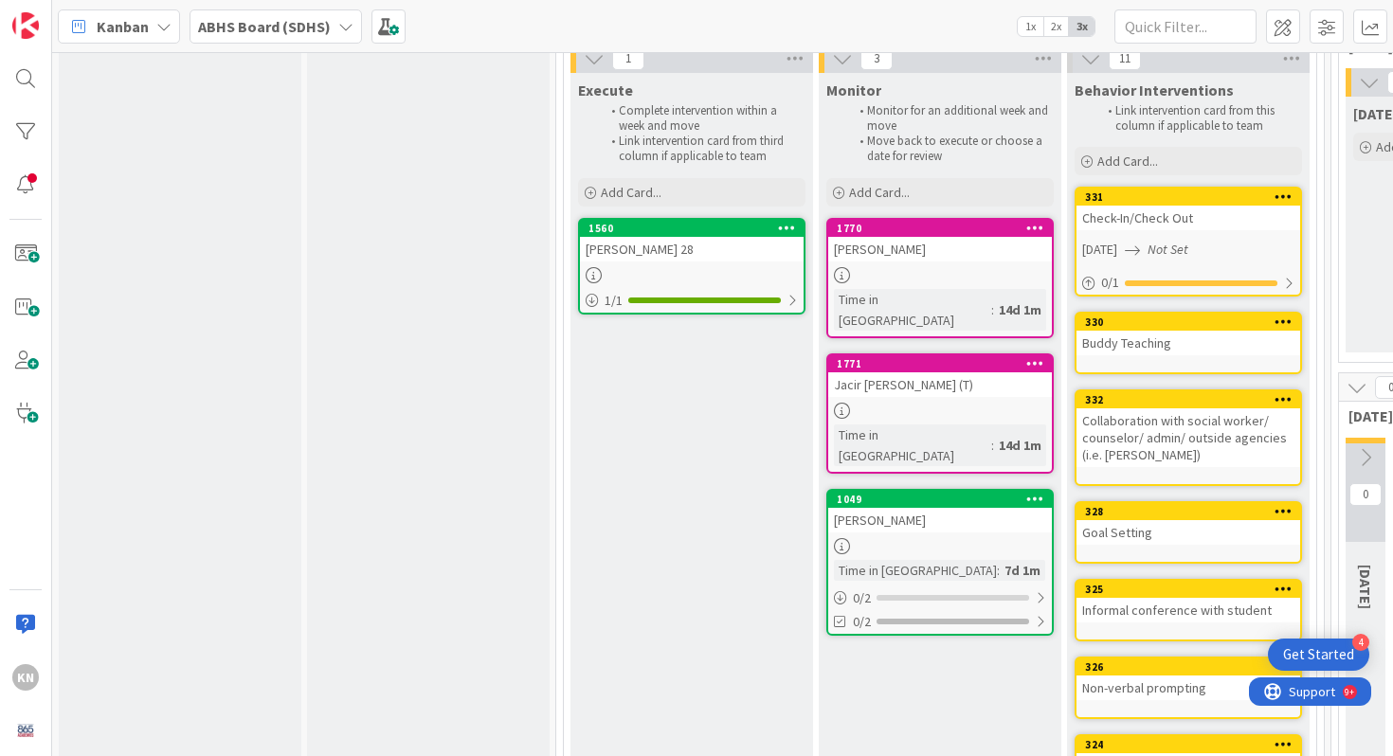
scroll to position [42, 0]
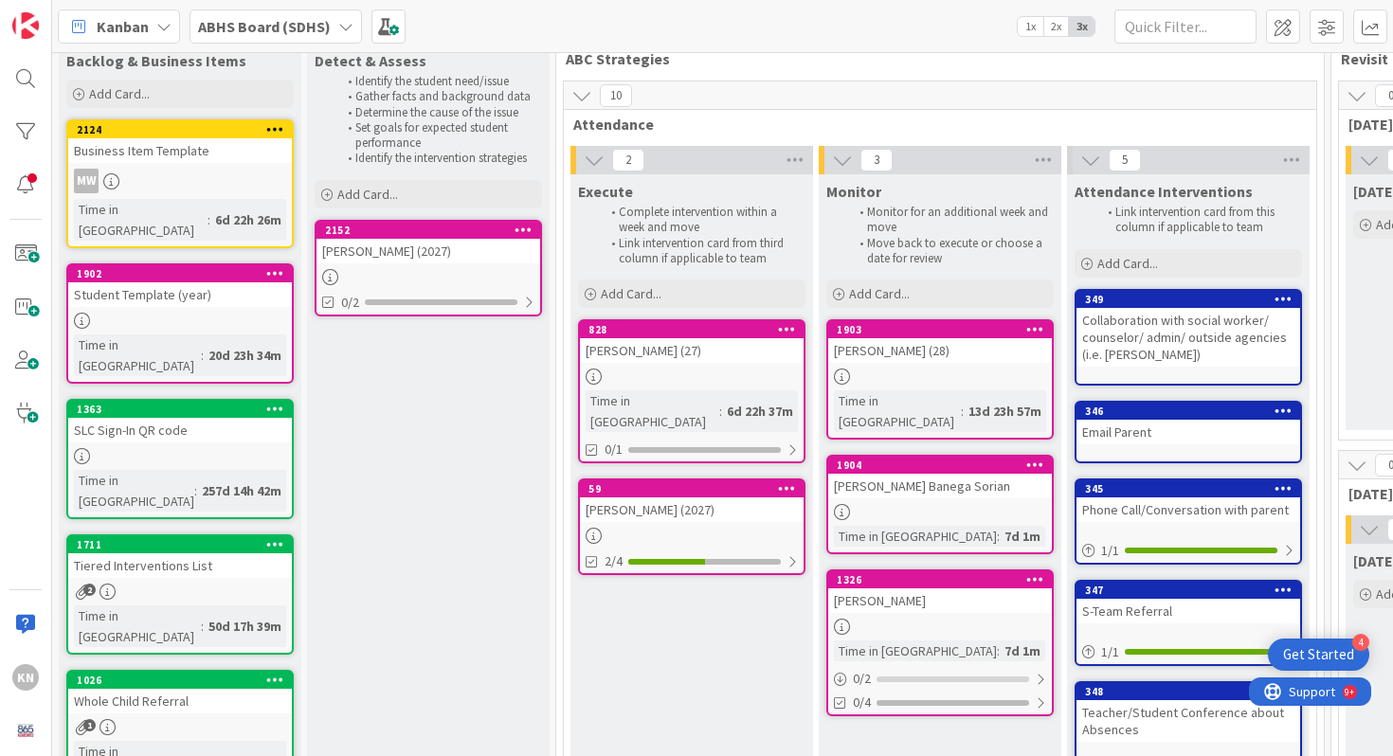
click at [385, 256] on div "[PERSON_NAME] (2027)" at bounding box center [428, 251] width 224 height 25
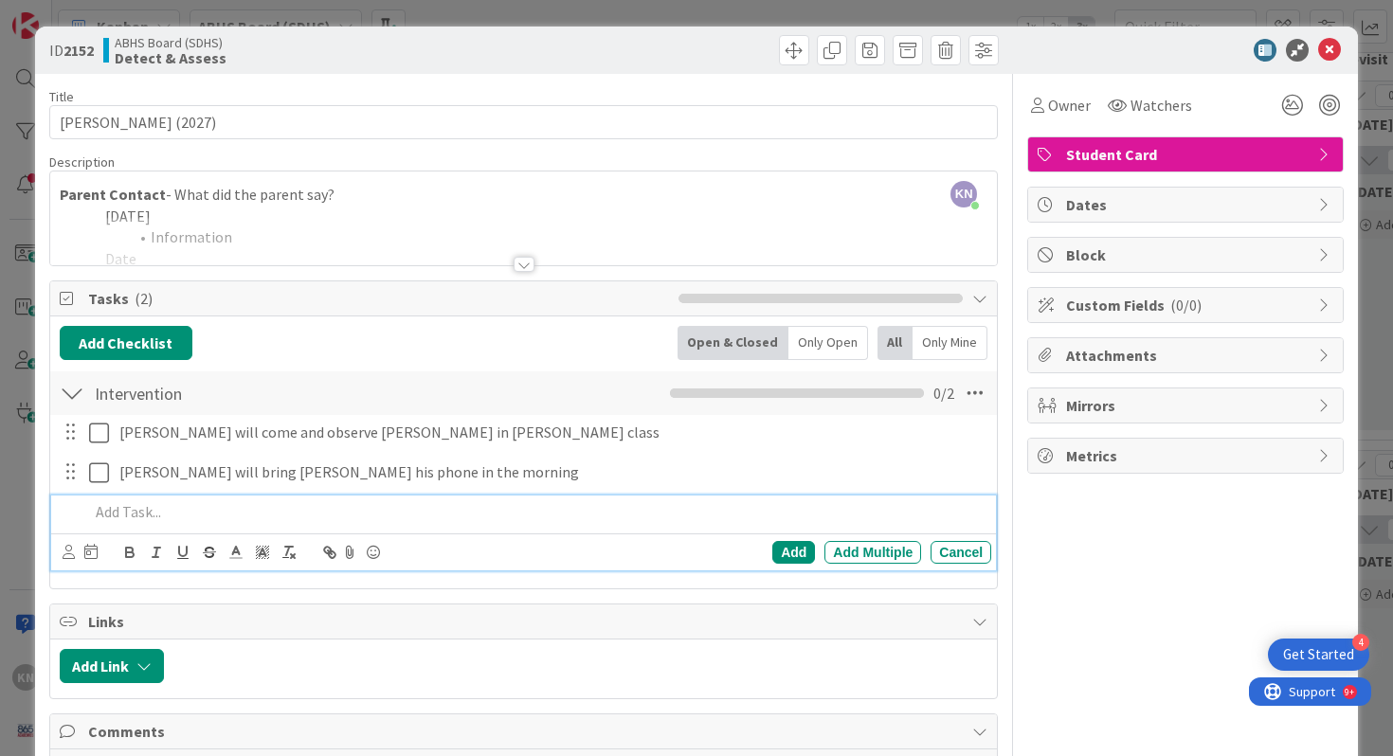
click at [523, 263] on div at bounding box center [523, 264] width 21 height 15
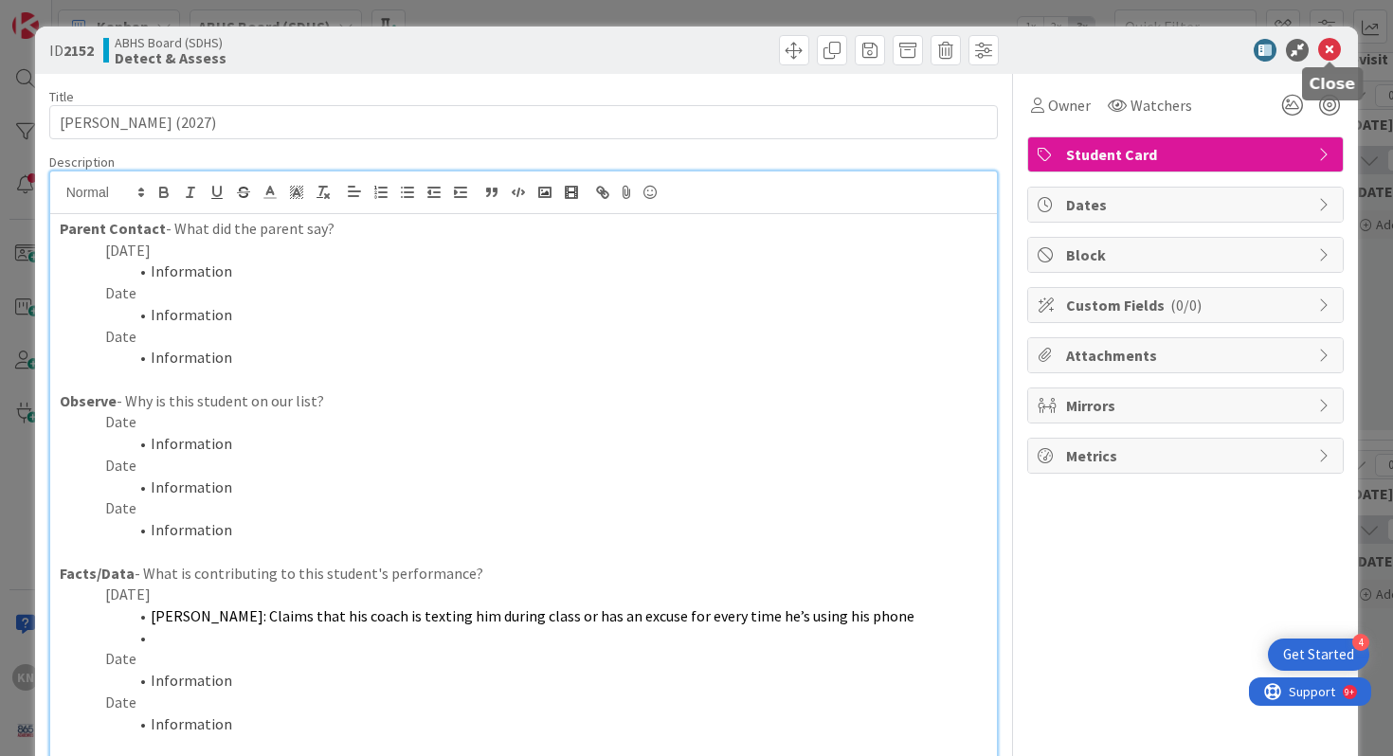
click at [1328, 42] on icon at bounding box center [1329, 50] width 23 height 23
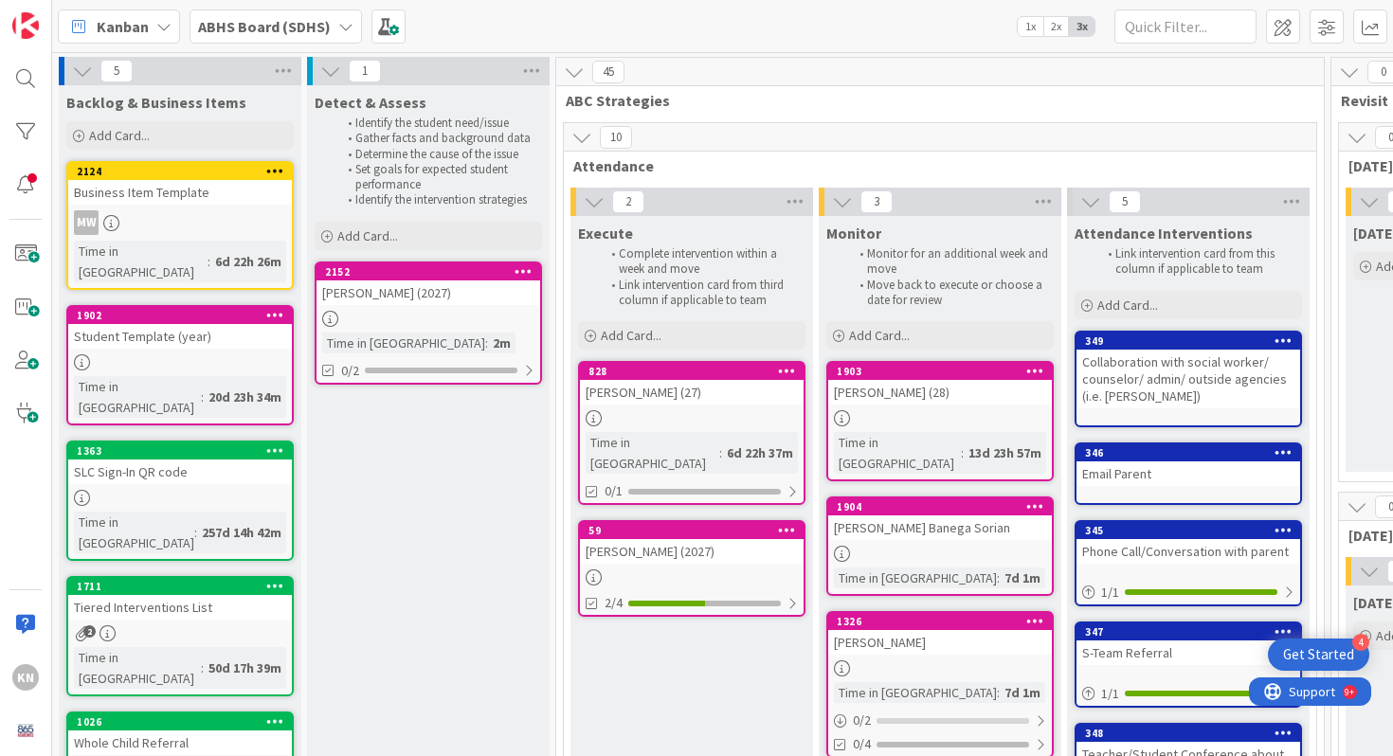
scroll to position [0, 566]
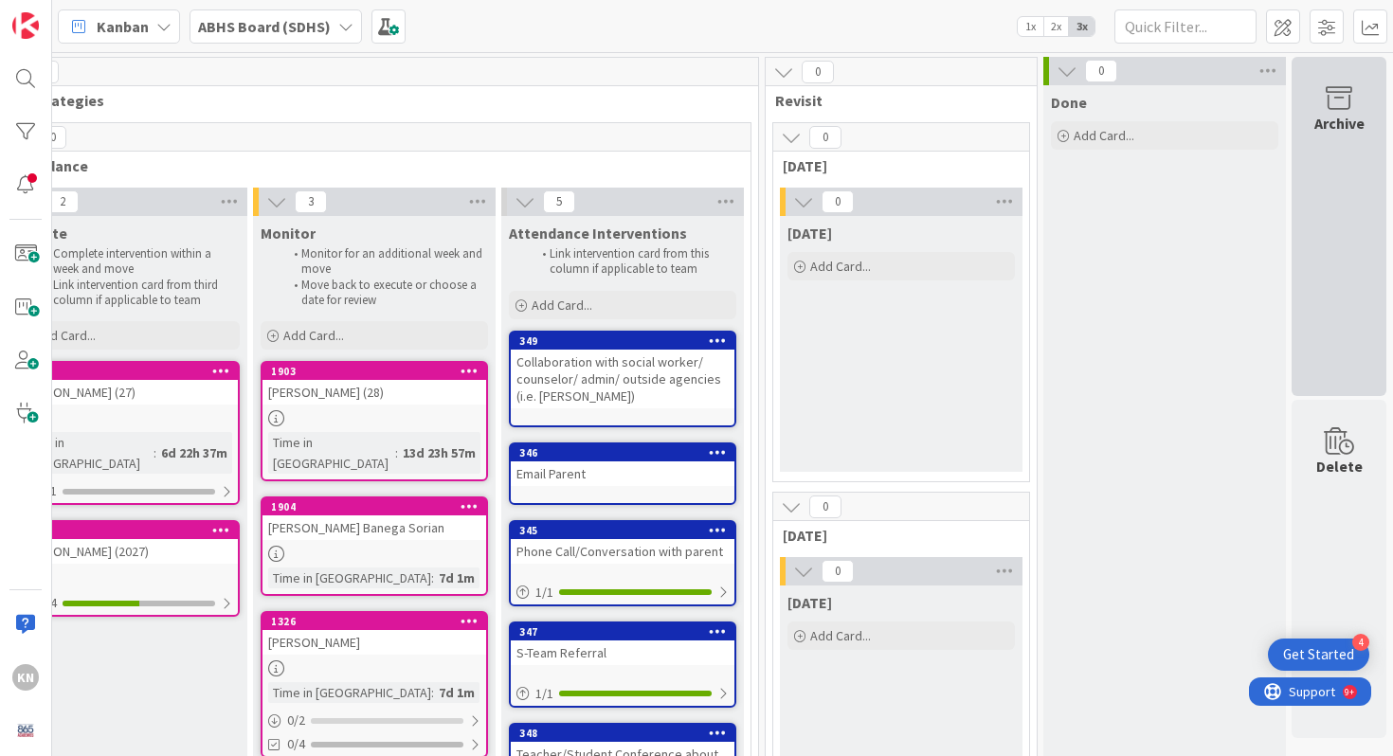
click at [1338, 103] on icon at bounding box center [1339, 98] width 72 height 27
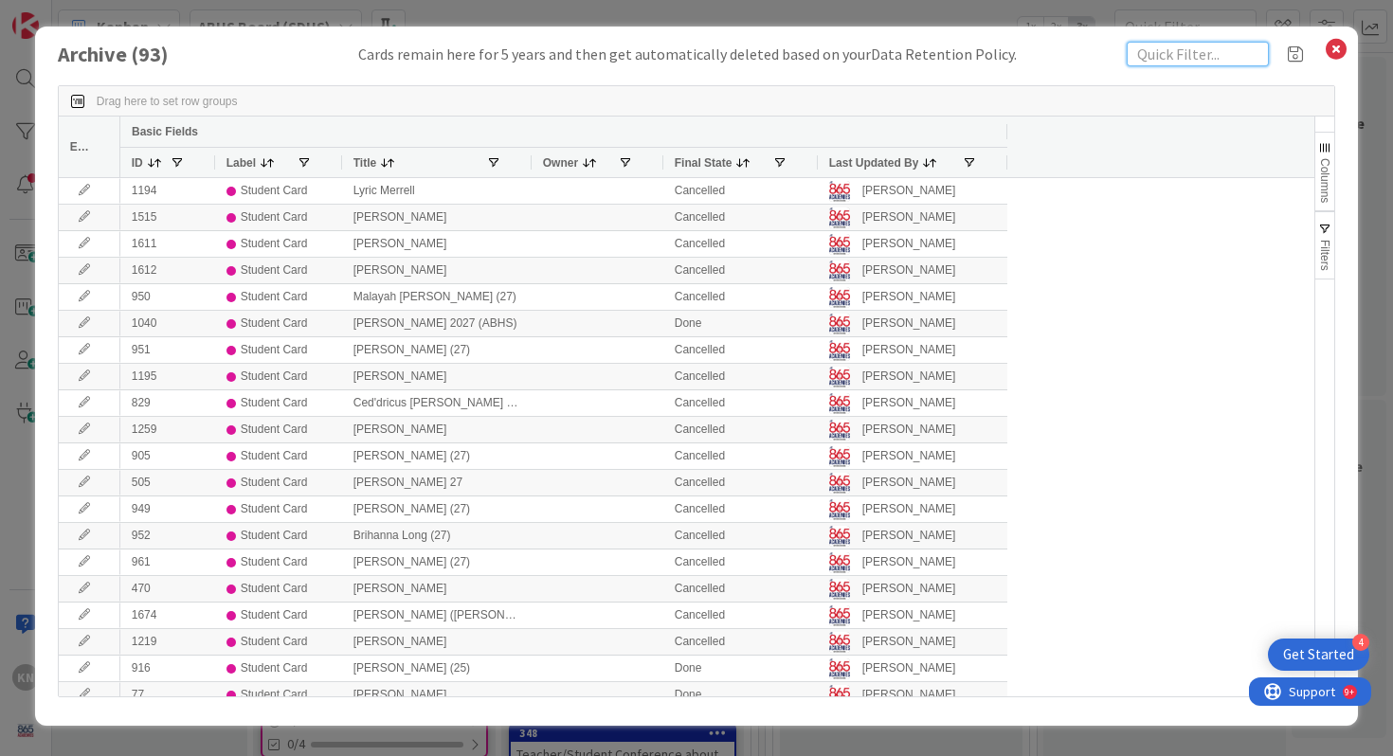
click at [1173, 56] on input "text" at bounding box center [1197, 54] width 142 height 25
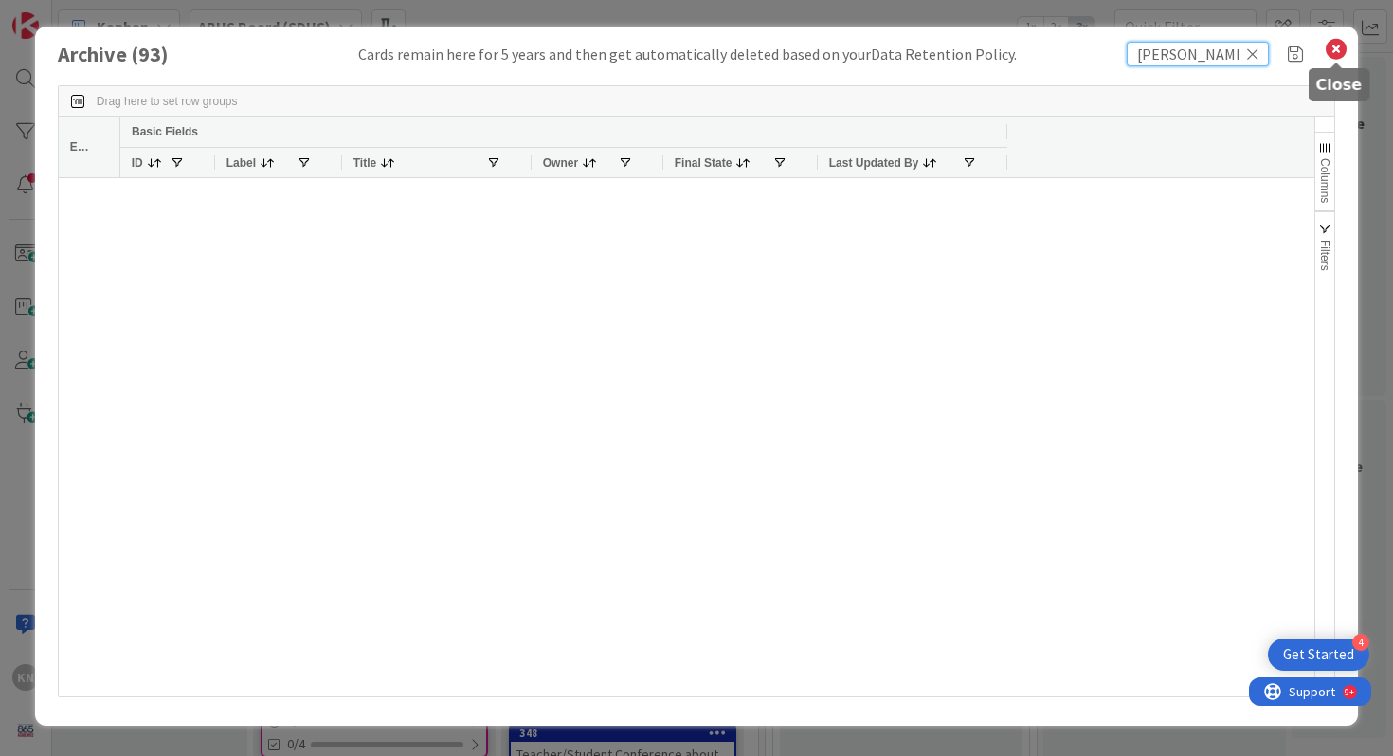
type input "[PERSON_NAME]"
click at [1332, 45] on icon at bounding box center [1335, 49] width 25 height 27
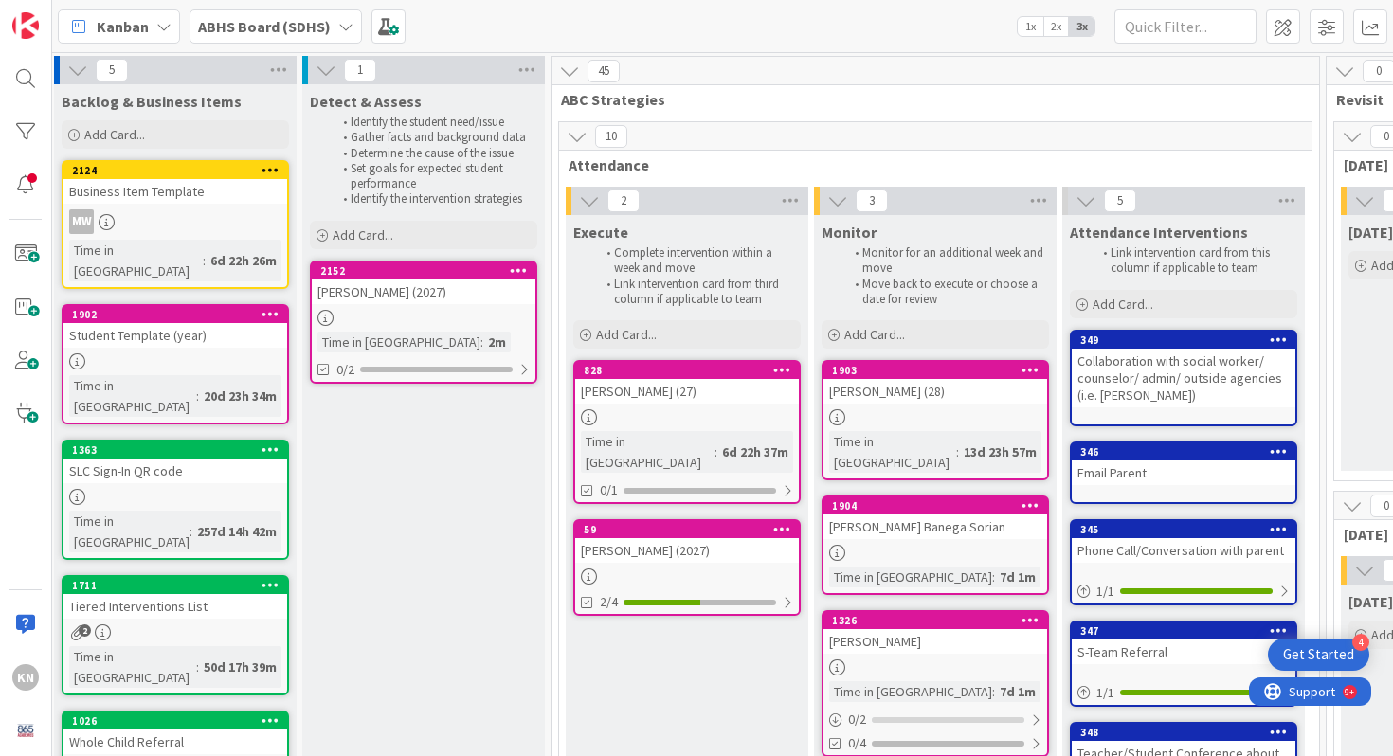
scroll to position [1, 0]
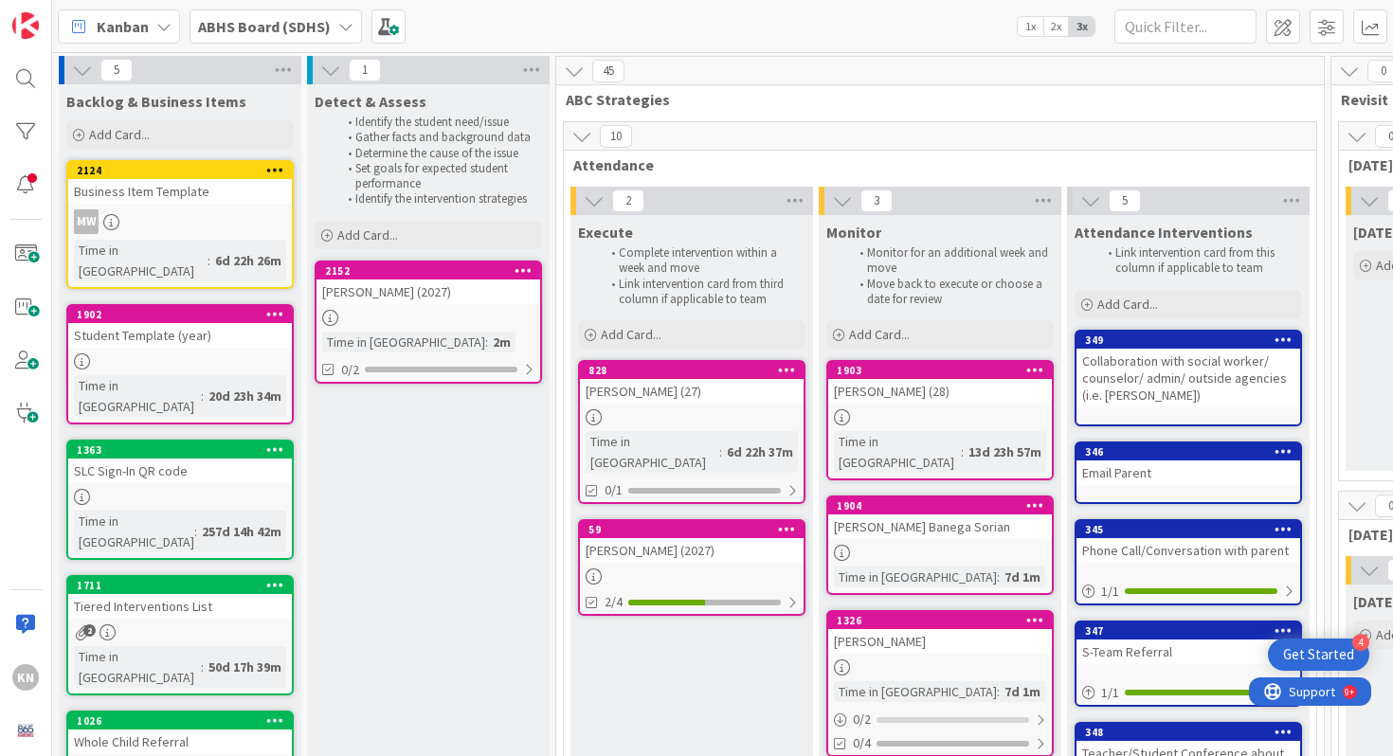
click at [120, 306] on div "1902" at bounding box center [180, 314] width 224 height 17
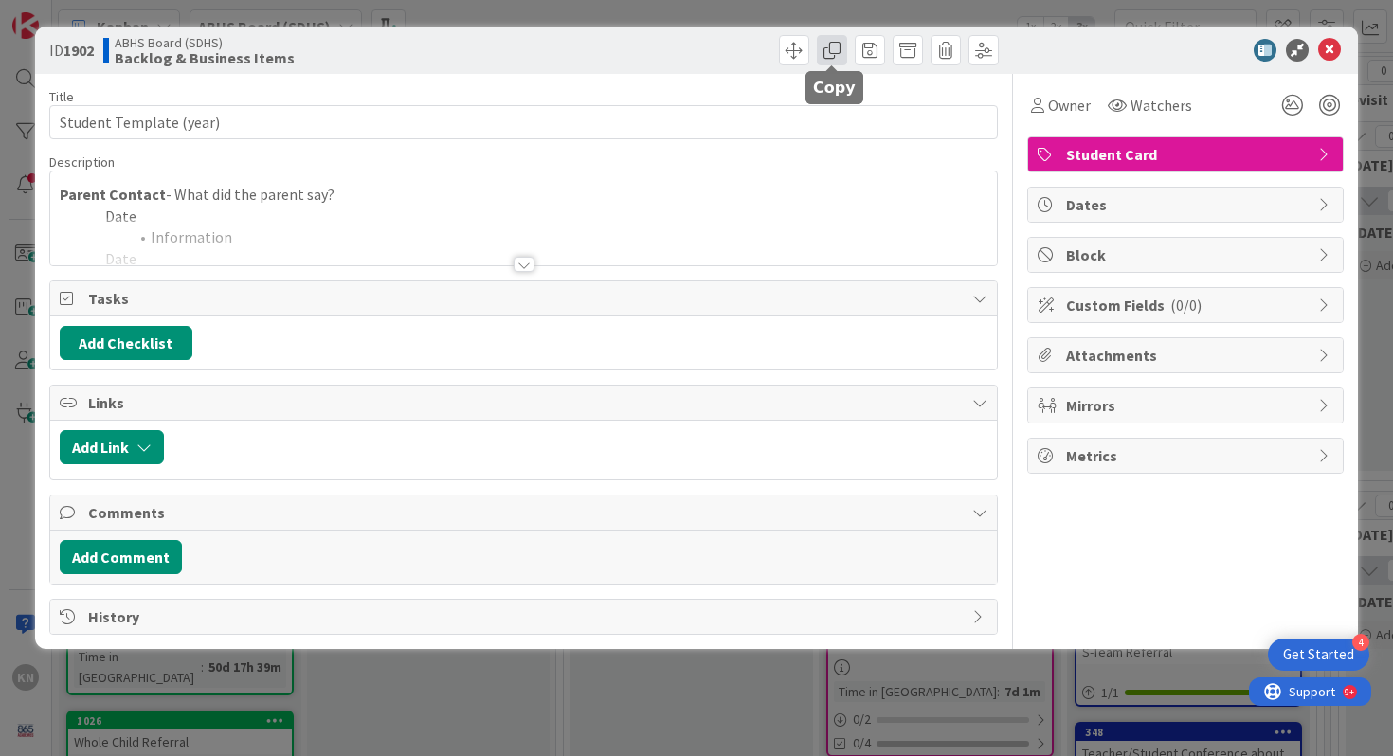
click at [831, 48] on span at bounding box center [832, 50] width 30 height 30
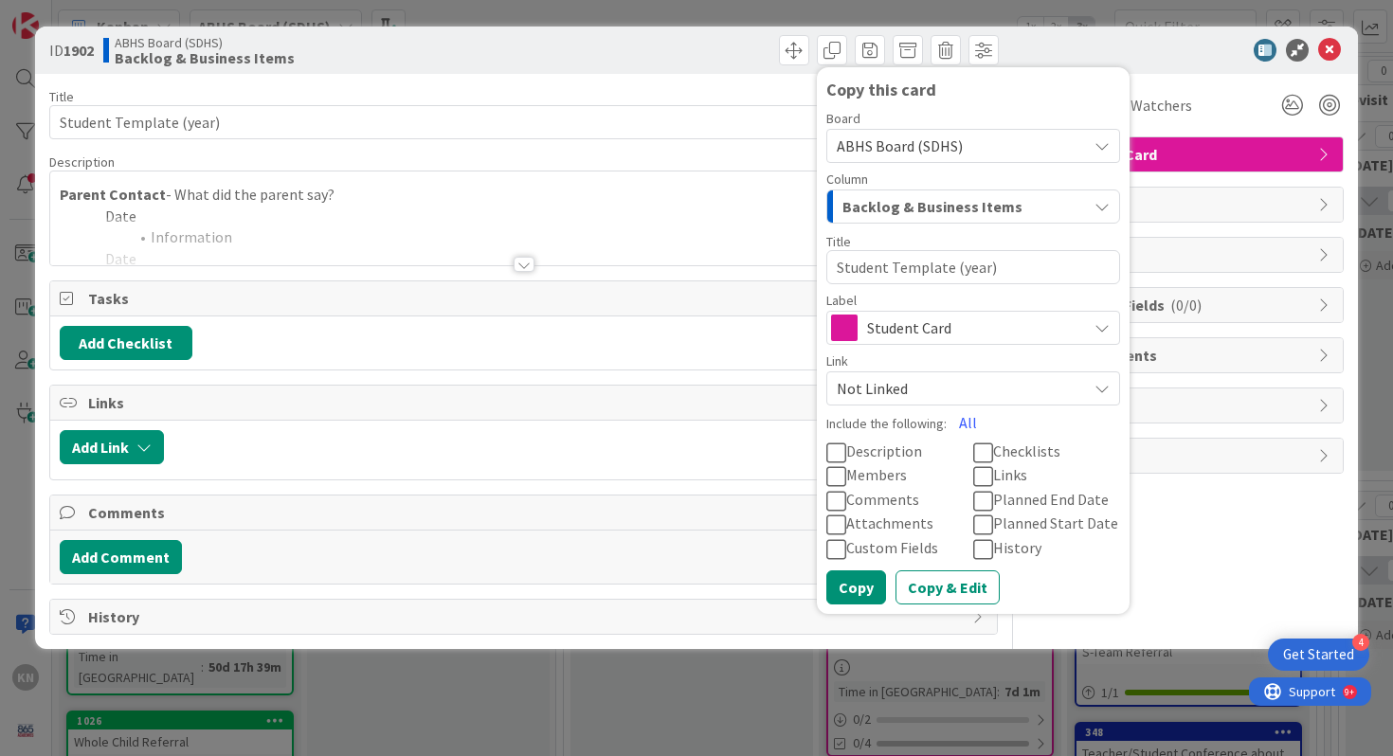
click at [837, 452] on icon at bounding box center [836, 452] width 20 height 23
click at [846, 584] on button "Copy" at bounding box center [856, 587] width 60 height 34
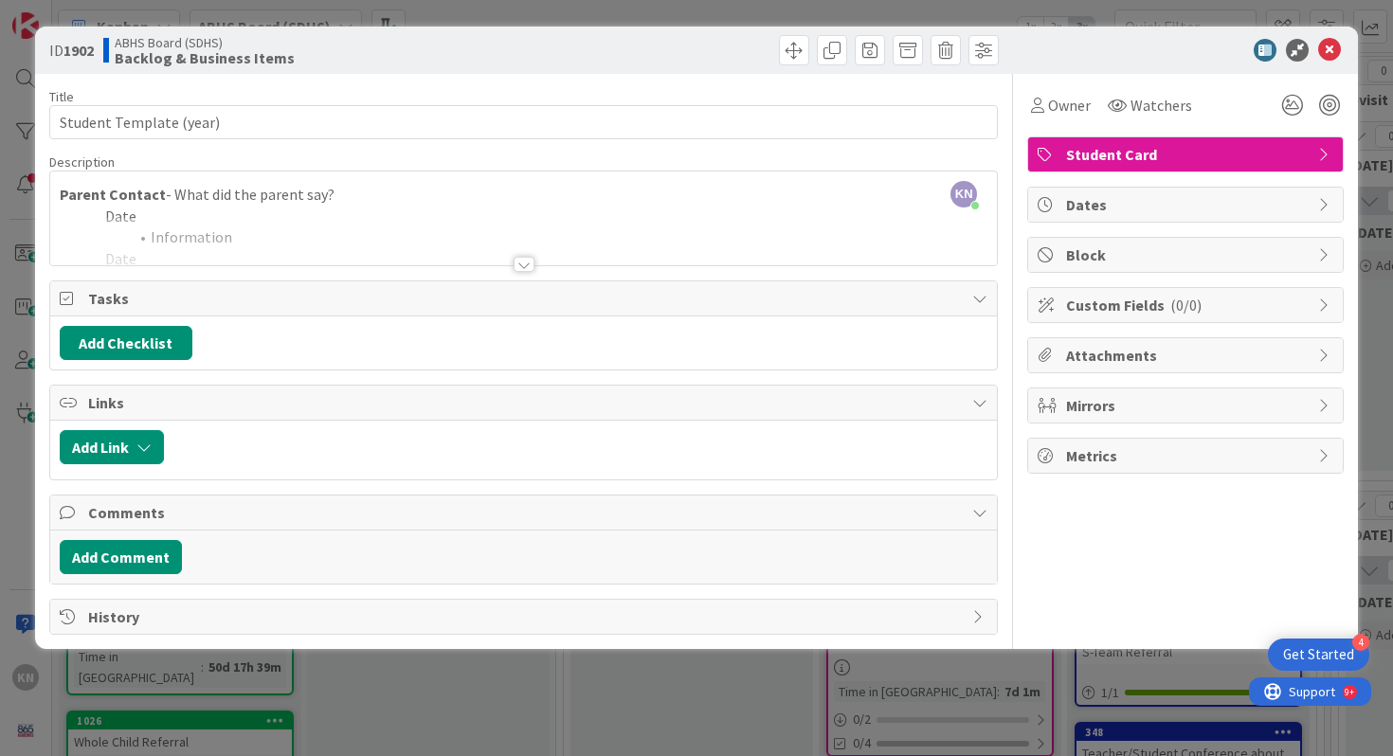
type textarea "x"
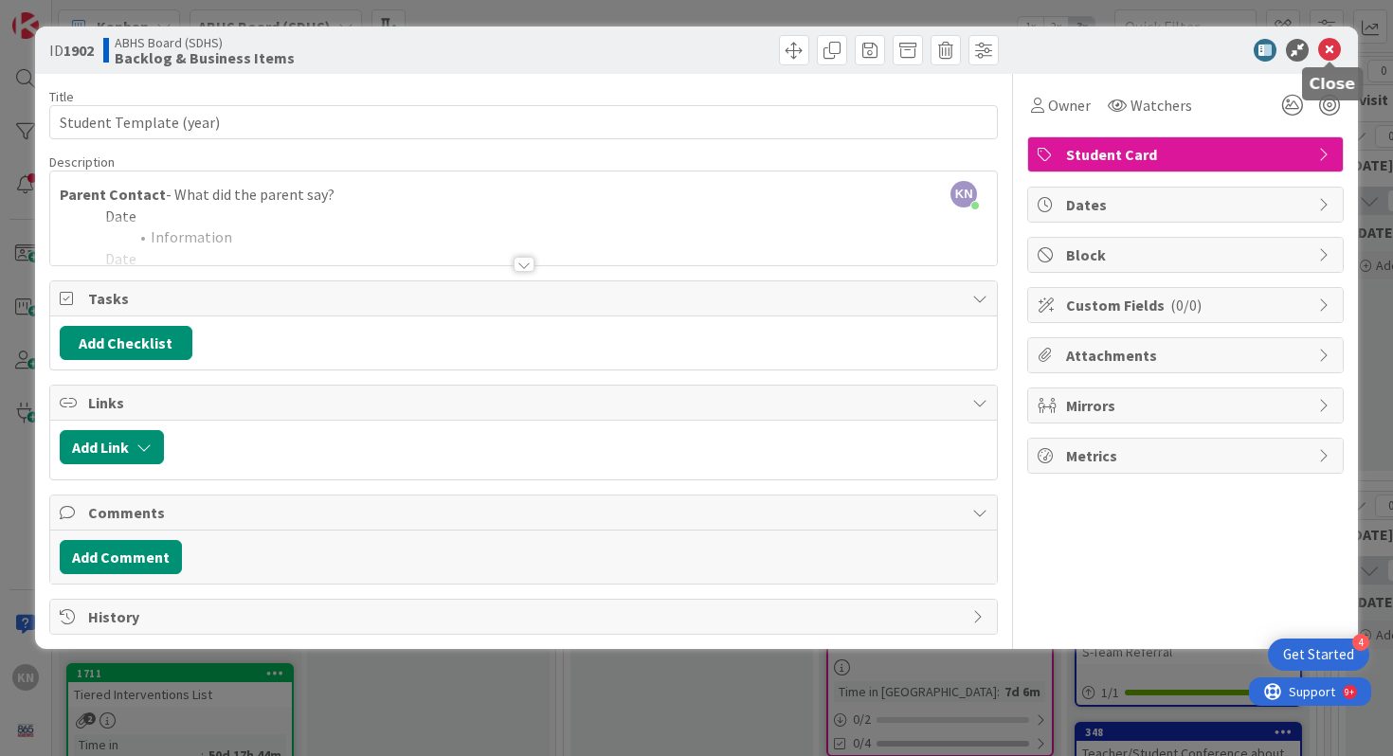
click at [1326, 54] on icon at bounding box center [1329, 50] width 23 height 23
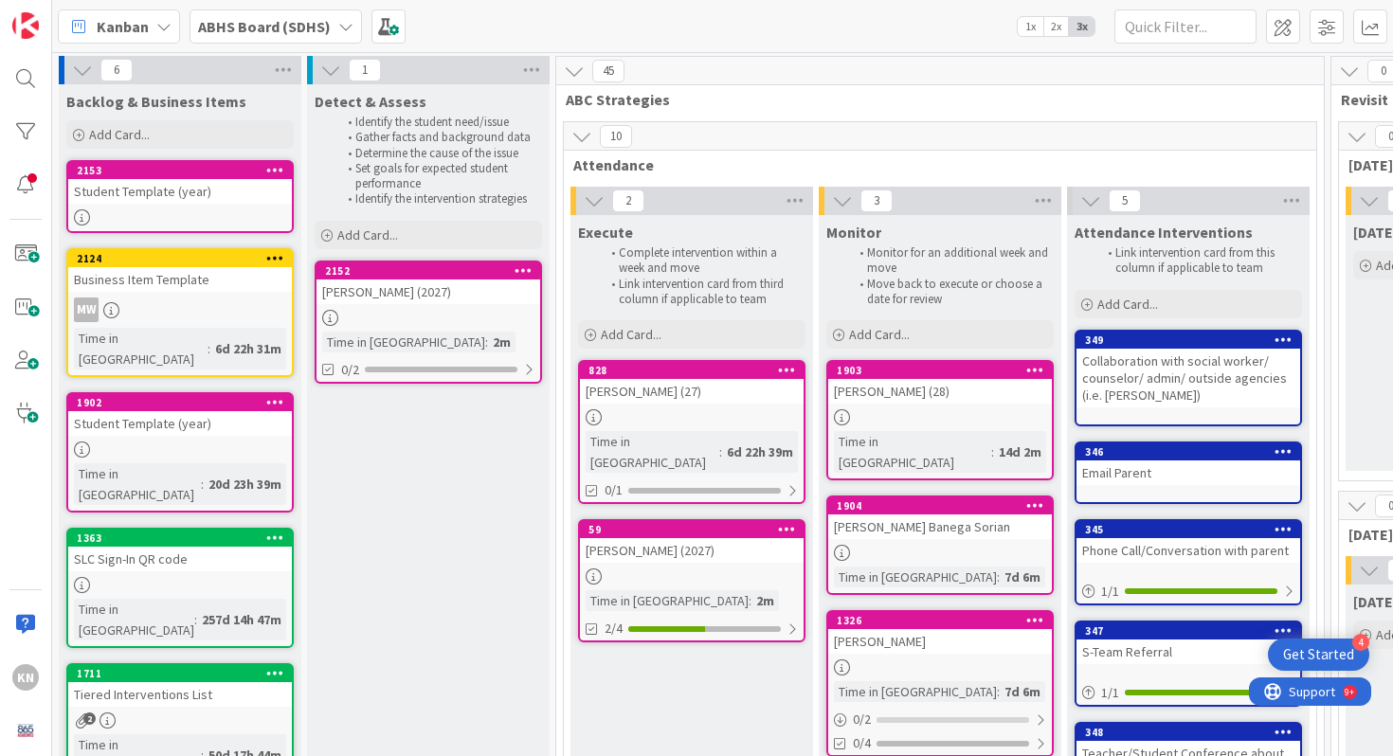
click at [172, 218] on div at bounding box center [180, 217] width 224 height 16
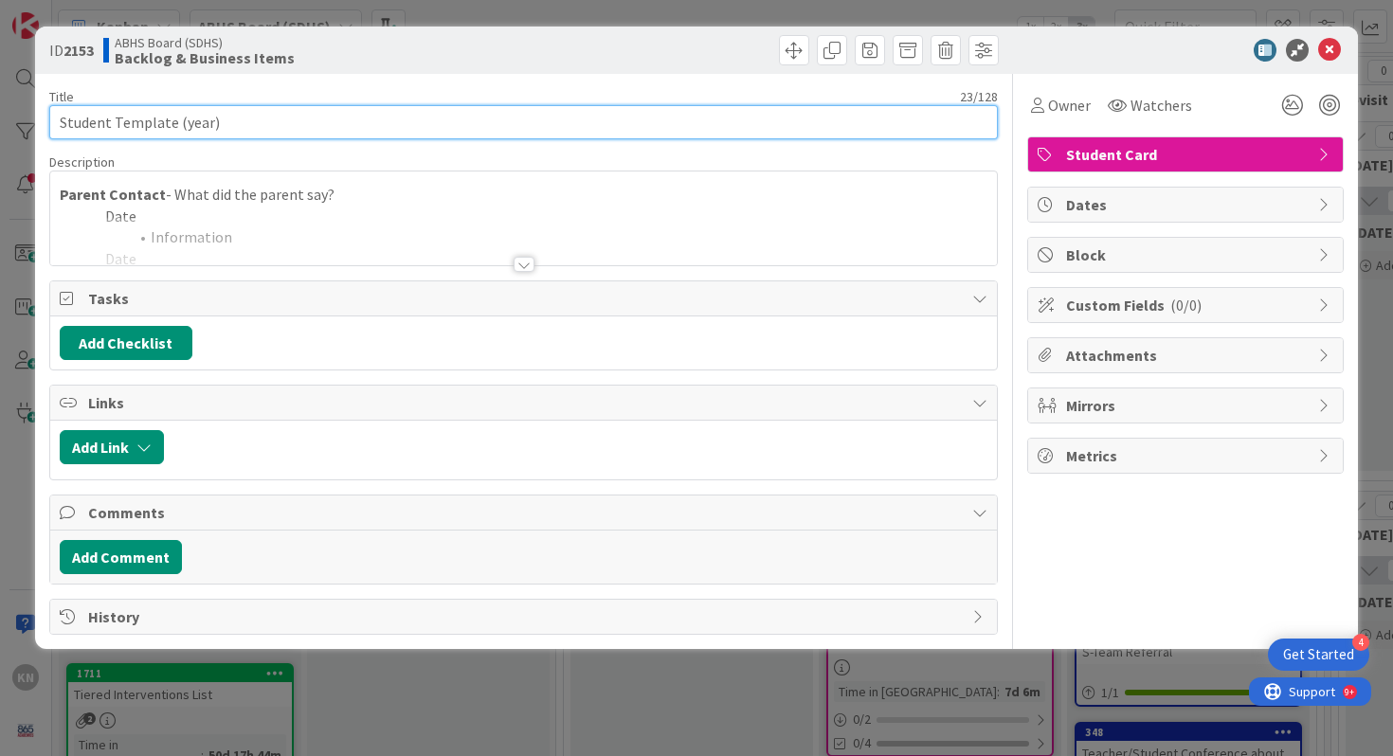
click at [140, 122] on input "Student Template (year)" at bounding box center [523, 122] width 949 height 34
click at [93, 120] on input "Student [PERSON_NAME] (year)" at bounding box center [523, 122] width 949 height 34
click at [167, 126] on input "[PERSON_NAME] (year)" at bounding box center [523, 122] width 949 height 34
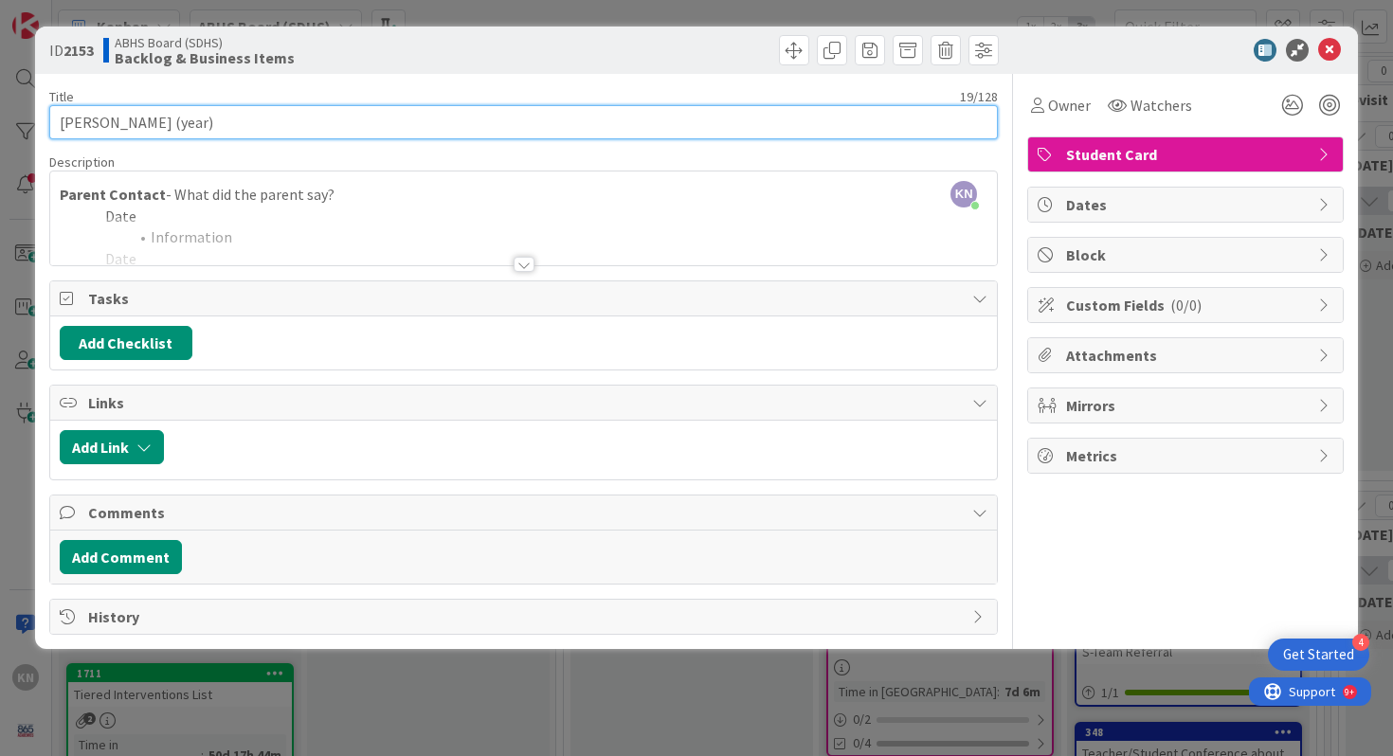
click at [167, 126] on input "[PERSON_NAME] (year)" at bounding box center [523, 122] width 949 height 34
type input "[PERSON_NAME] (2028)"
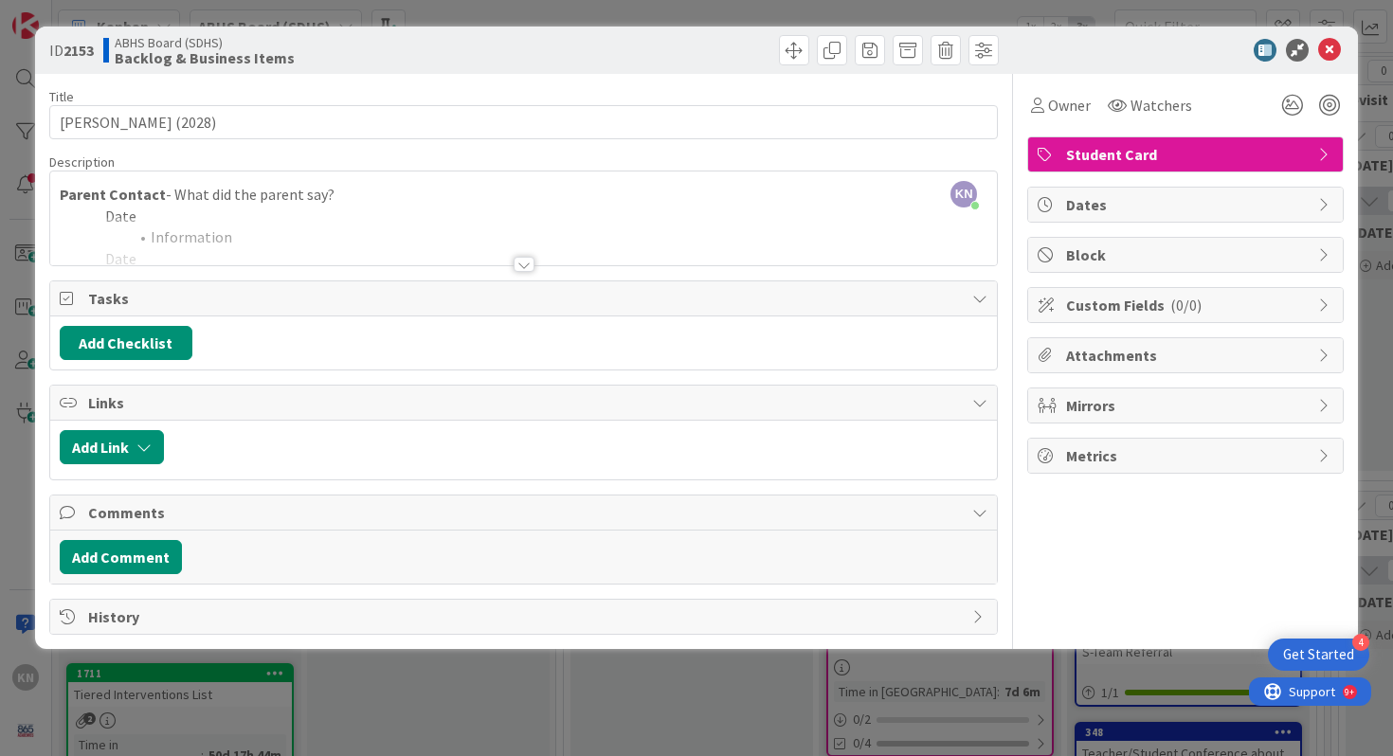
click at [523, 269] on div at bounding box center [523, 264] width 21 height 15
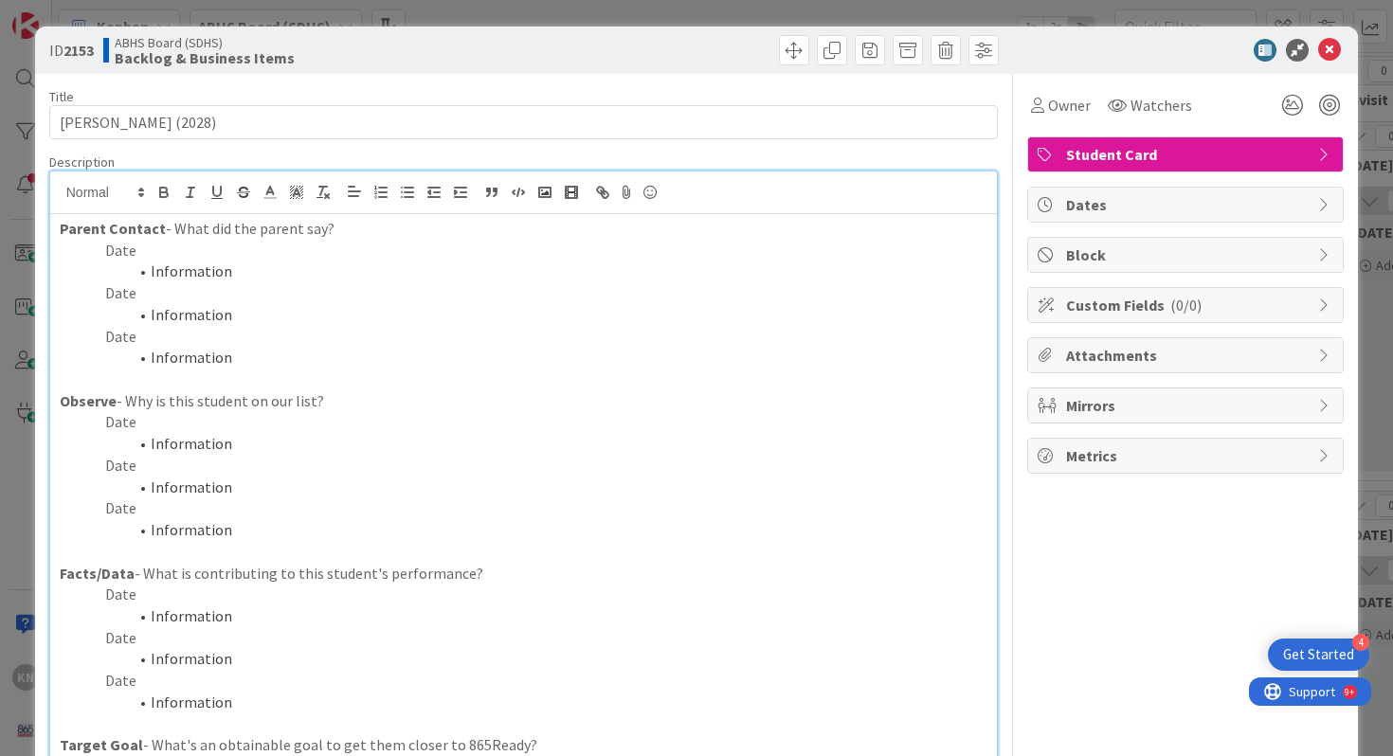
click at [117, 589] on p "Date" at bounding box center [524, 595] width 928 height 22
click at [189, 613] on li "Information" at bounding box center [535, 616] width 906 height 22
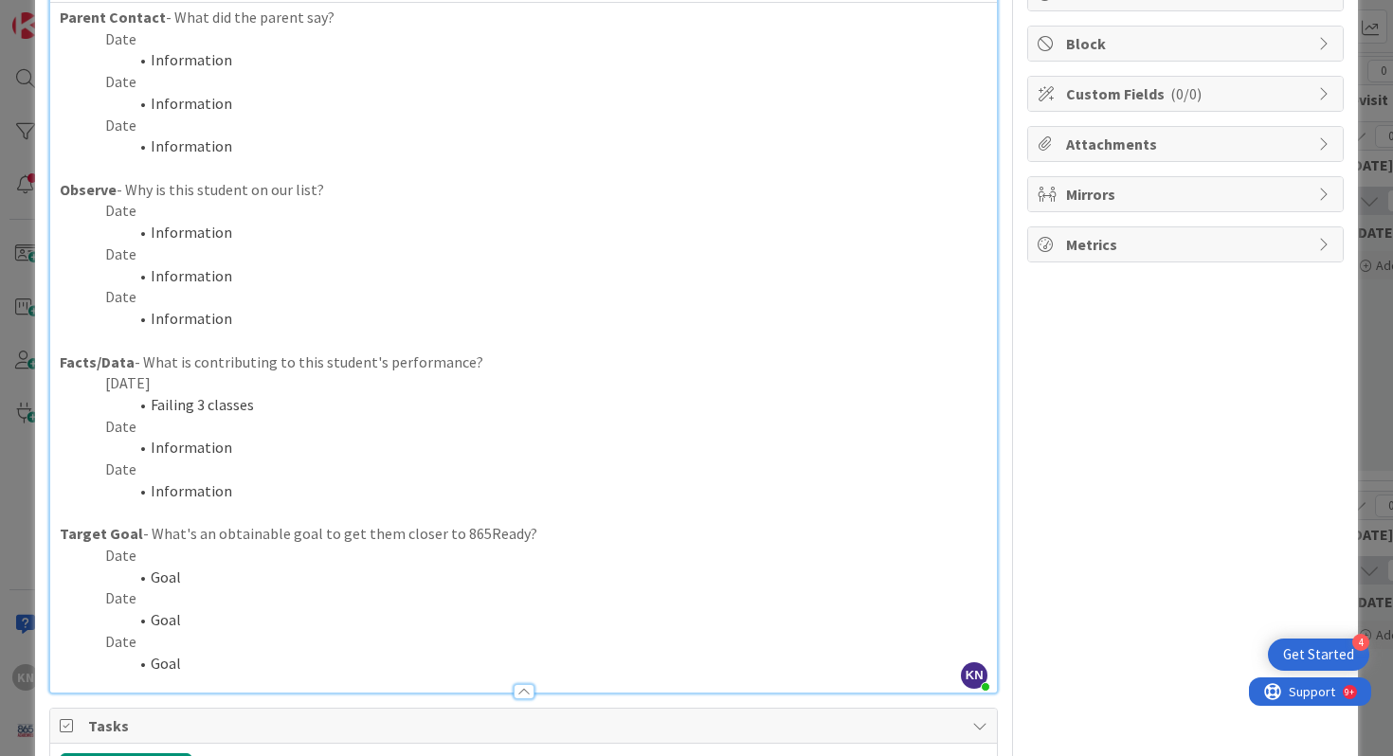
scroll to position [168, 0]
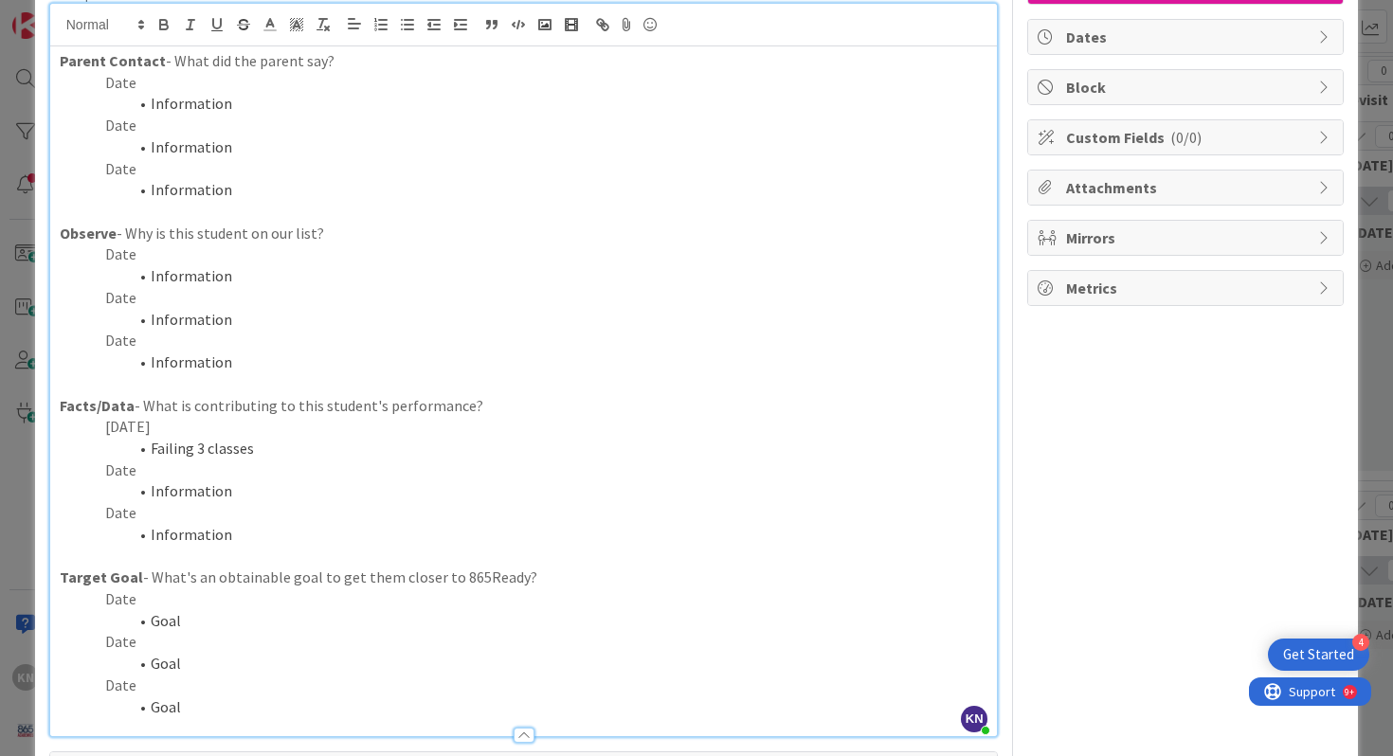
click at [256, 456] on li "Failing 3 classes" at bounding box center [535, 449] width 906 height 22
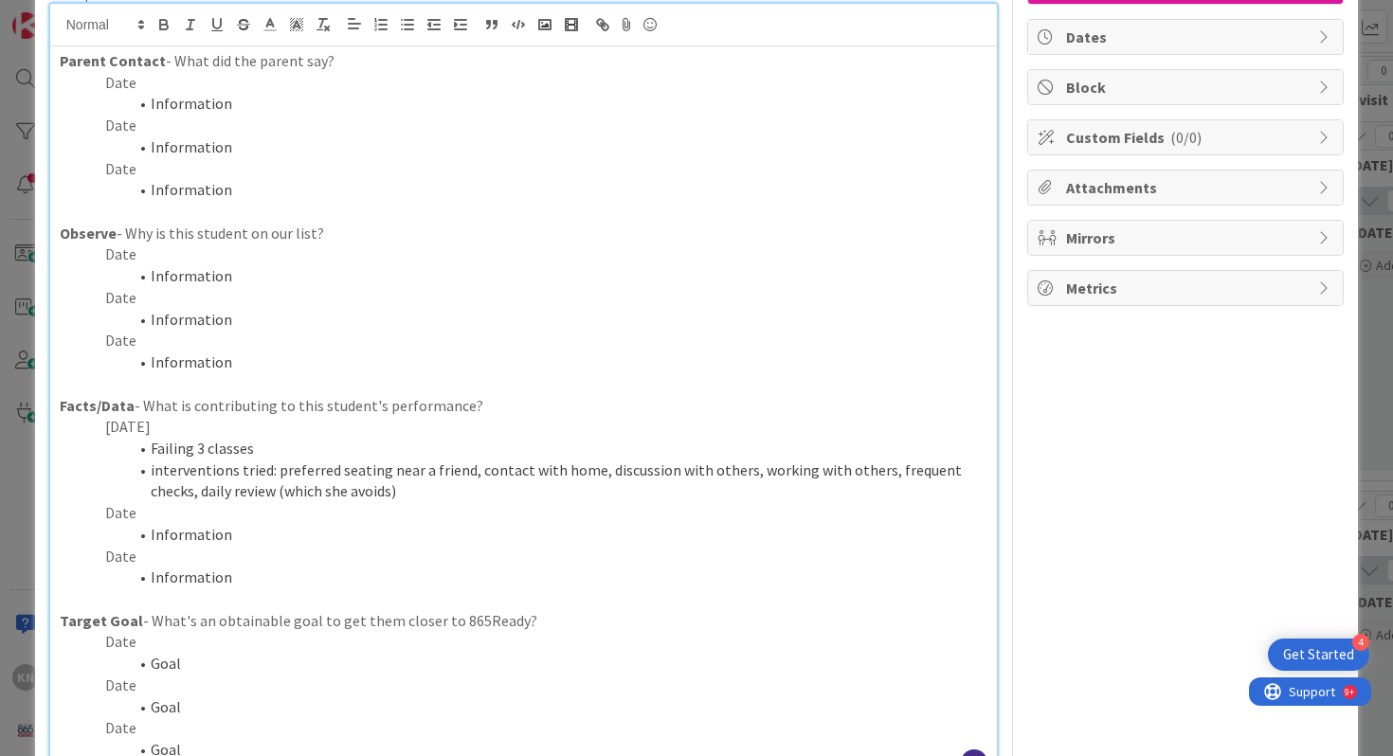
click at [275, 473] on li "interventions tried: preferred seating near a friend, contact with home, discus…" at bounding box center [535, 480] width 906 height 43
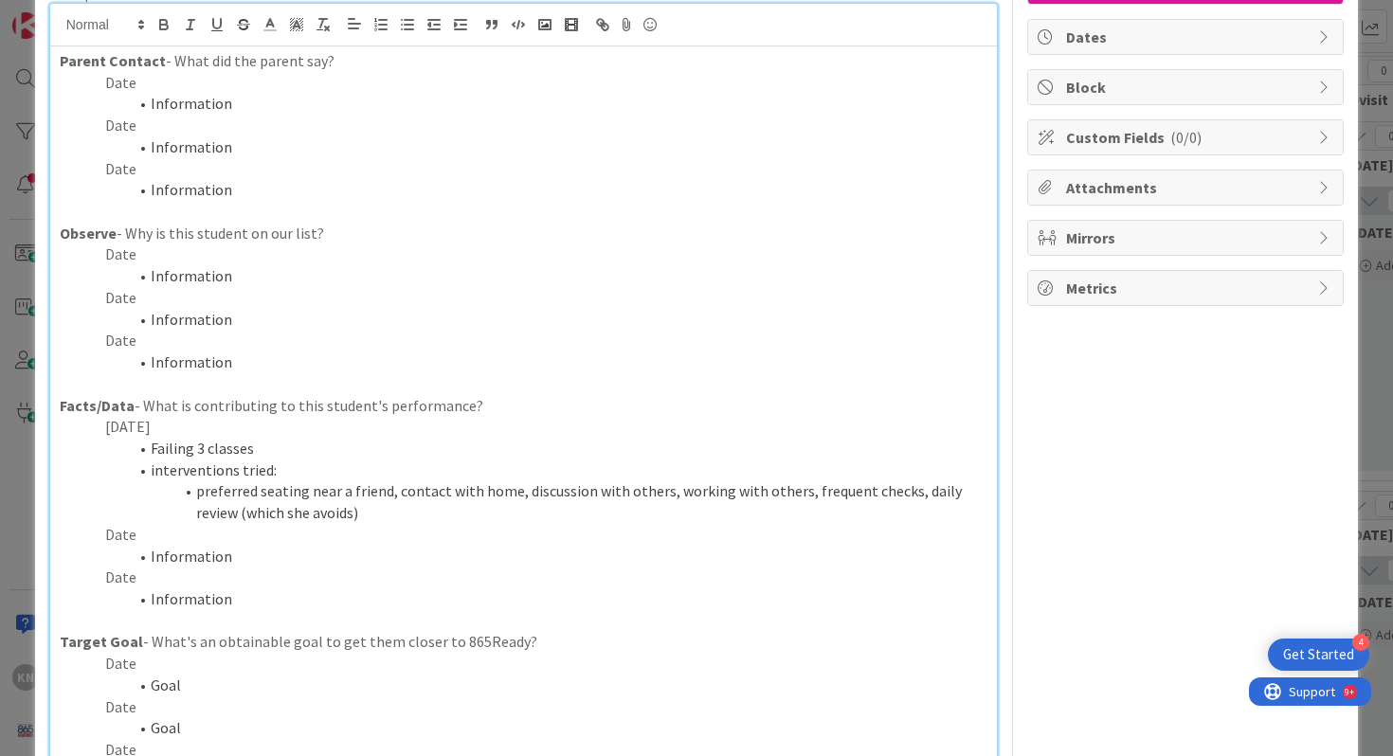
click at [391, 497] on li "preferred seating near a friend, contact with home, discussion with others, wor…" at bounding box center [535, 501] width 906 height 43
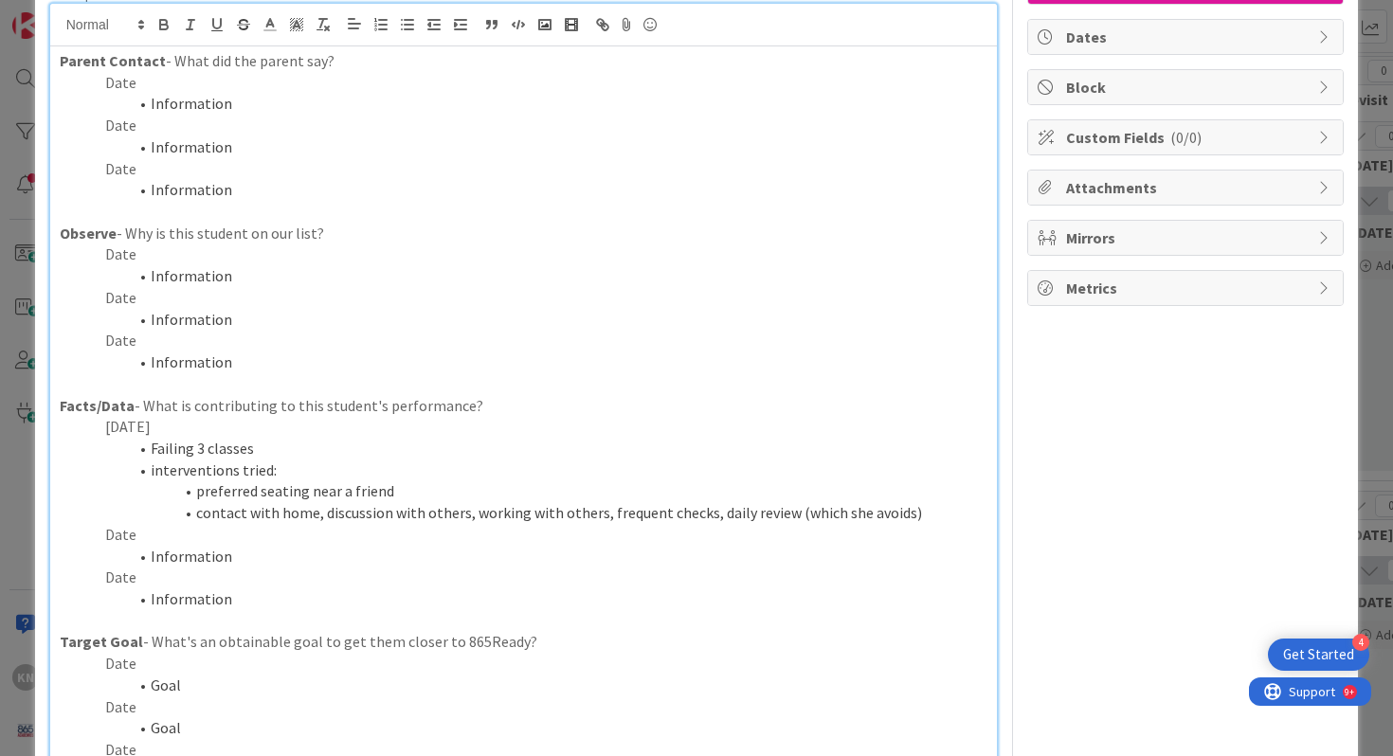
click at [321, 519] on li "contact with home, discussion with others, working with others, frequent checks…" at bounding box center [535, 513] width 906 height 22
click at [345, 518] on li "discussion with others, working with others, frequent checks, daily review (whi…" at bounding box center [535, 513] width 906 height 22
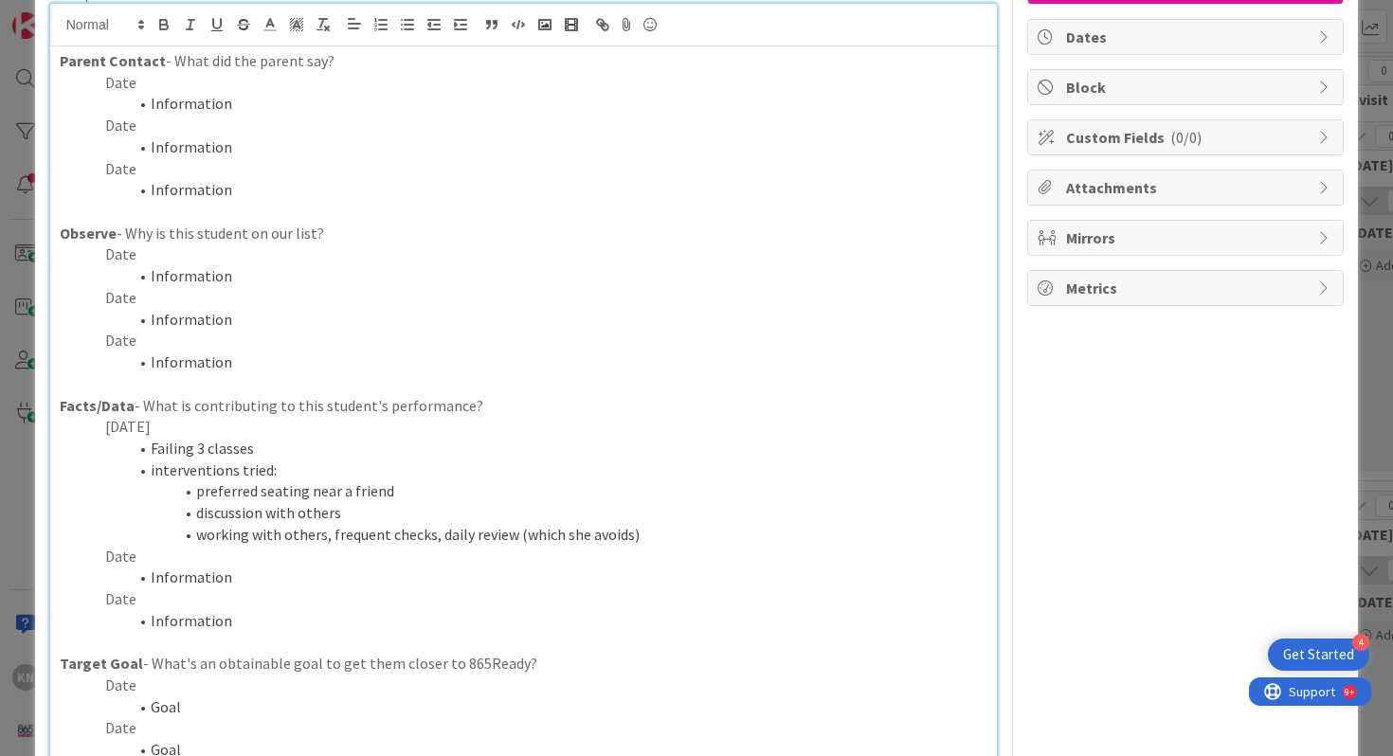
click at [329, 535] on li "working with others, frequent checks, daily review (which she avoids)" at bounding box center [535, 535] width 906 height 22
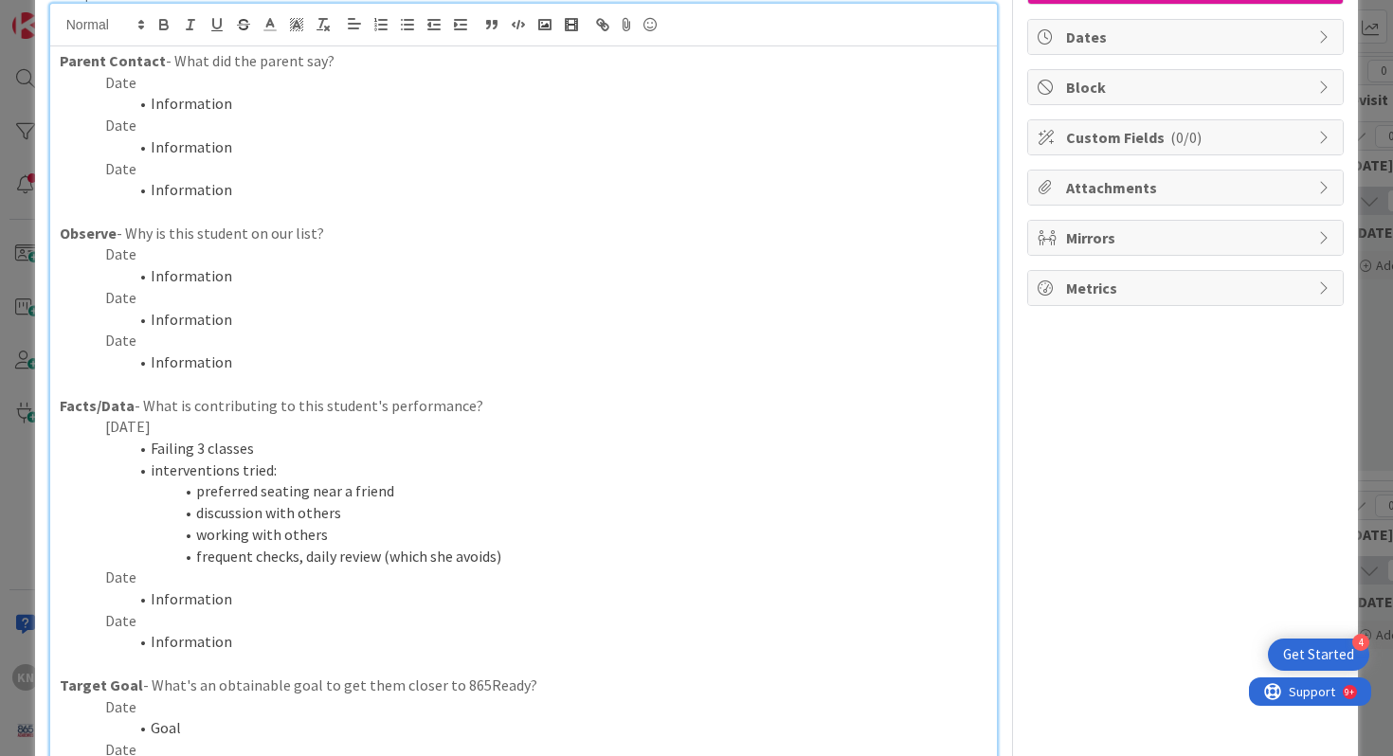
click at [304, 557] on li "frequent checks, daily review (which she avoids)" at bounding box center [535, 557] width 906 height 22
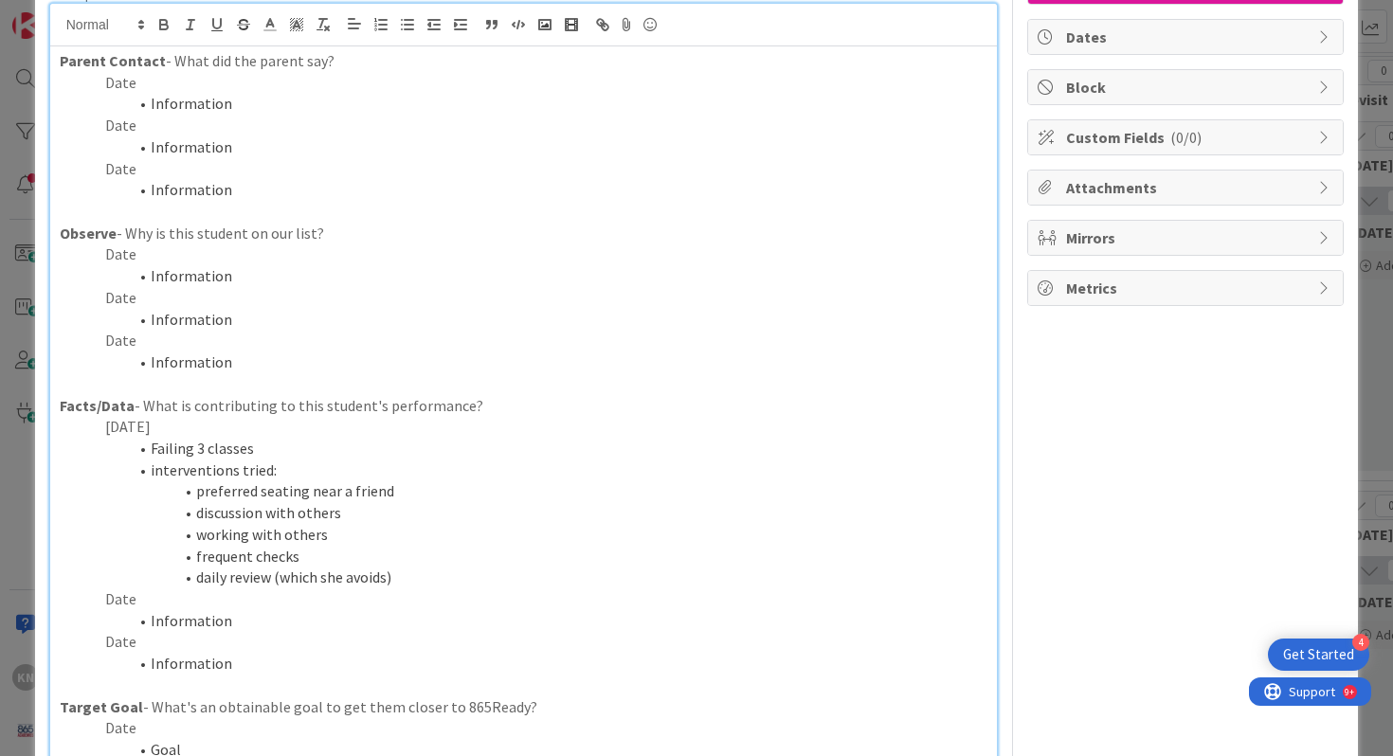
click at [268, 468] on li "interventions tried:" at bounding box center [535, 470] width 906 height 22
click at [268, 470] on li "interventions tried([PERSON_NAME]):" at bounding box center [535, 470] width 906 height 22
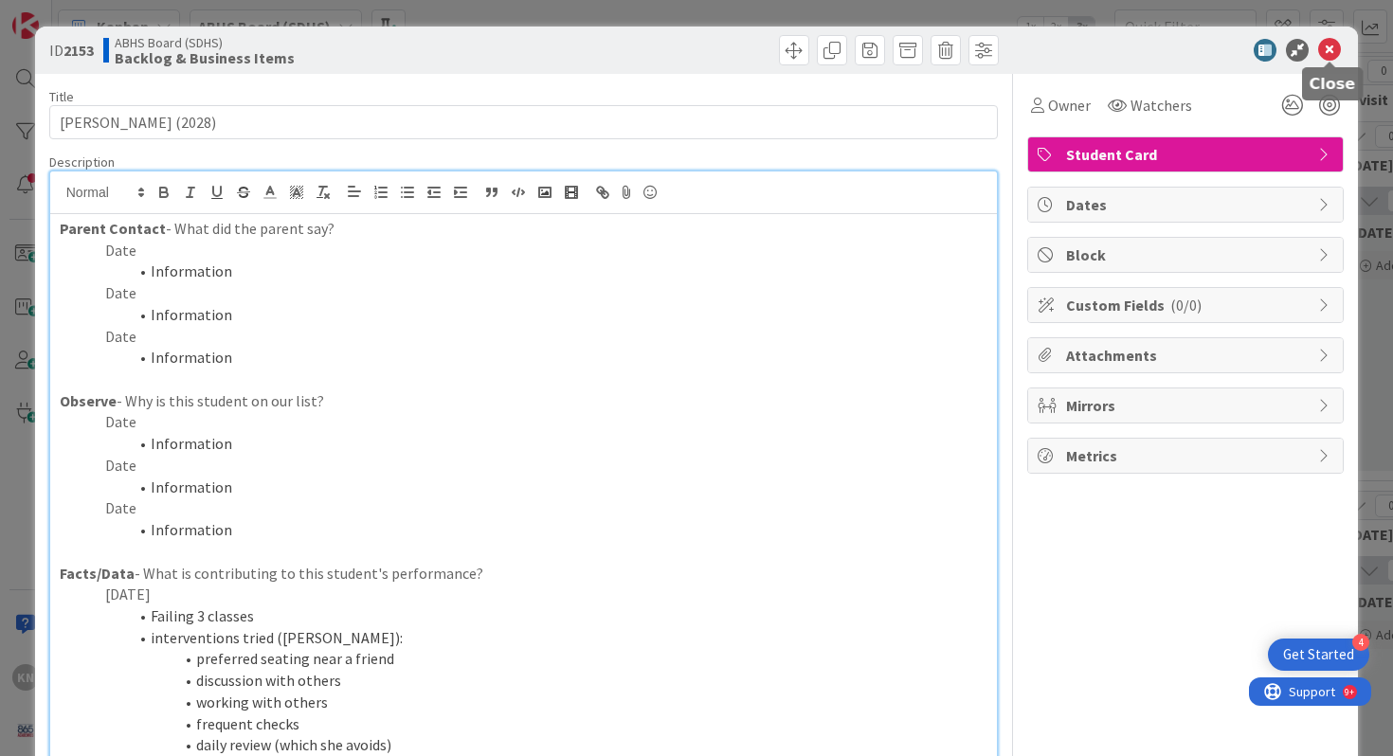
click at [1325, 46] on icon at bounding box center [1329, 50] width 23 height 23
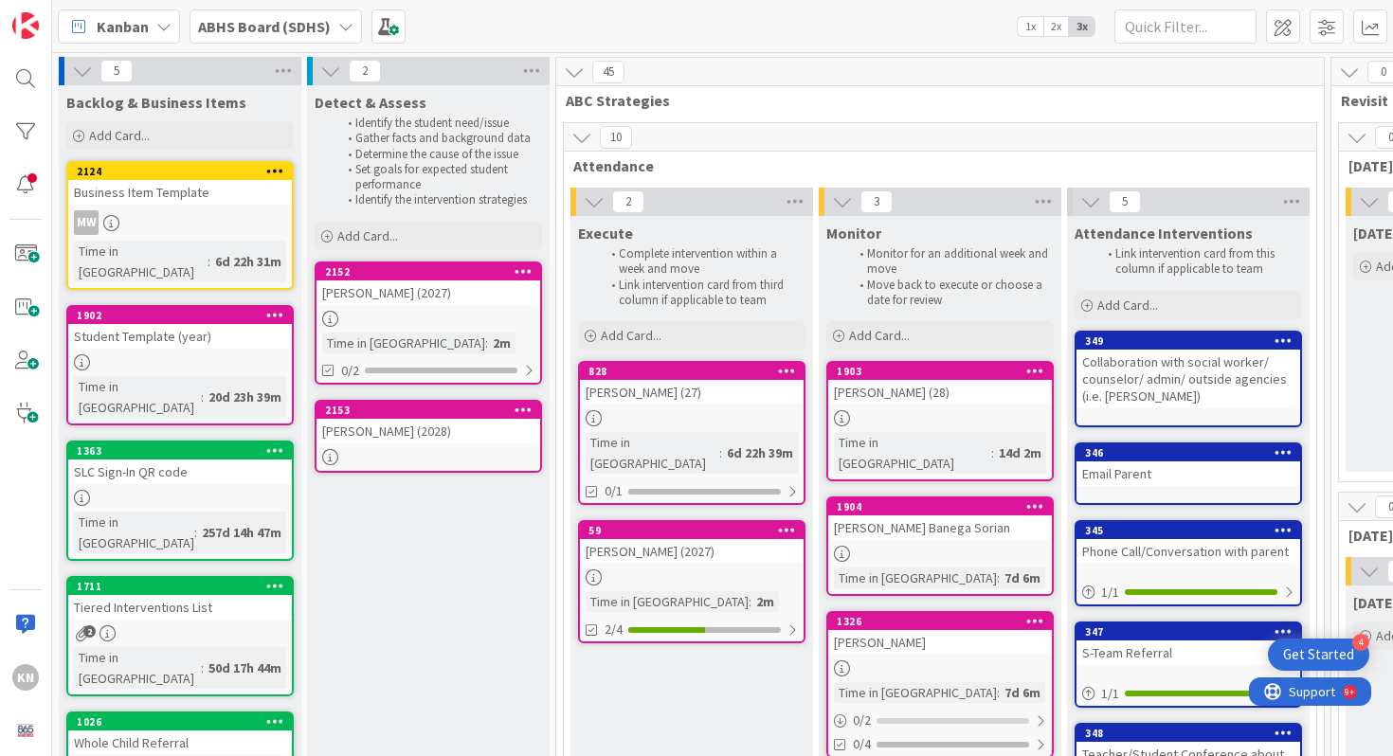
drag, startPoint x: 178, startPoint y: 174, endPoint x: 470, endPoint y: 6, distance: 337.0
